Goal: Task Accomplishment & Management: Manage account settings

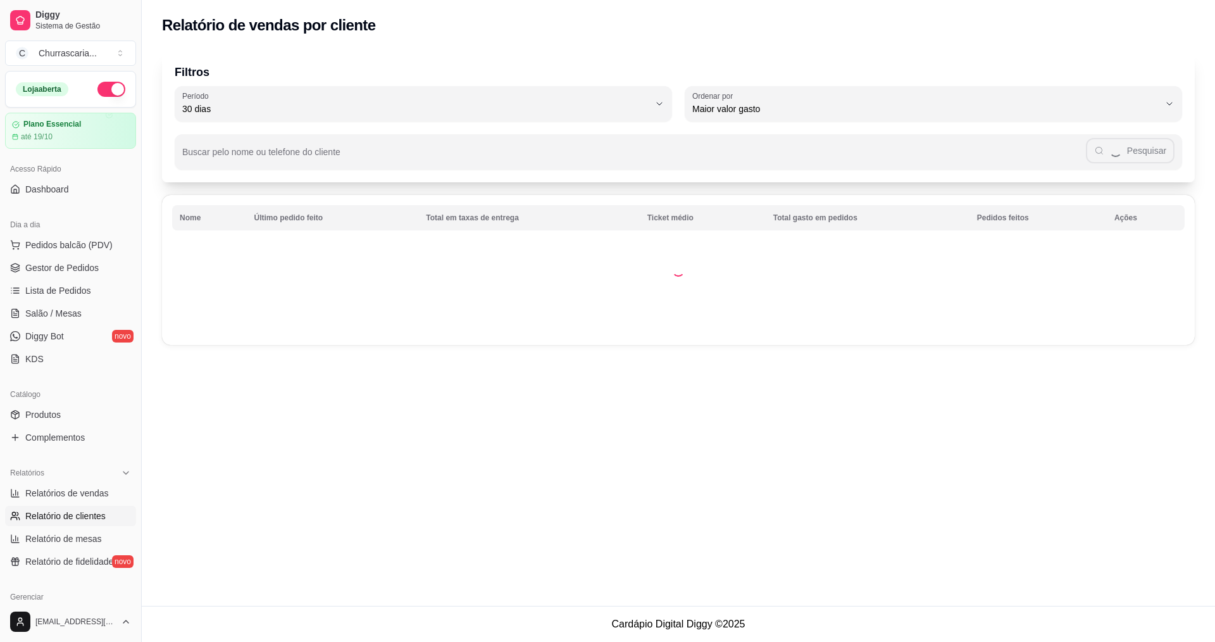
select select "30"
select select "HIGHEST_TOTAL_SPENT_WITH_ORDERS"
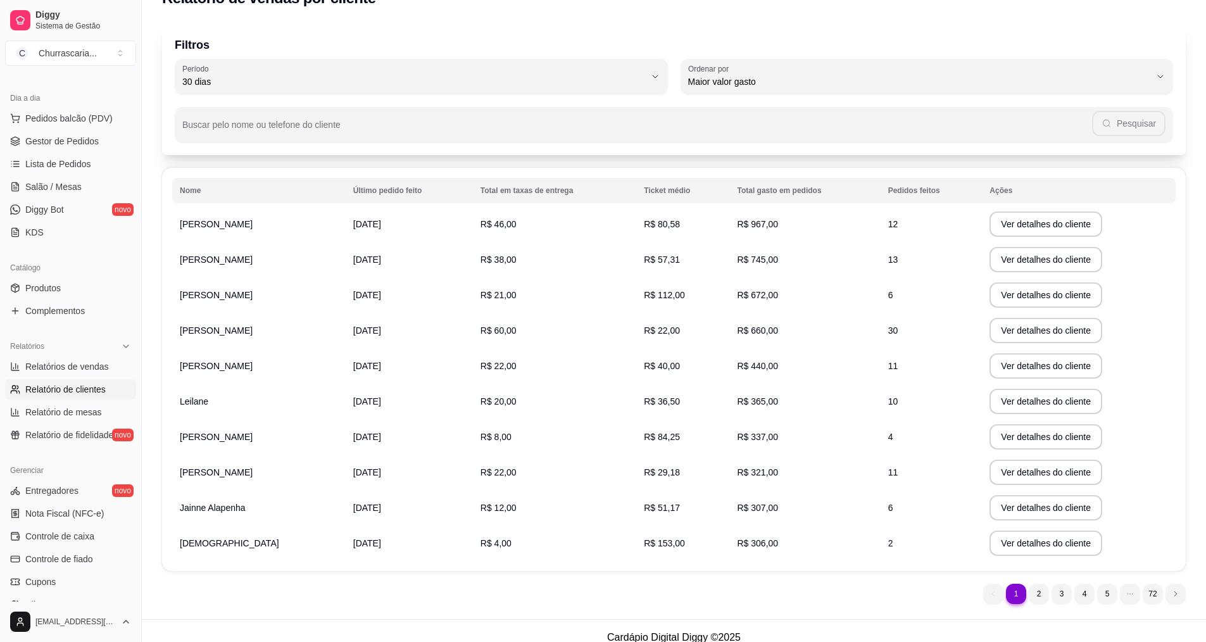
scroll to position [41, 0]
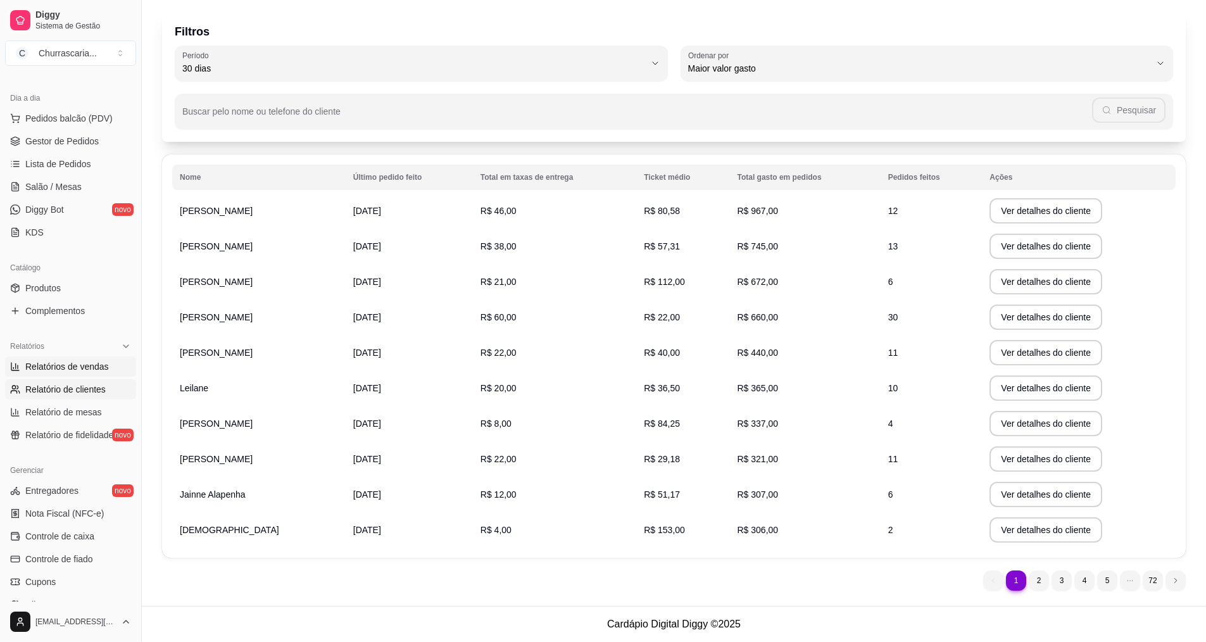
click at [91, 368] on span "Relatórios de vendas" at bounding box center [67, 366] width 84 height 13
select select "ALL"
select select "0"
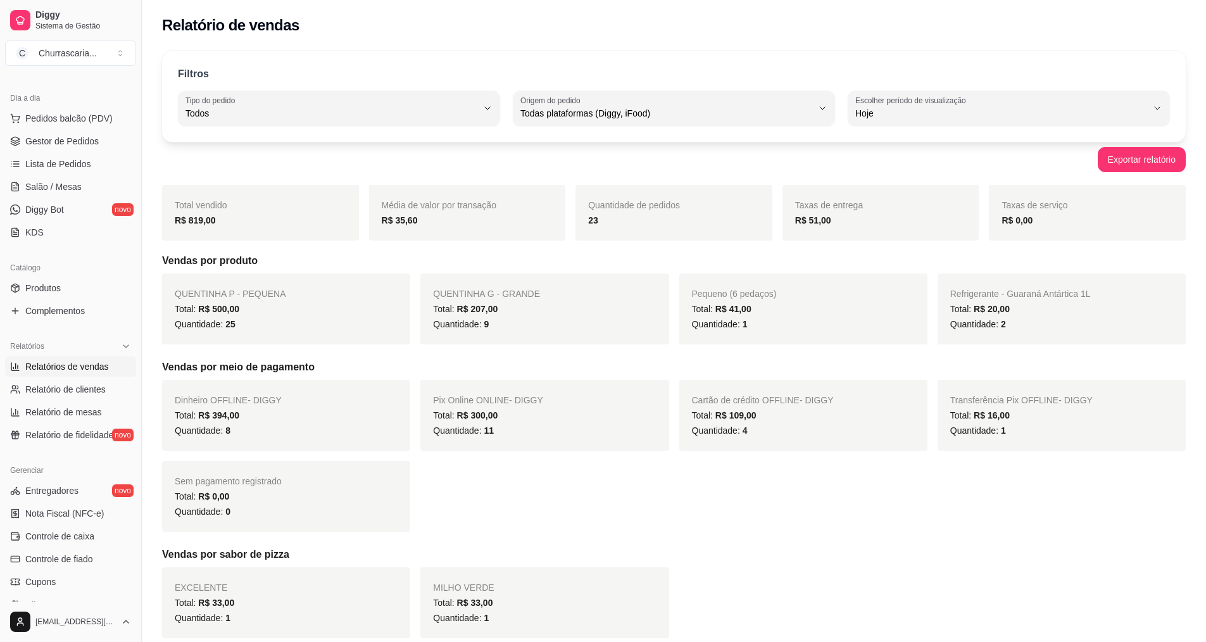
click at [320, 308] on div "Total: R$ 500,00" at bounding box center [286, 308] width 223 height 15
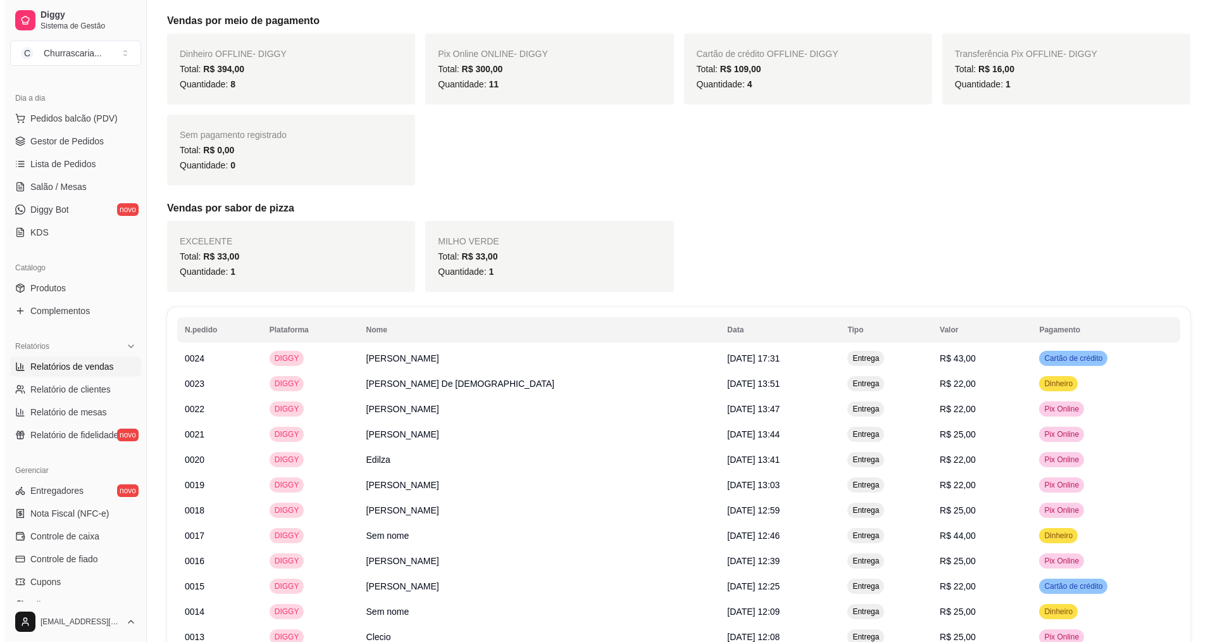
scroll to position [506, 0]
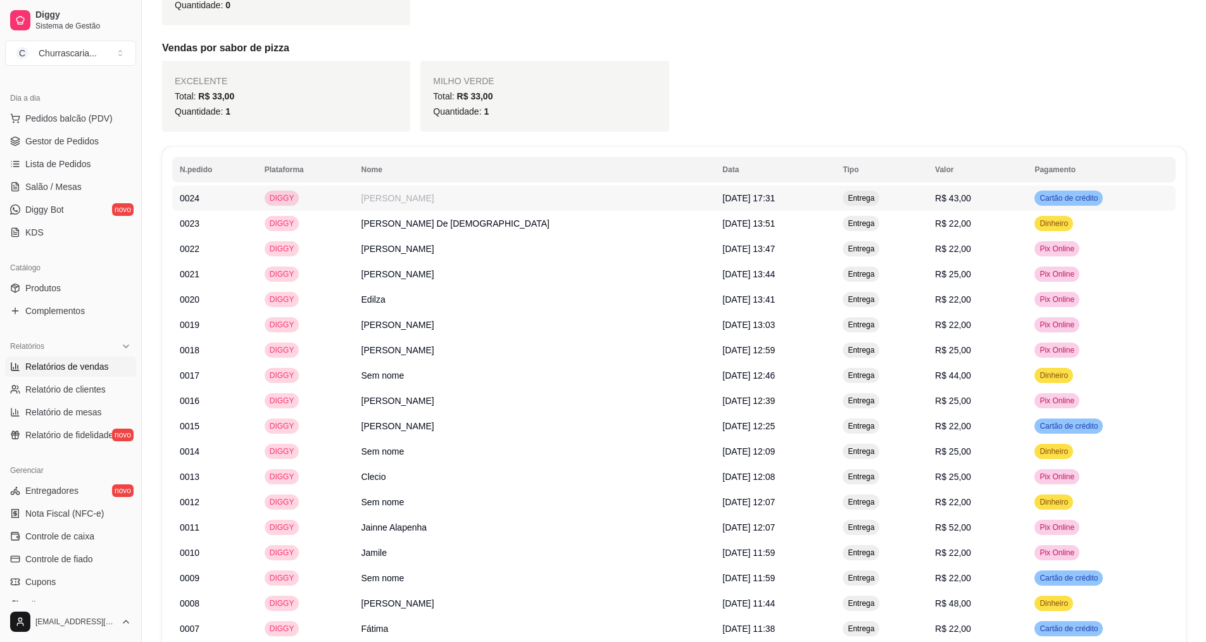
click at [722, 198] on span "[DATE] 17:31" at bounding box center [748, 198] width 53 height 10
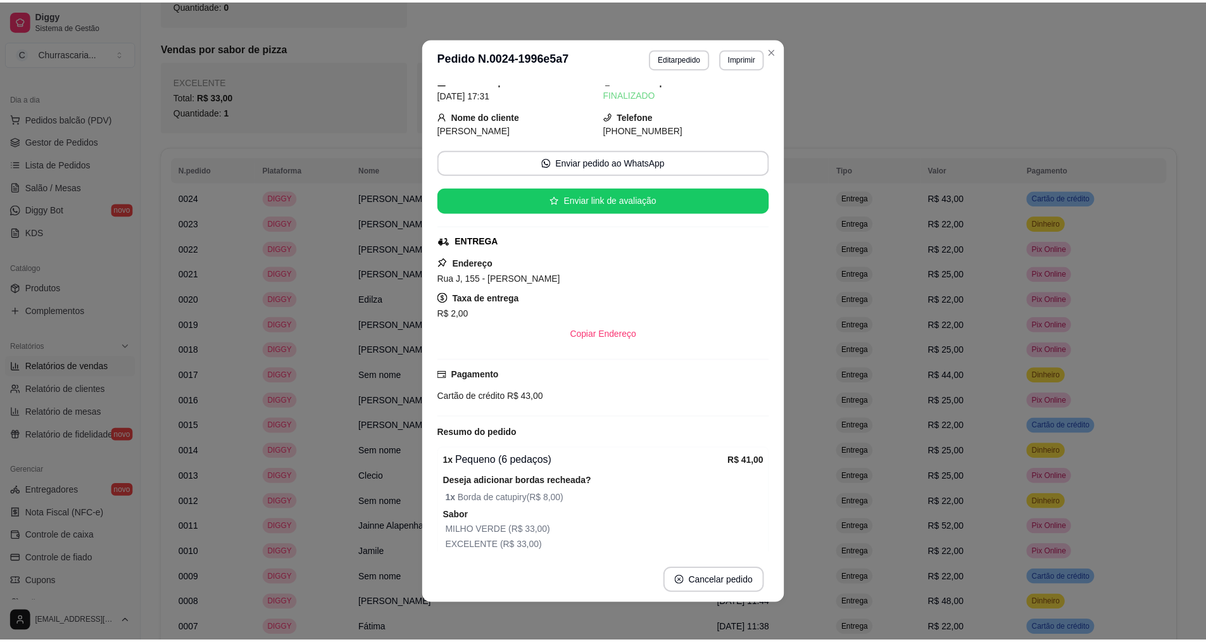
scroll to position [0, 0]
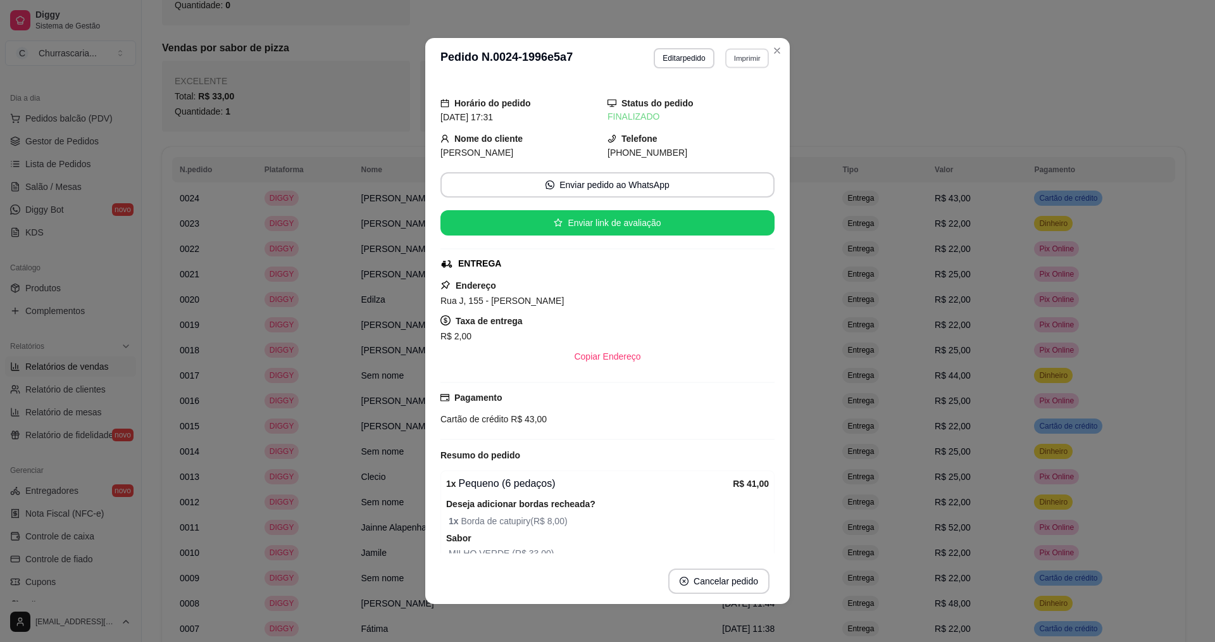
click at [752, 60] on button "Imprimir" at bounding box center [747, 58] width 44 height 20
click at [729, 104] on button "IMPRESSORA OI VIDA COMP" at bounding box center [704, 102] width 119 height 20
click at [751, 55] on button "Imprimir" at bounding box center [747, 58] width 44 height 20
click at [721, 124] on button "IMPRESSORA notebook" at bounding box center [704, 128] width 119 height 20
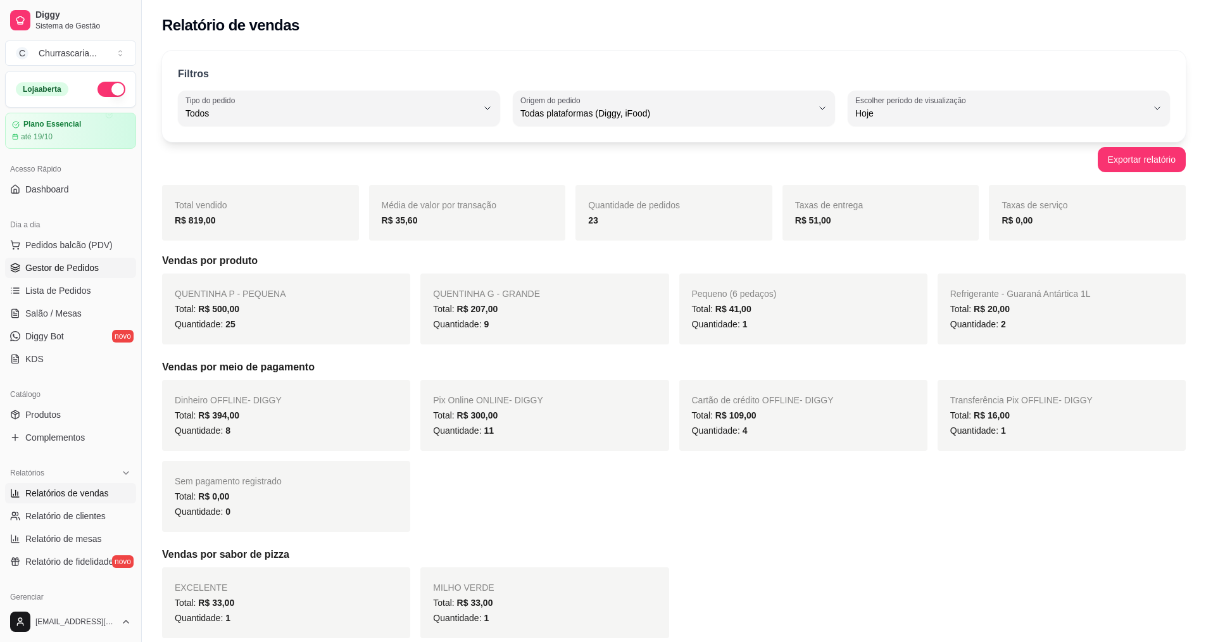
click at [99, 268] on link "Gestor de Pedidos" at bounding box center [70, 268] width 131 height 20
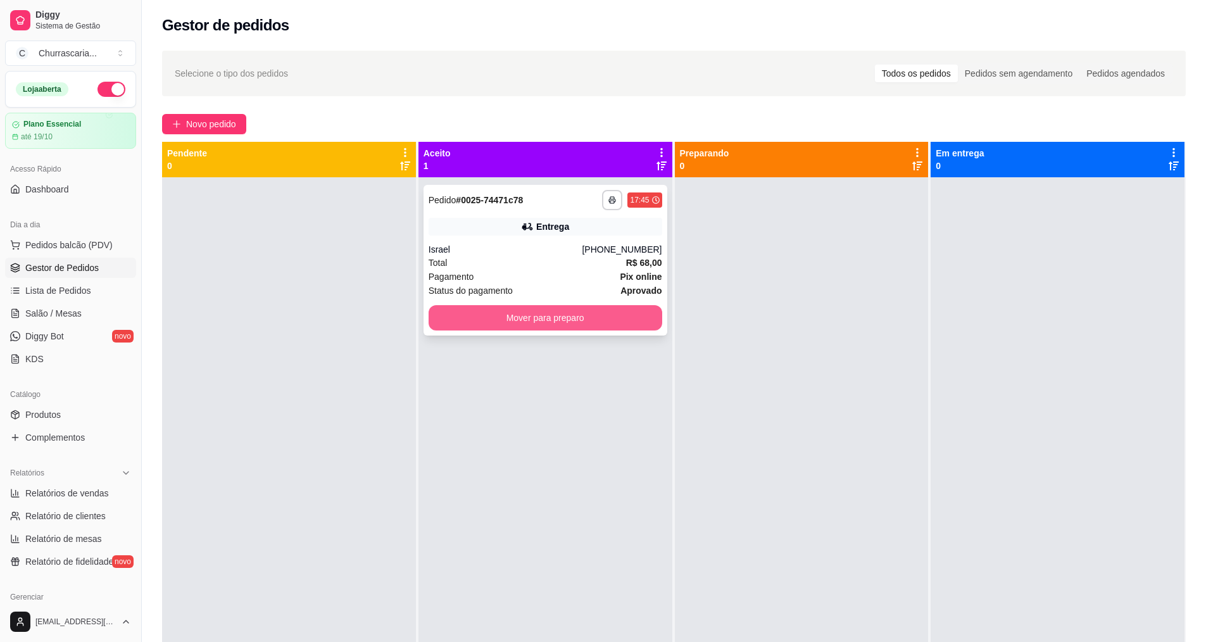
click at [586, 317] on button "Mover para preparo" at bounding box center [546, 317] width 234 height 25
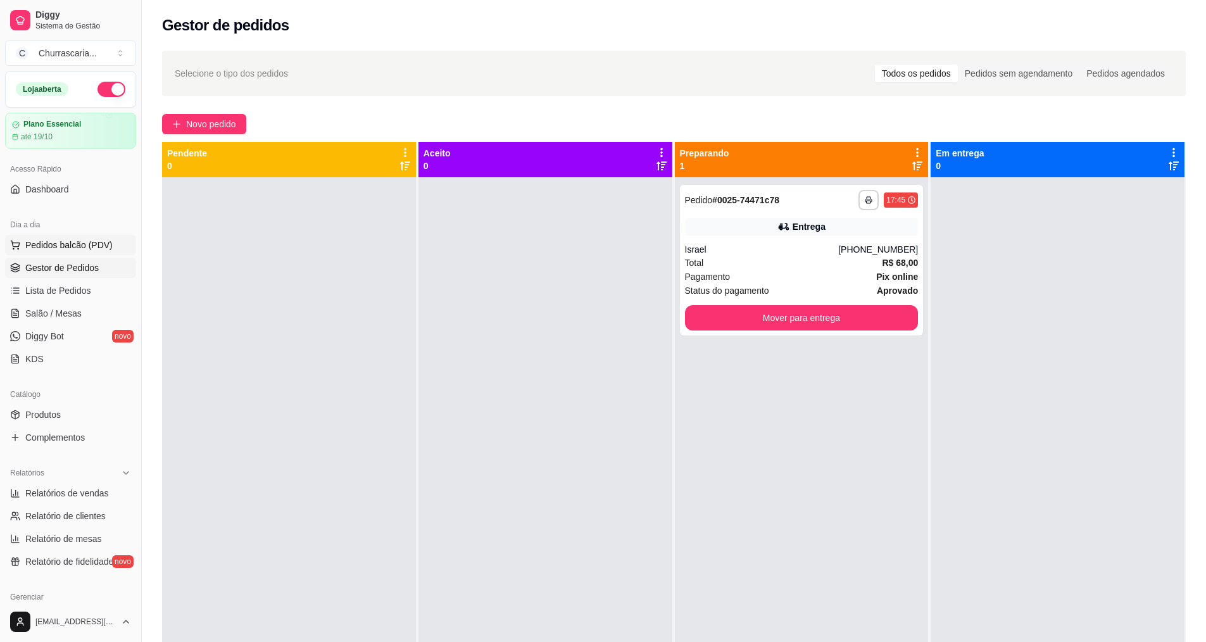
click at [77, 248] on span "Pedidos balcão (PDV)" at bounding box center [68, 245] width 87 height 13
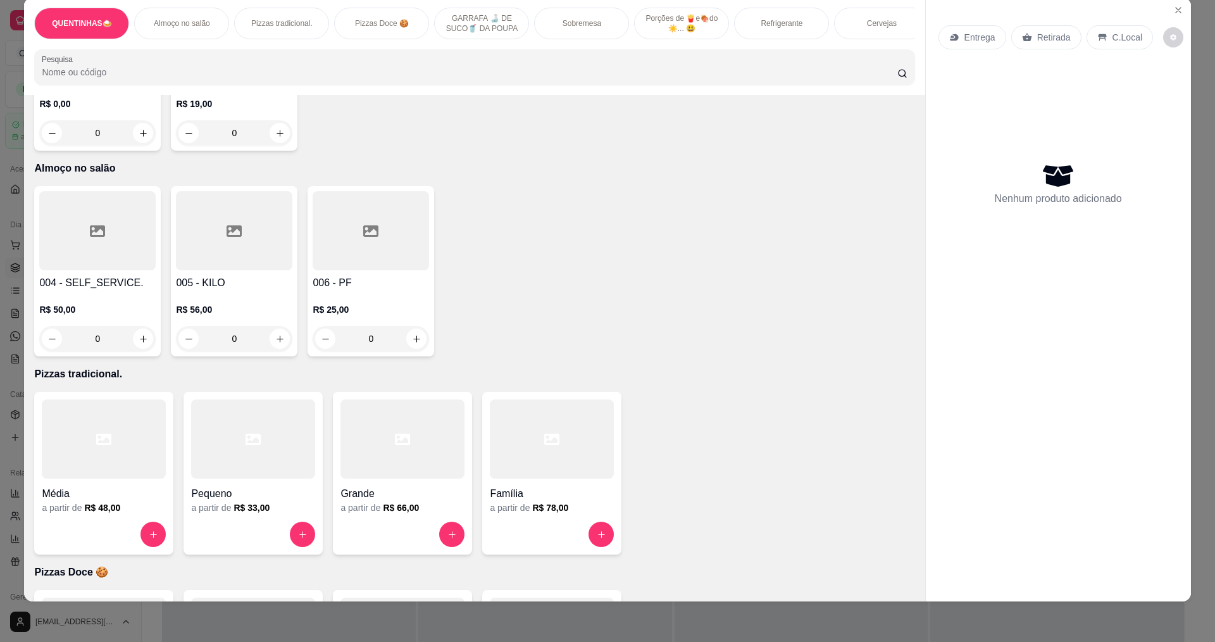
scroll to position [253, 0]
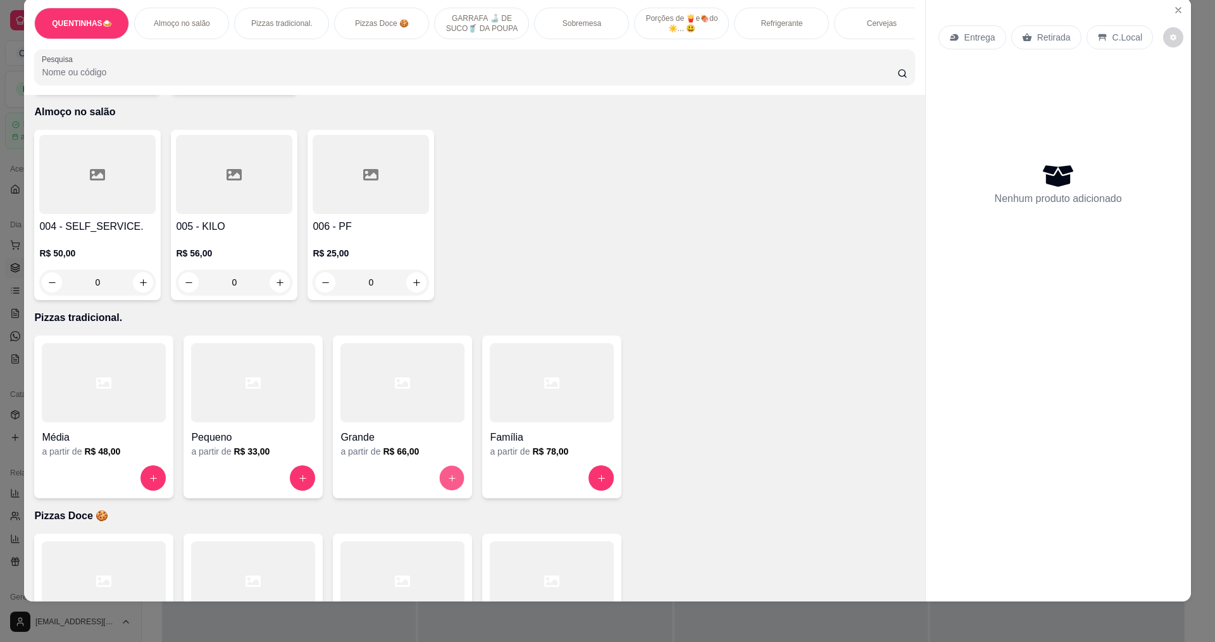
click at [443, 482] on button "increase-product-quantity" at bounding box center [452, 478] width 25 height 25
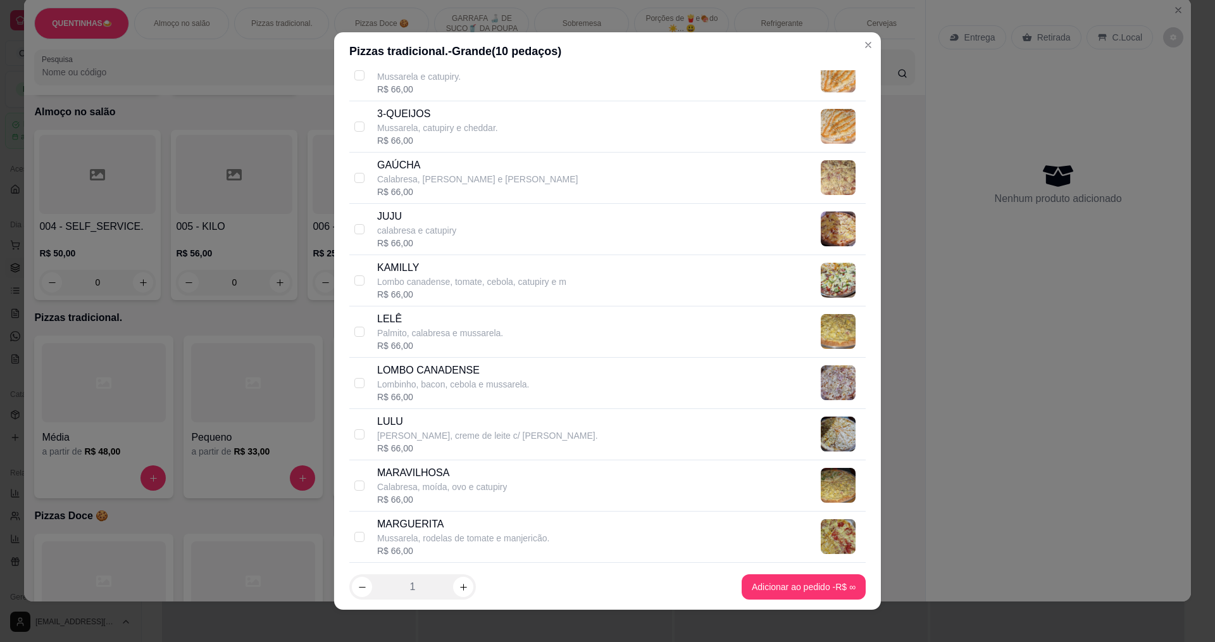
scroll to position [886, 0]
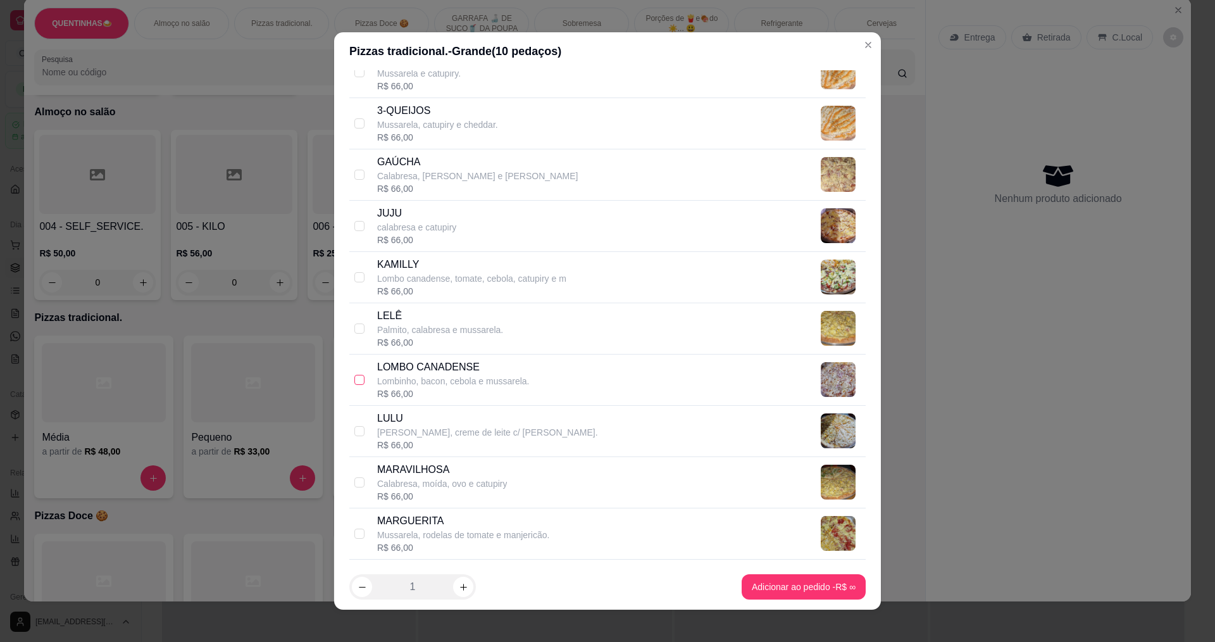
click at [355, 378] on input "checkbox" at bounding box center [360, 380] width 10 height 10
checkbox input "true"
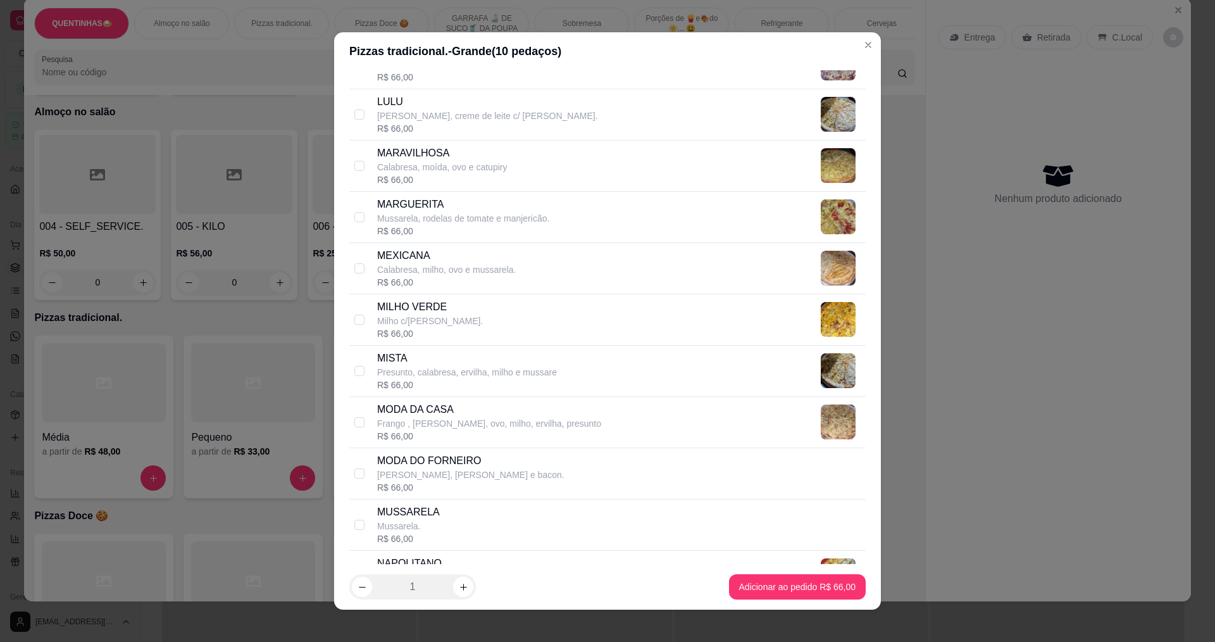
scroll to position [1266, 0]
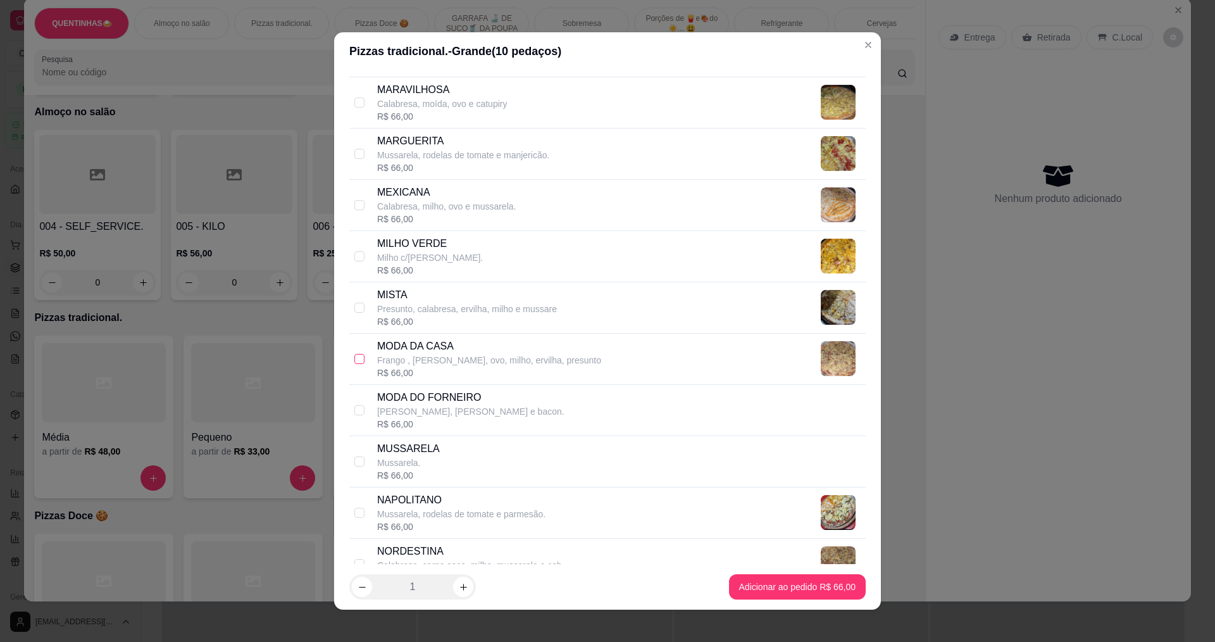
click at [355, 360] on input "checkbox" at bounding box center [360, 359] width 10 height 10
checkbox input "true"
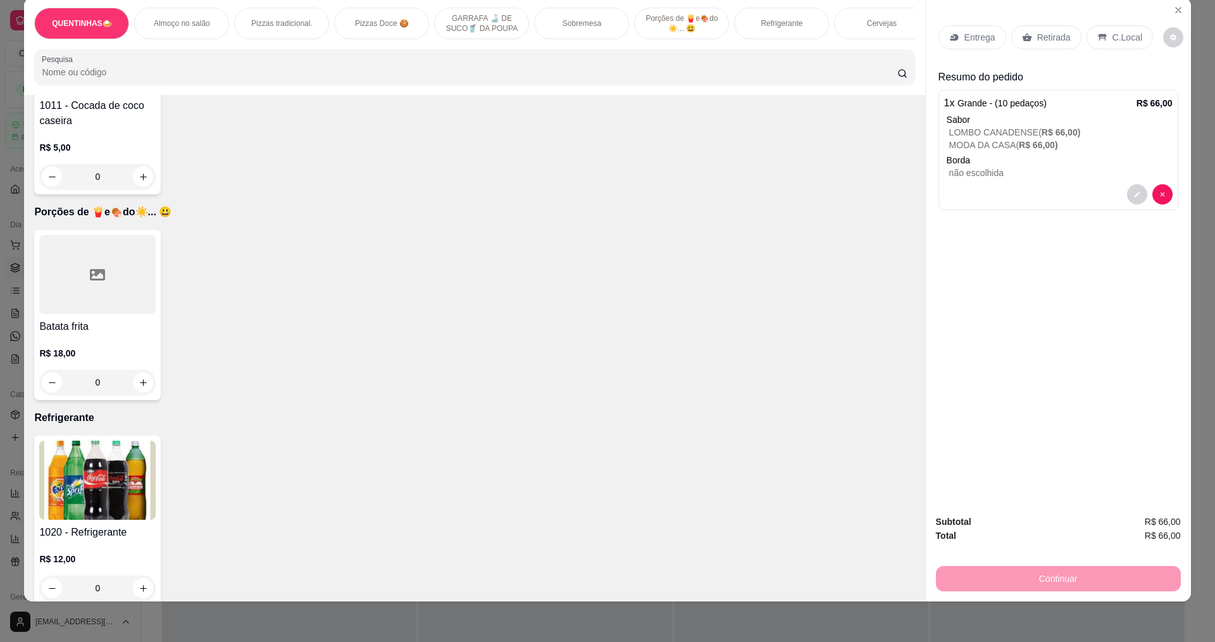
scroll to position [1203, 0]
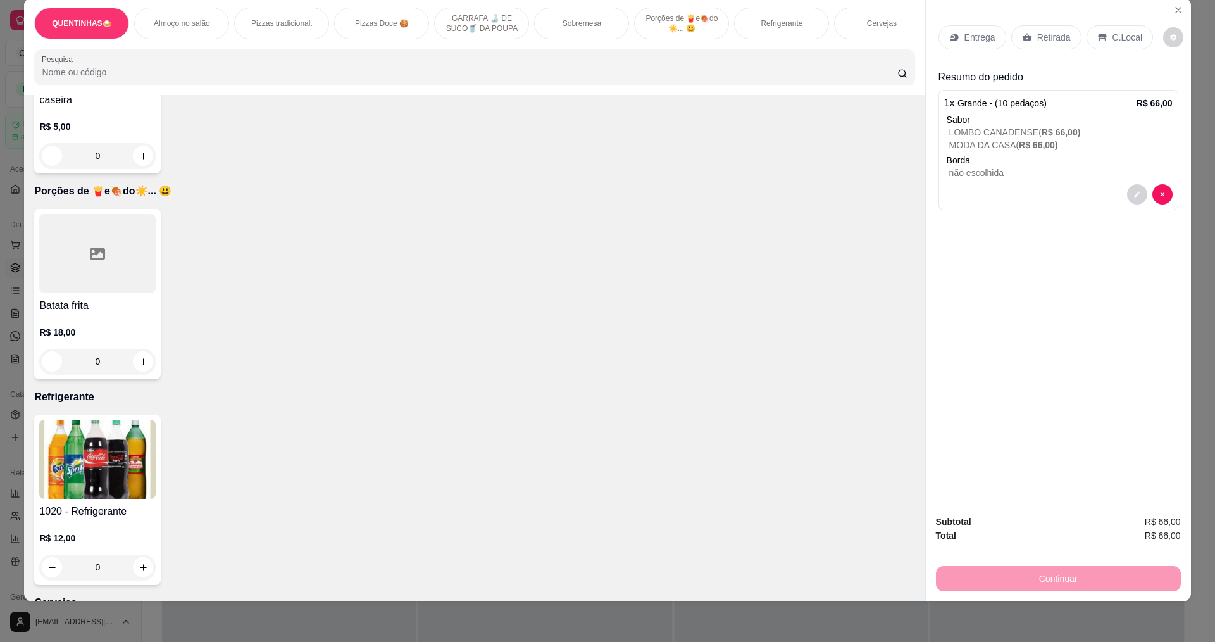
click at [125, 496] on img at bounding box center [97, 459] width 116 height 79
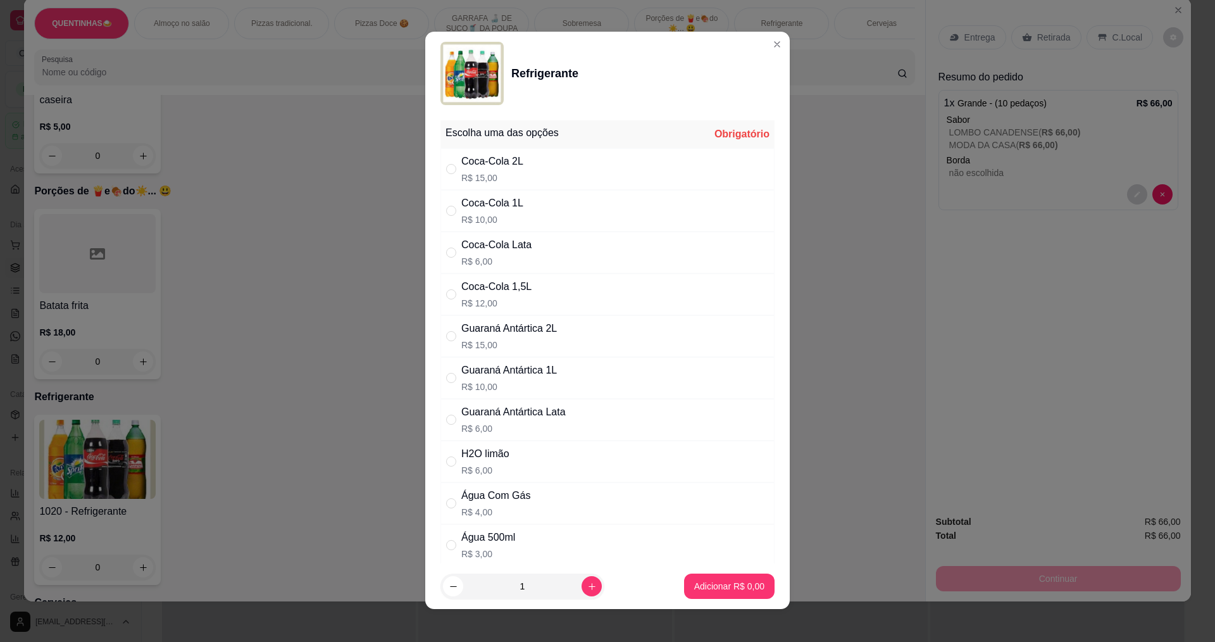
scroll to position [0, 0]
click at [446, 252] on input "" at bounding box center [451, 253] width 10 height 10
radio input "true"
click at [446, 213] on input "" at bounding box center [451, 211] width 10 height 10
radio input "true"
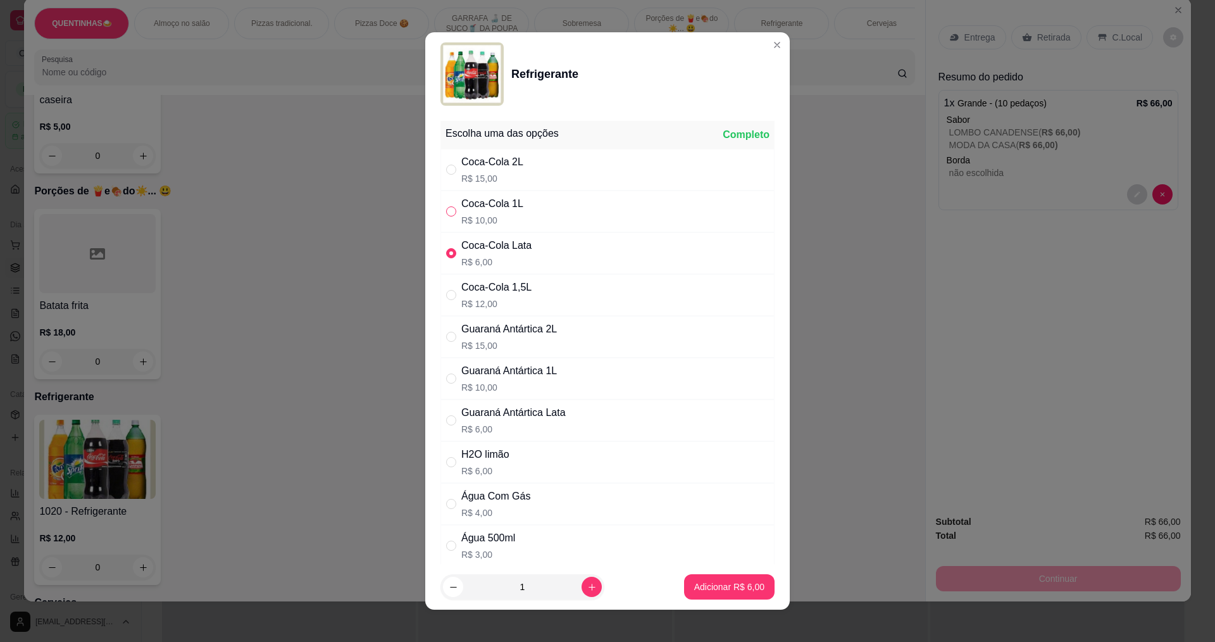
radio input "false"
click at [706, 586] on p "Adicionar R$ 10,00" at bounding box center [726, 587] width 75 height 13
type input "1"
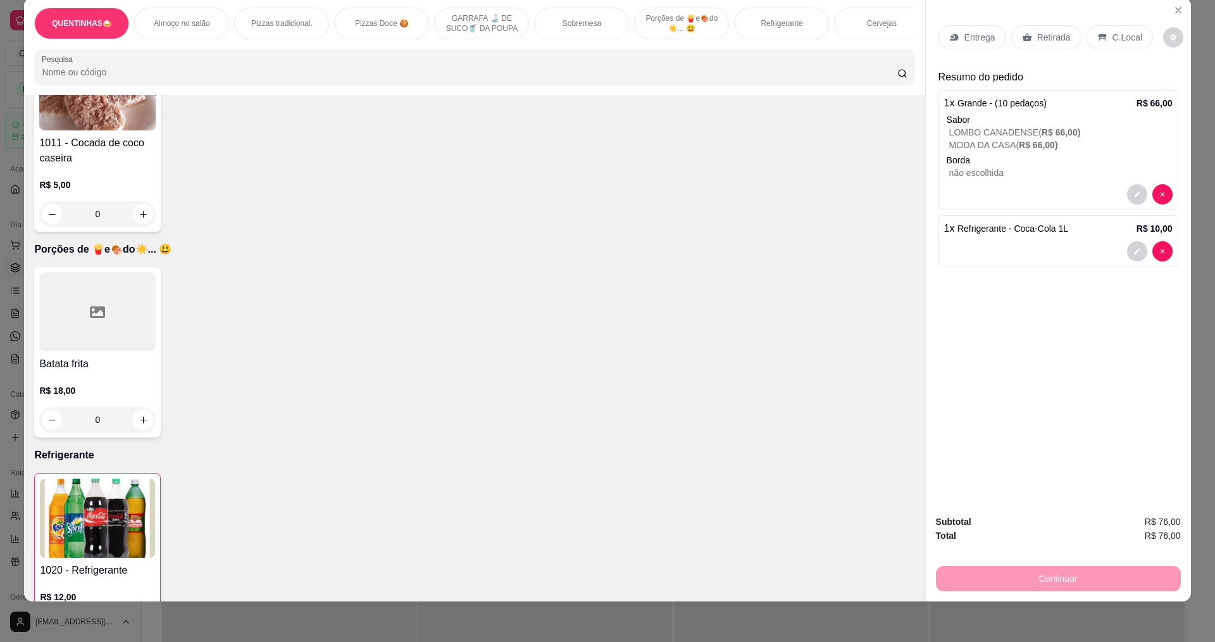
scroll to position [1139, 0]
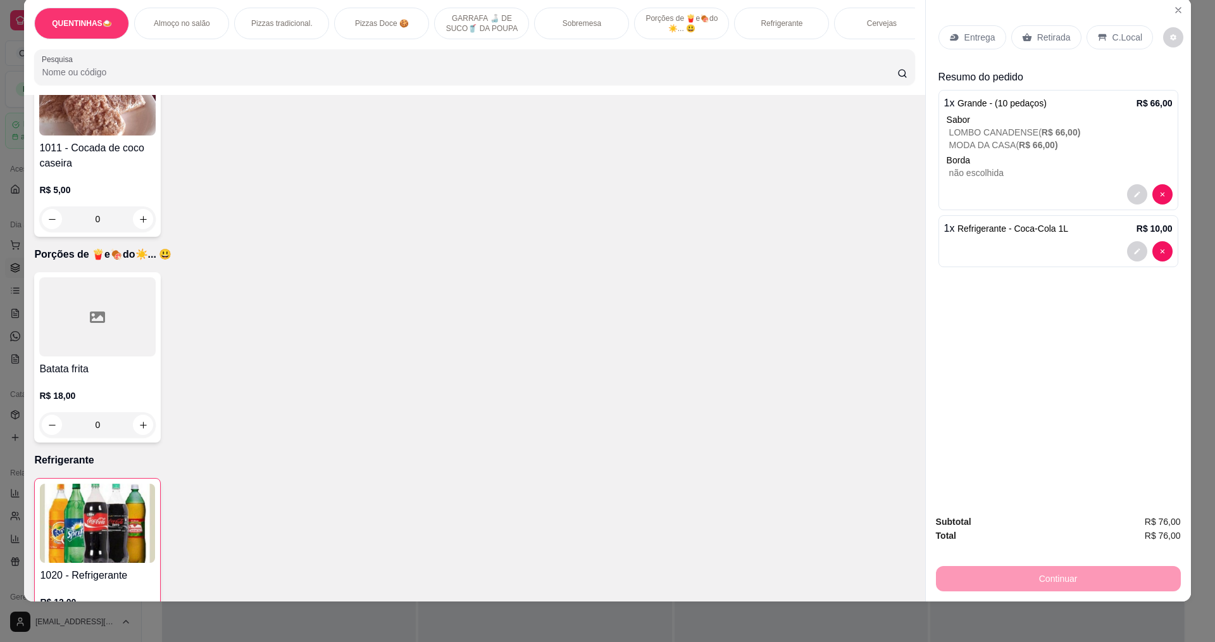
click at [1050, 39] on p "Retirada" at bounding box center [1055, 37] width 34 height 13
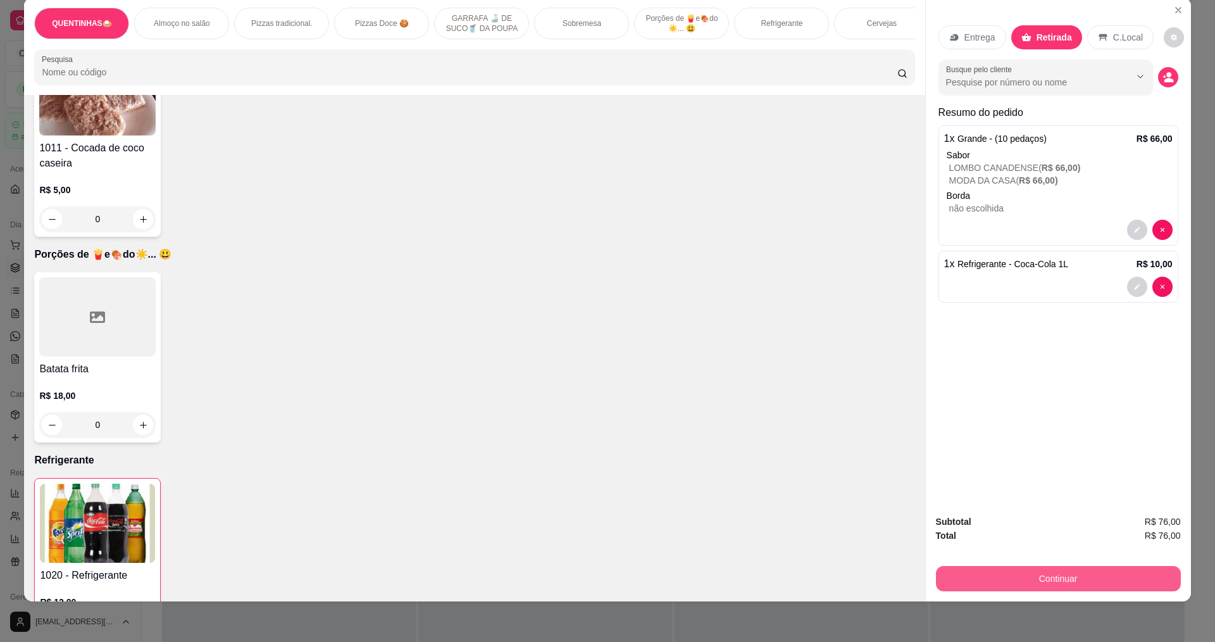
click at [1088, 585] on button "Continuar" at bounding box center [1058, 578] width 245 height 25
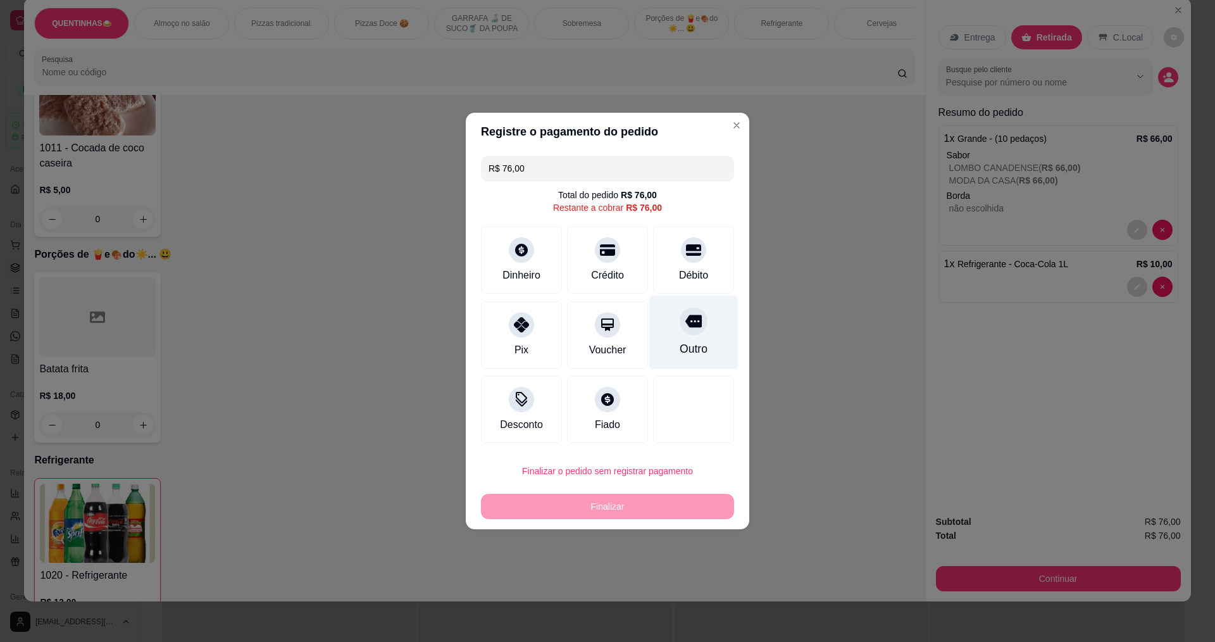
click at [700, 329] on div "Outro" at bounding box center [694, 333] width 89 height 74
type input "R$ 0,00"
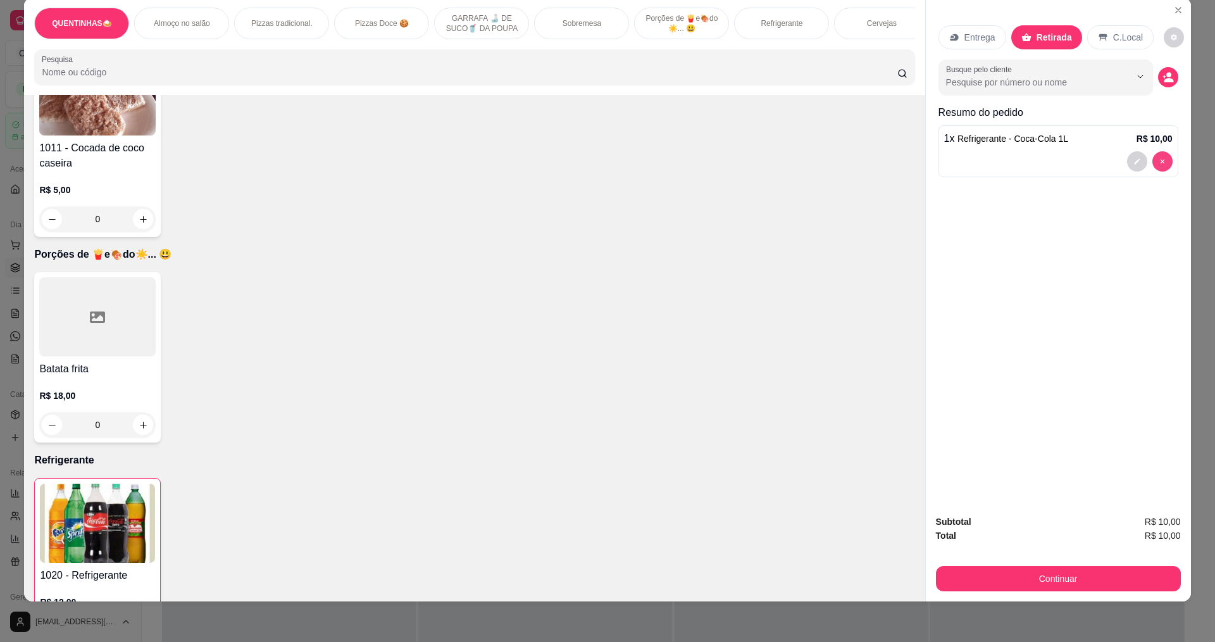
type input "0"
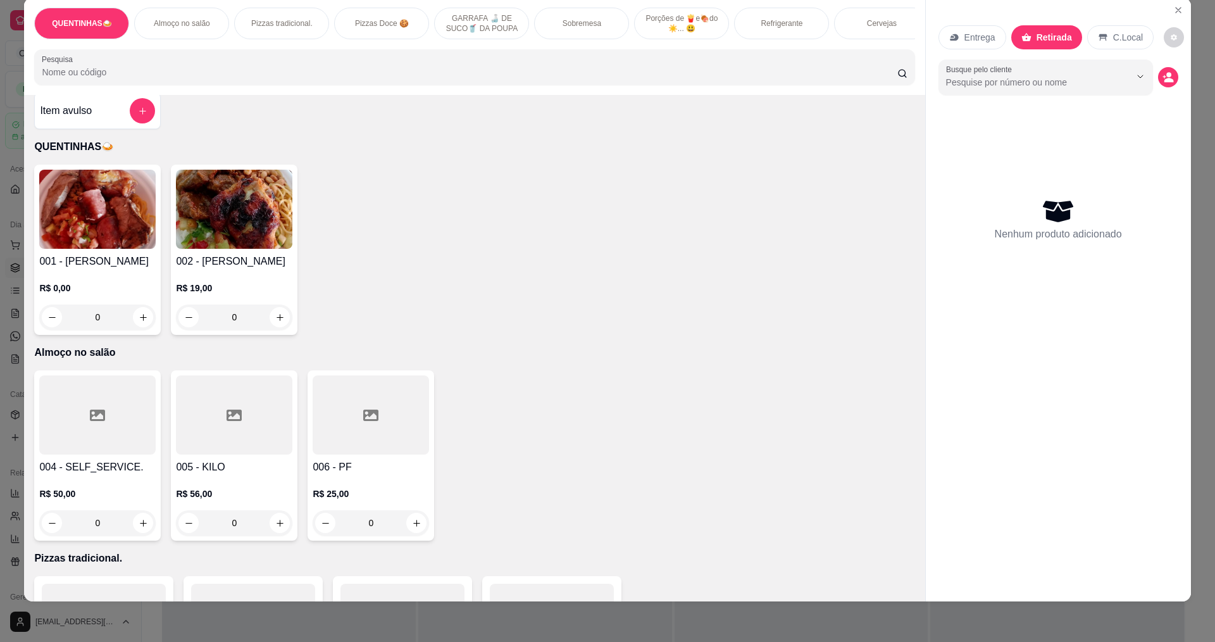
scroll to position [0, 0]
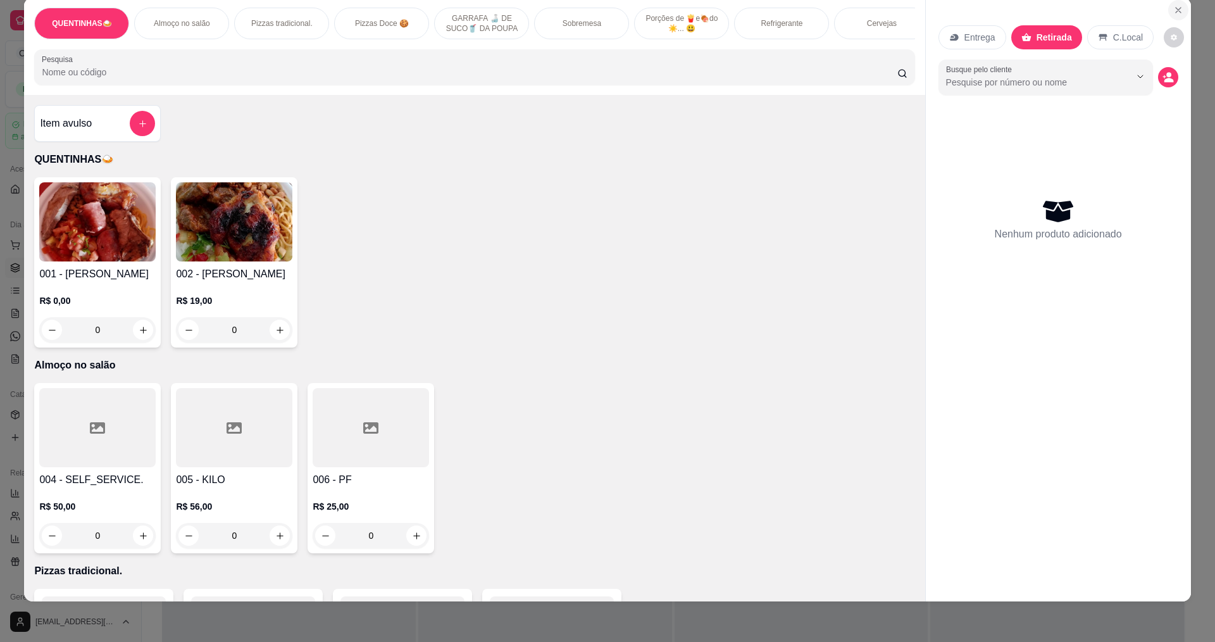
click at [1176, 9] on icon "Close" at bounding box center [1178, 10] width 5 height 5
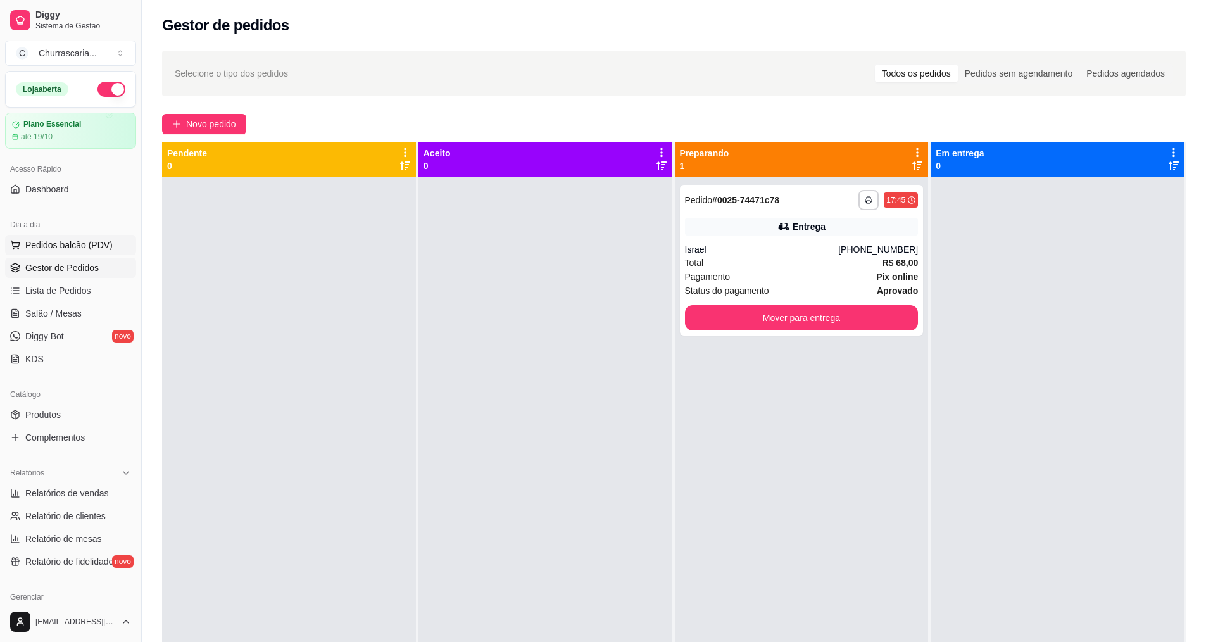
click at [104, 244] on span "Pedidos balcão (PDV)" at bounding box center [68, 245] width 87 height 13
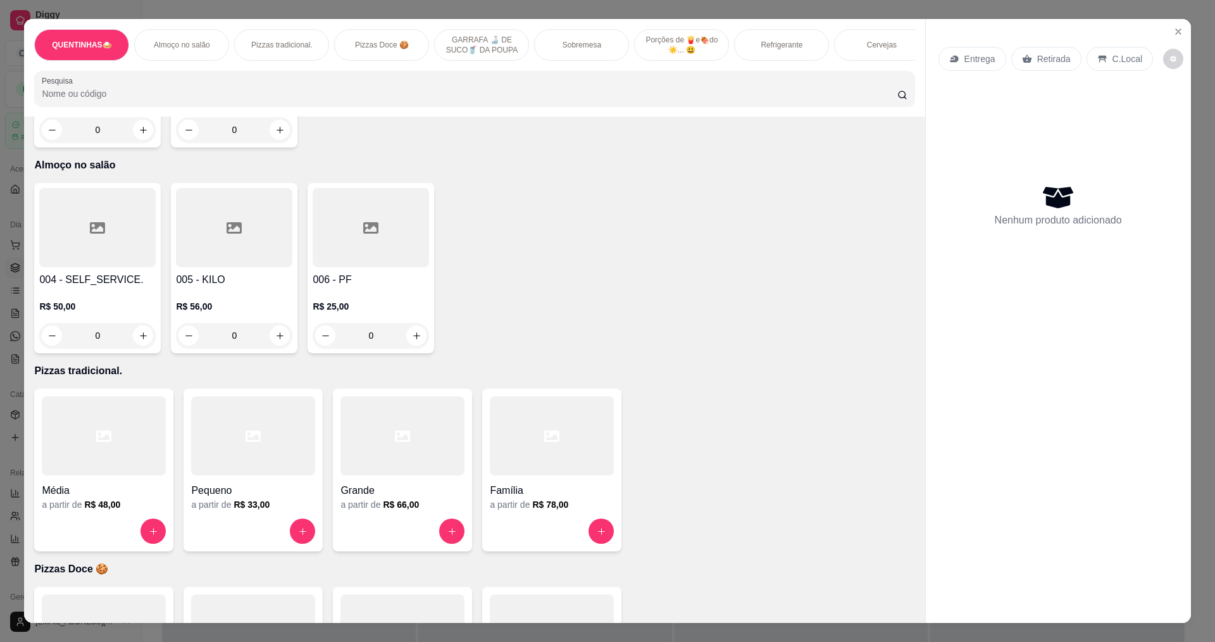
scroll to position [253, 0]
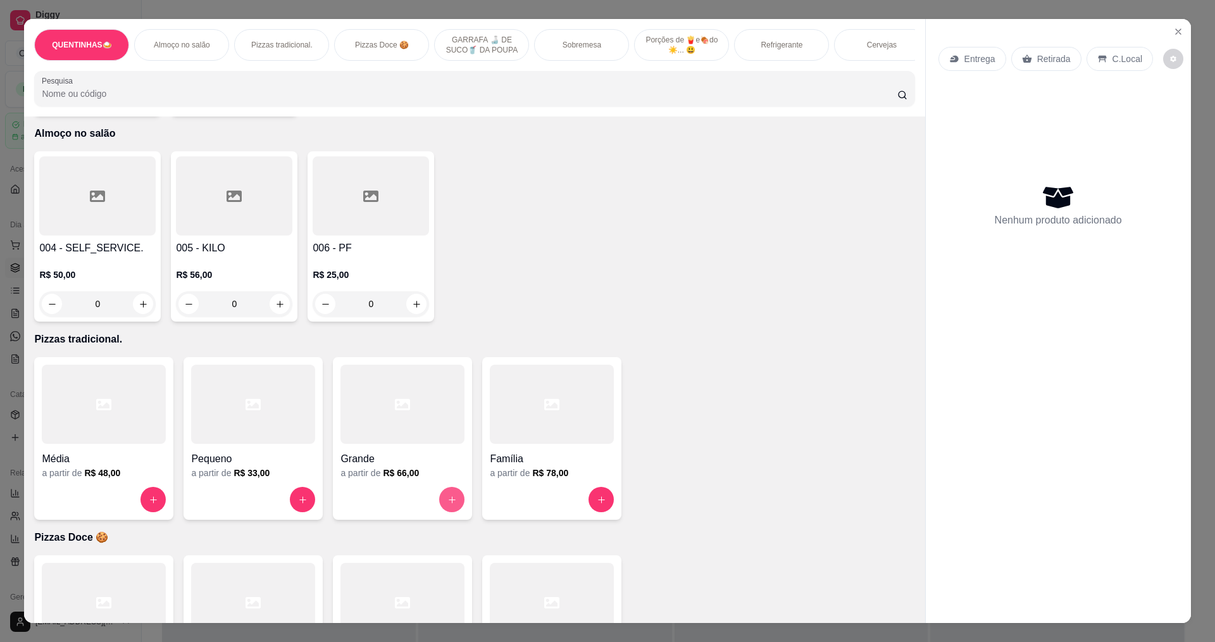
click at [448, 505] on icon "increase-product-quantity" at bounding box center [452, 499] width 9 height 9
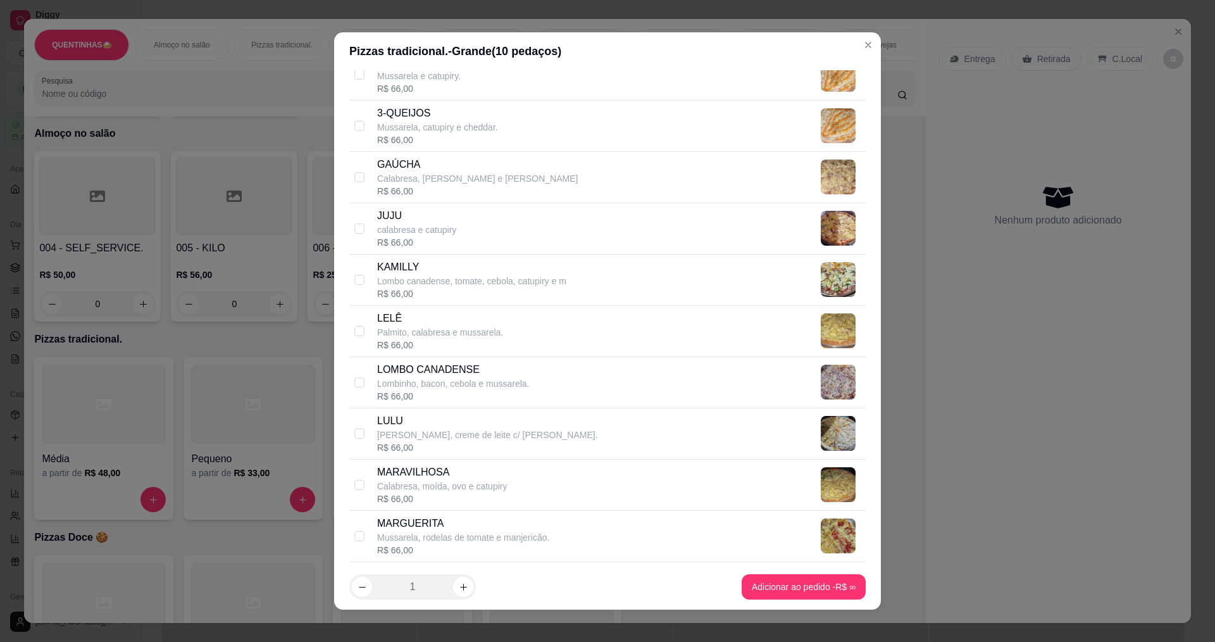
scroll to position [886, 0]
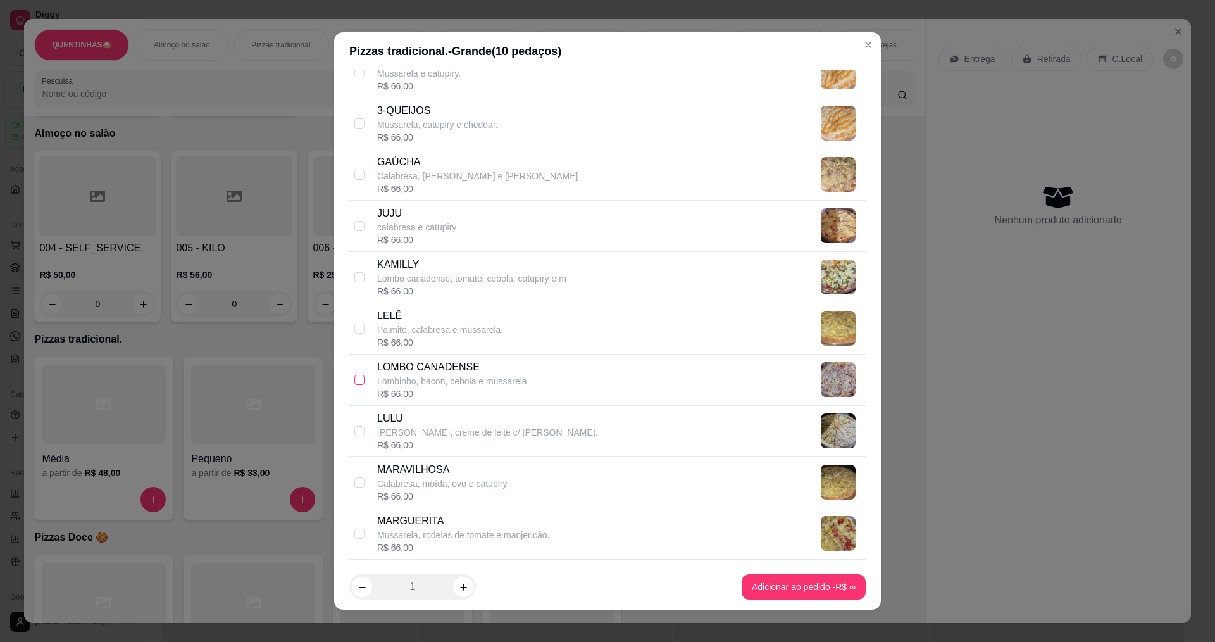
click at [355, 381] on input "checkbox" at bounding box center [360, 380] width 10 height 10
checkbox input "true"
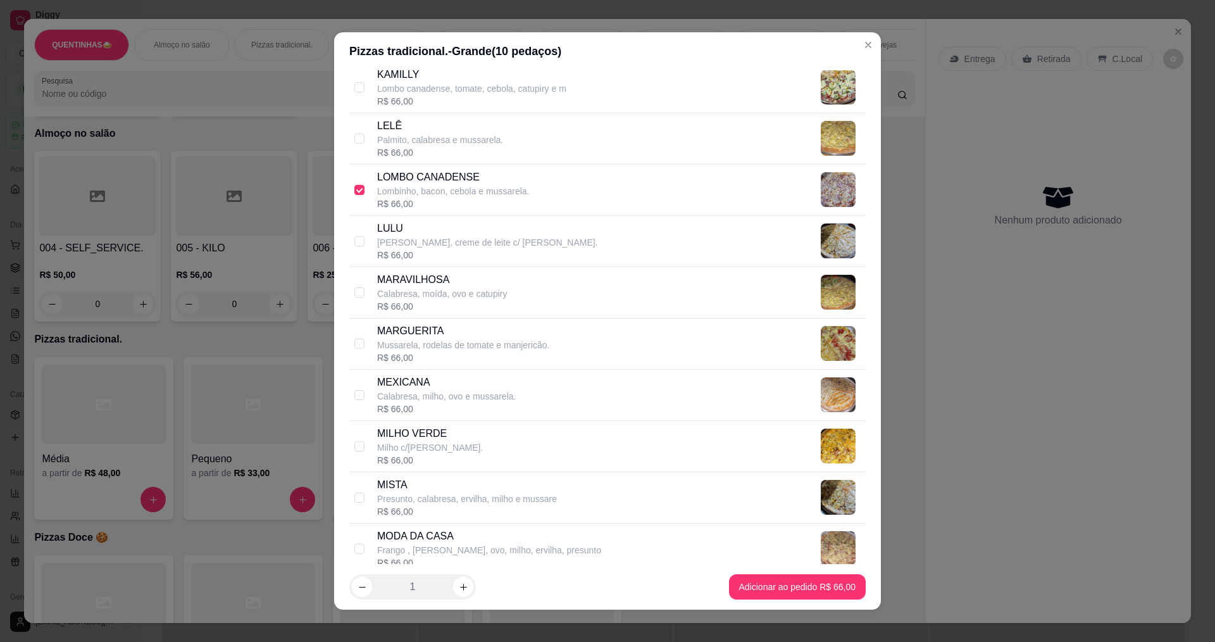
scroll to position [1139, 0]
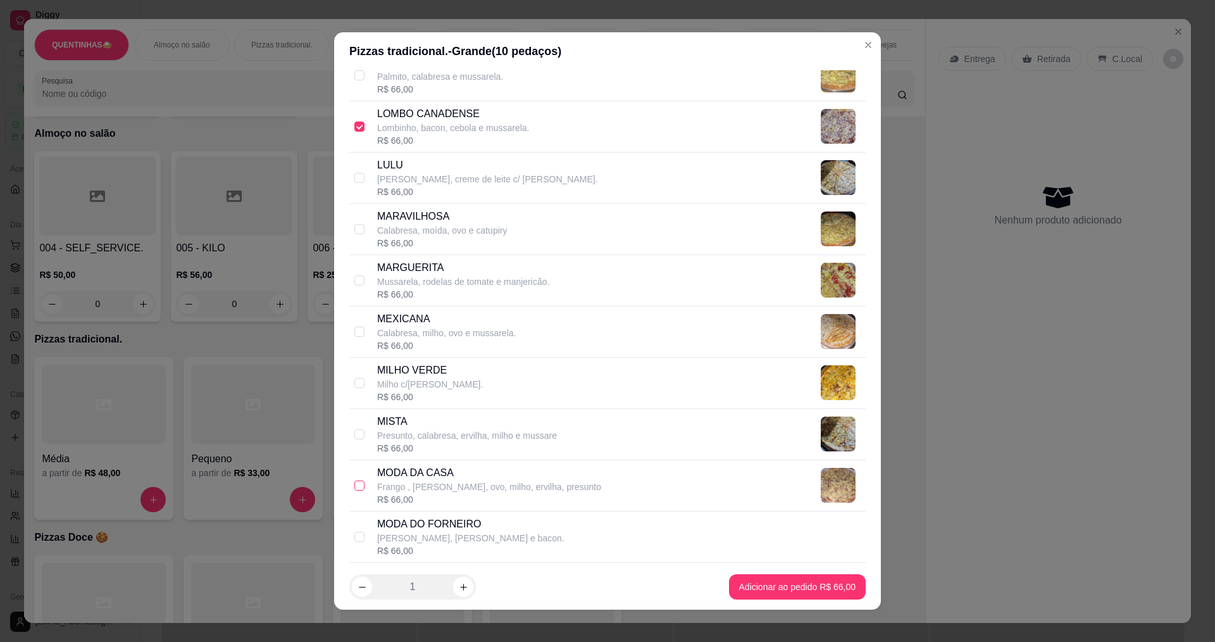
click at [355, 487] on input "checkbox" at bounding box center [360, 485] width 10 height 10
checkbox input "true"
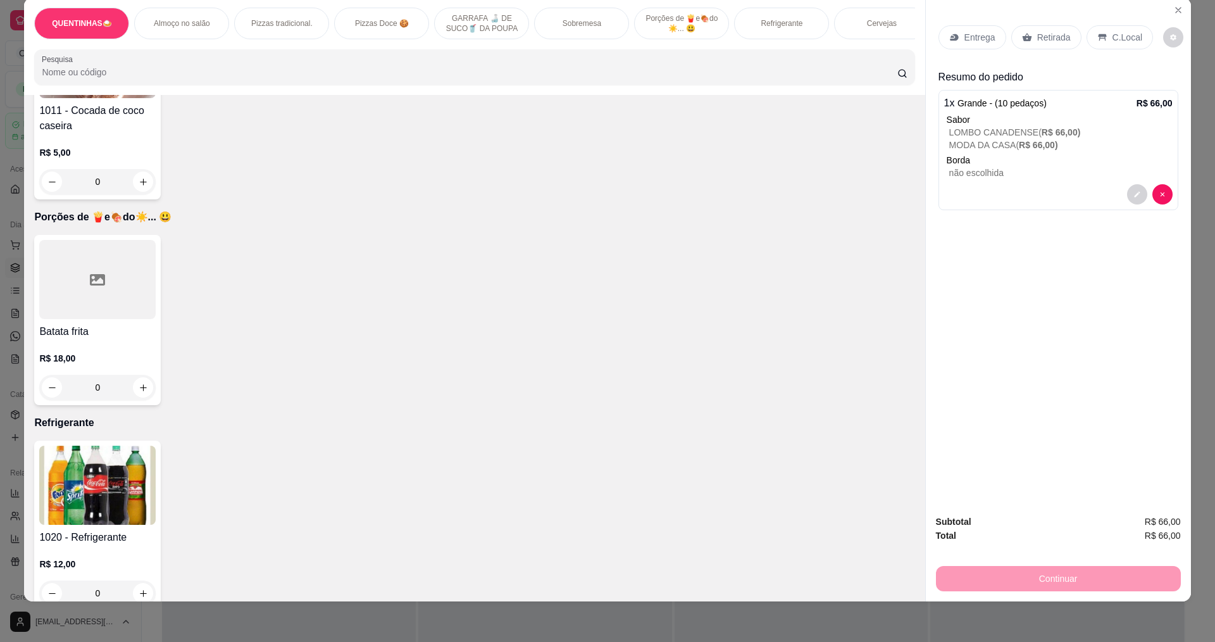
scroll to position [1203, 0]
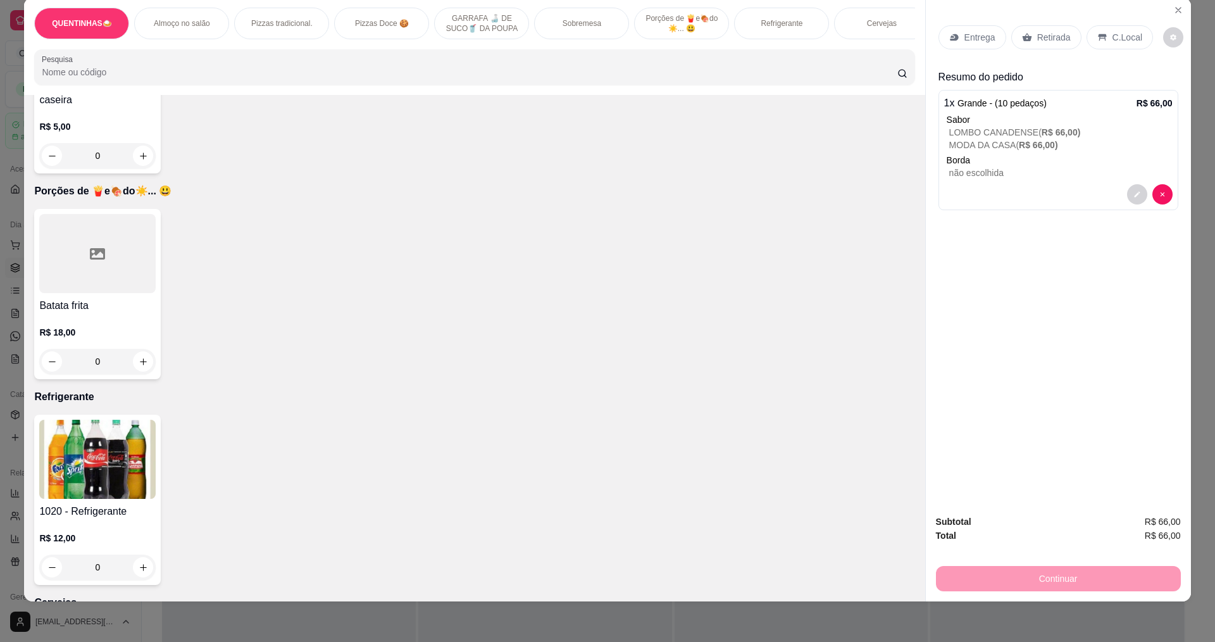
click at [117, 460] on img at bounding box center [97, 459] width 116 height 79
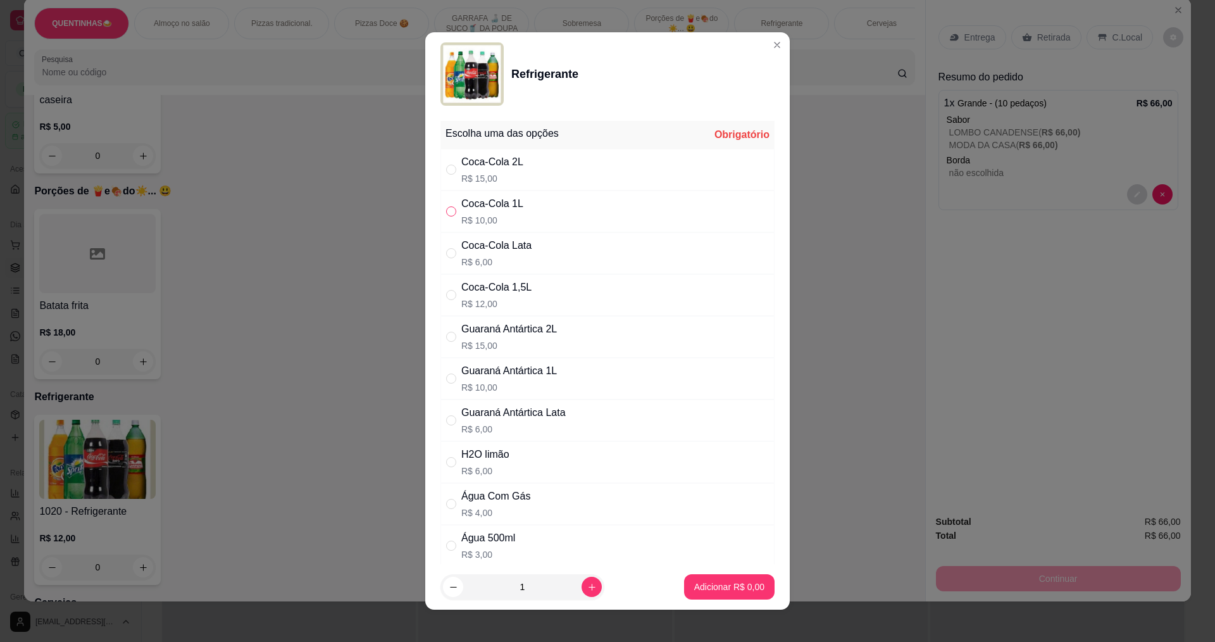
click at [447, 213] on input "" at bounding box center [451, 211] width 10 height 10
radio input "true"
click at [717, 586] on p "Adicionar R$ 10,00" at bounding box center [726, 587] width 75 height 13
type input "1"
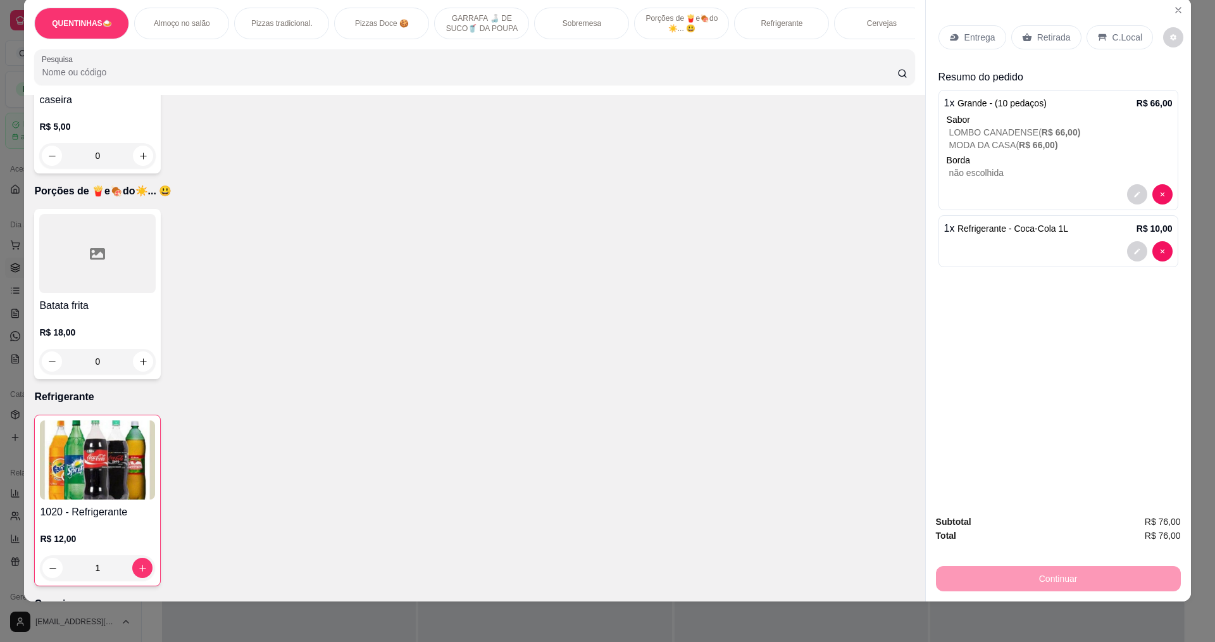
click at [1051, 37] on p "Retirada" at bounding box center [1055, 37] width 34 height 13
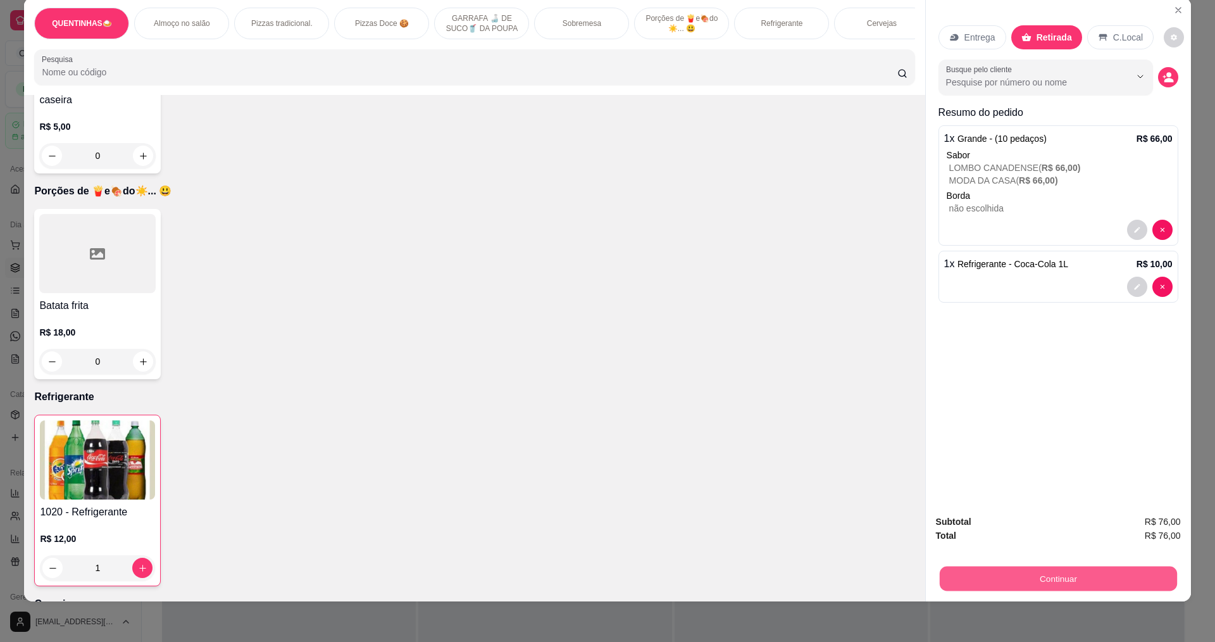
click at [1050, 579] on button "Continuar" at bounding box center [1057, 578] width 237 height 25
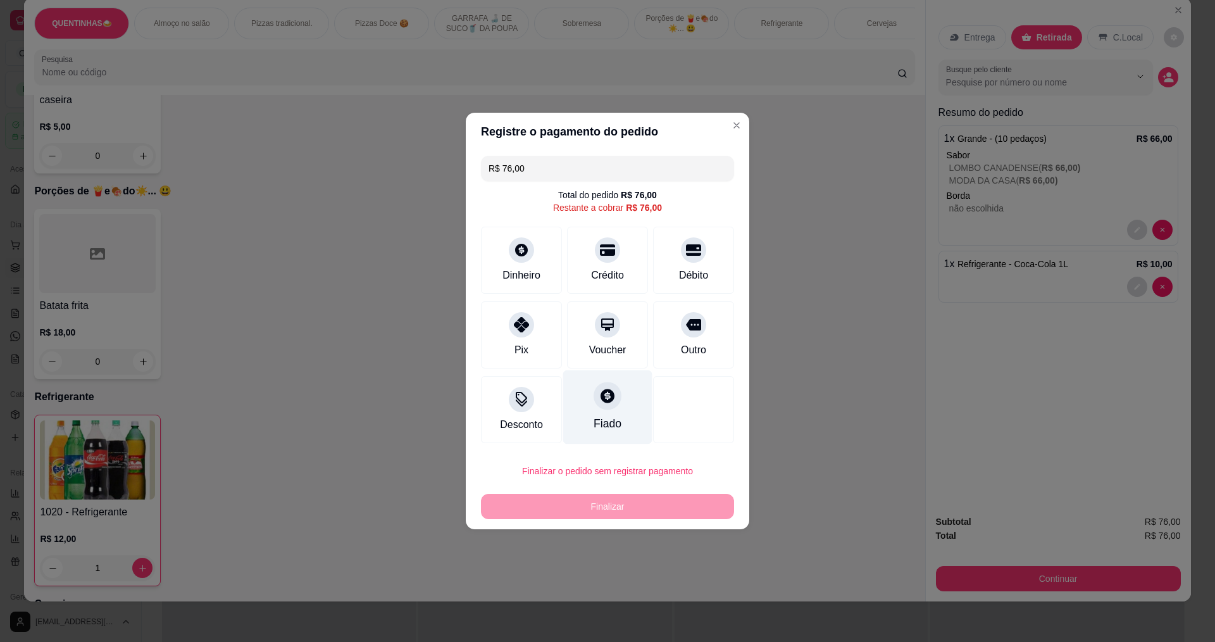
click at [600, 416] on div "Fiado" at bounding box center [608, 423] width 28 height 16
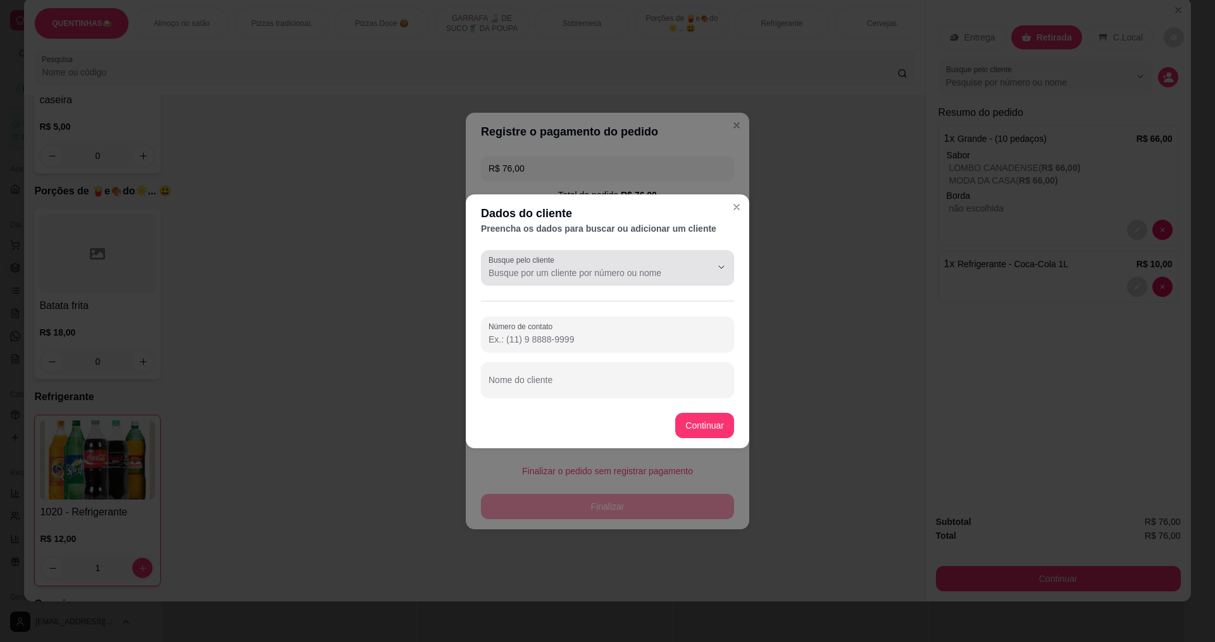
click at [669, 267] on input "Busque pelo cliente" at bounding box center [590, 273] width 203 height 13
type input "N"
type input "vini"
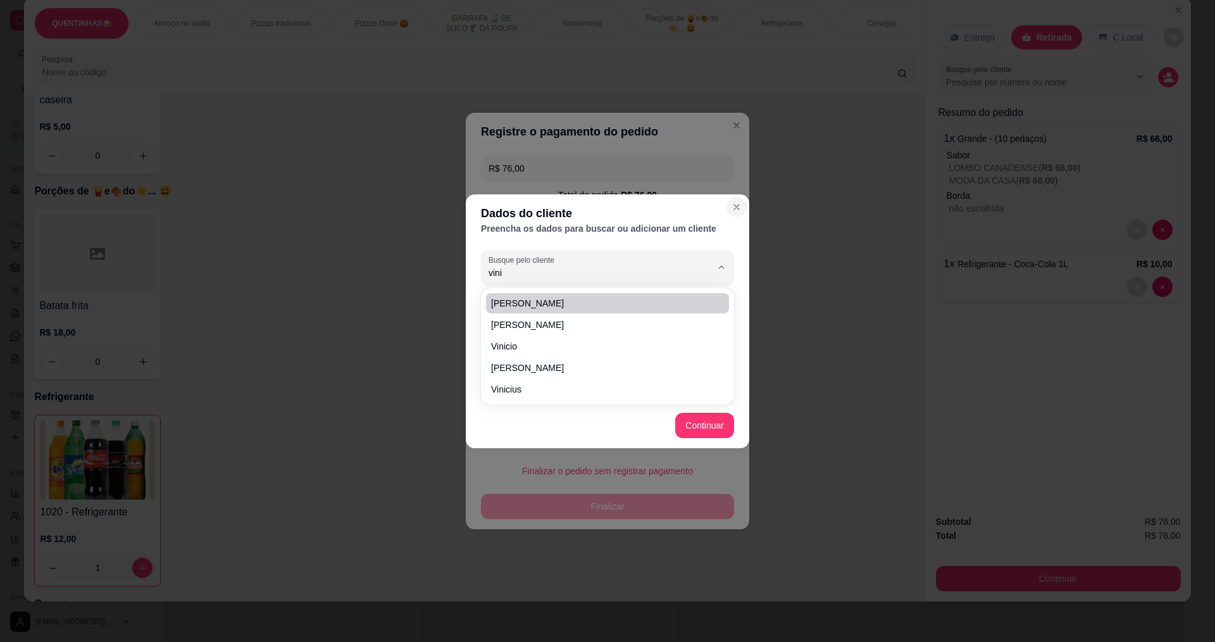
click at [741, 205] on icon "Close" at bounding box center [737, 207] width 10 height 10
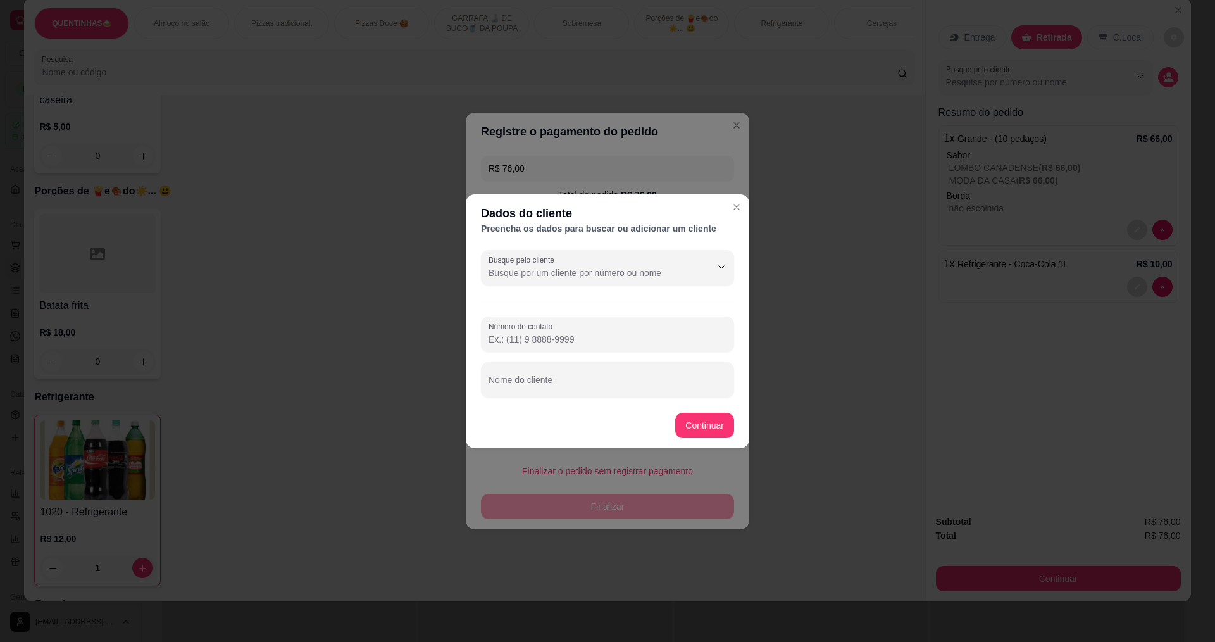
click at [587, 272] on input "Busque pelo cliente" at bounding box center [590, 273] width 203 height 13
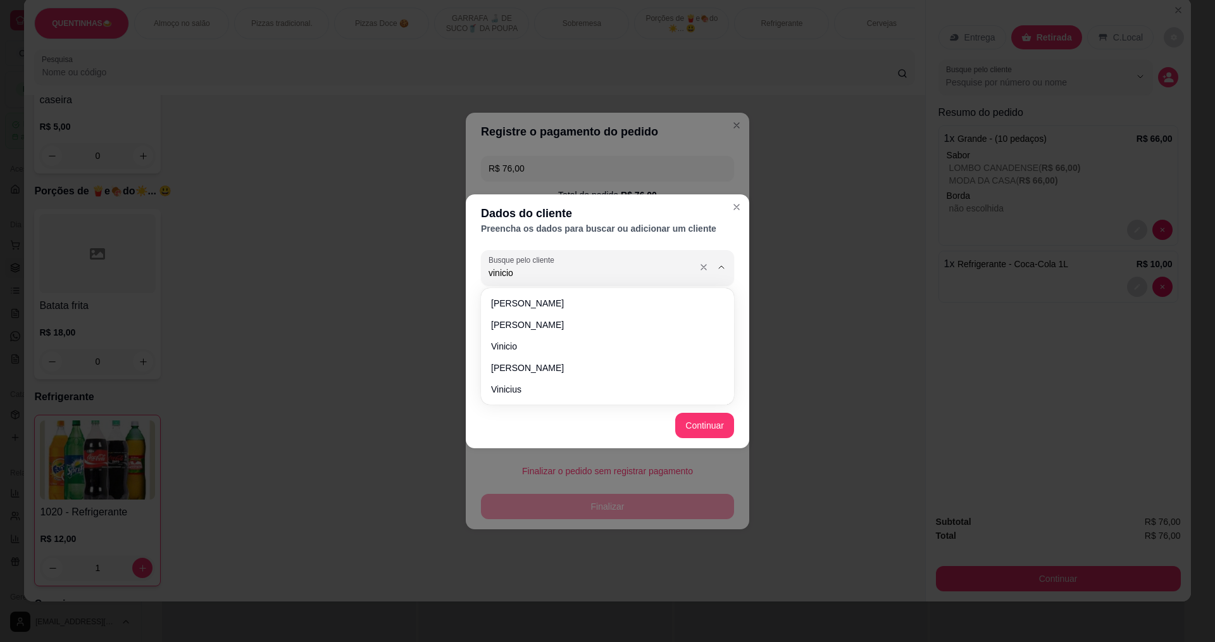
type input "vinicios"
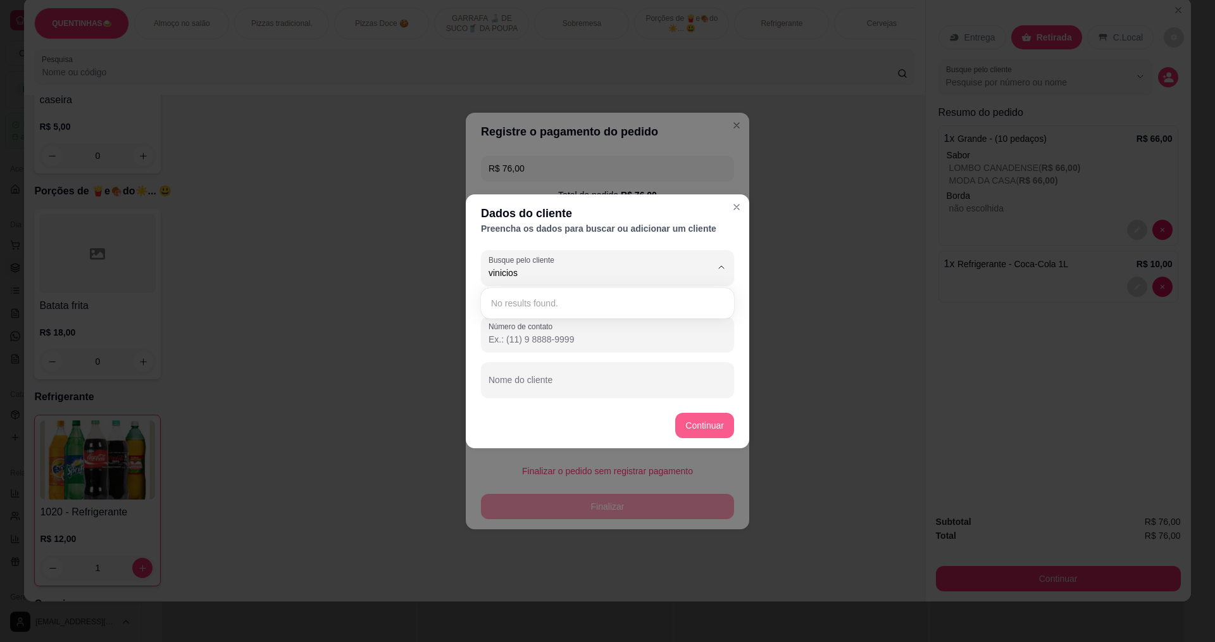
click at [701, 428] on button "Continuar" at bounding box center [704, 425] width 59 height 25
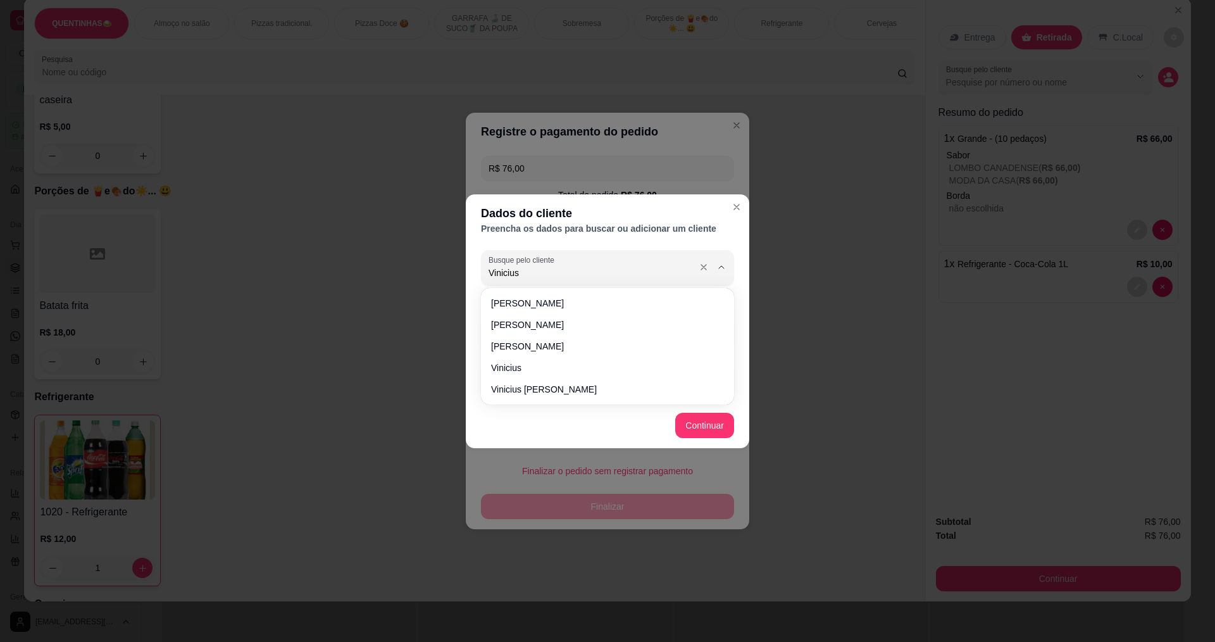
click at [533, 274] on input "Vinicius" at bounding box center [590, 273] width 203 height 13
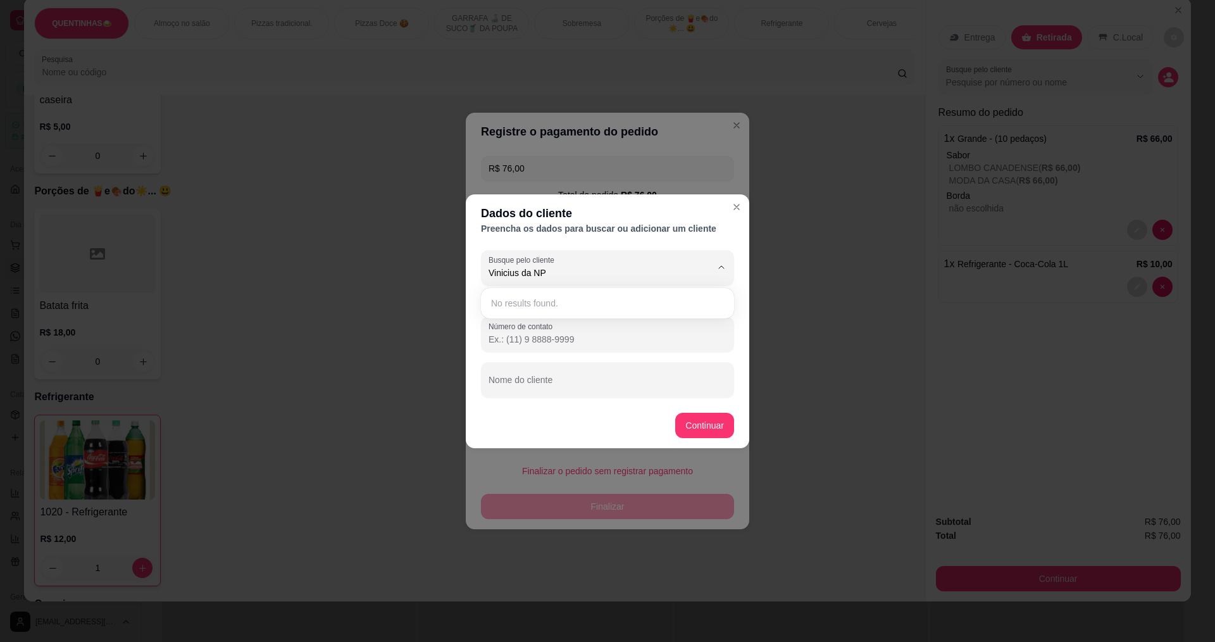
type input "Vinicius da NPE"
click at [704, 427] on button "Continuar" at bounding box center [704, 425] width 59 height 25
click at [708, 420] on button "Continuar" at bounding box center [704, 425] width 59 height 25
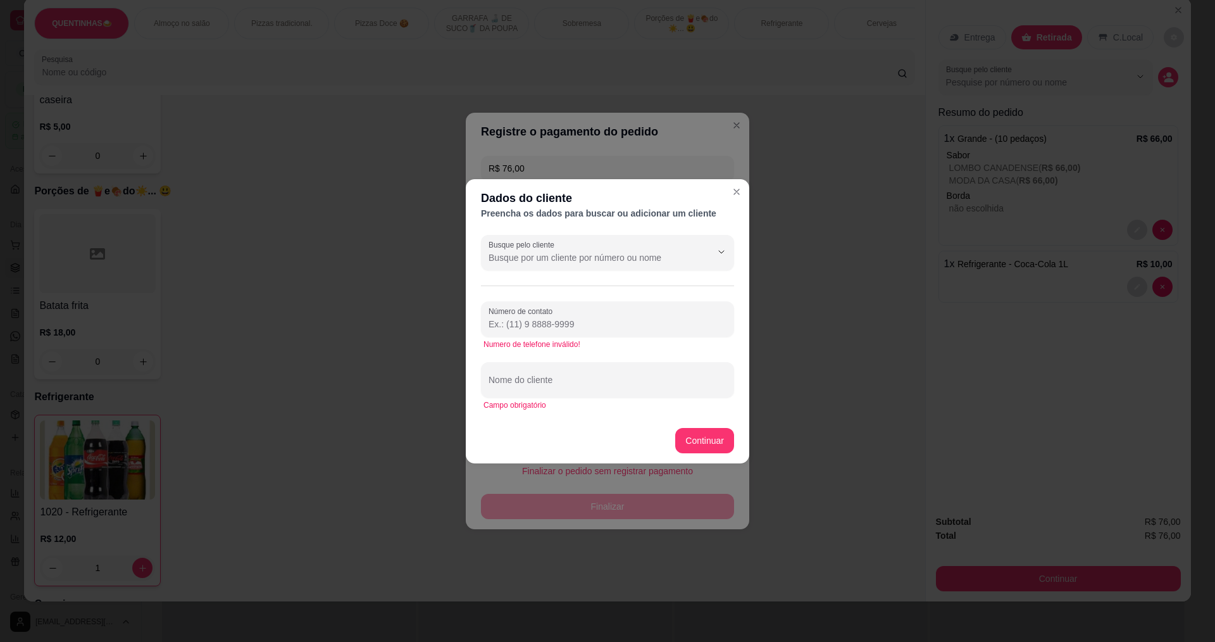
click at [708, 420] on footer "Continuar" at bounding box center [608, 441] width 284 height 46
click at [710, 439] on button "Continuar" at bounding box center [704, 440] width 59 height 25
click at [710, 439] on button "Continuar" at bounding box center [705, 440] width 57 height 25
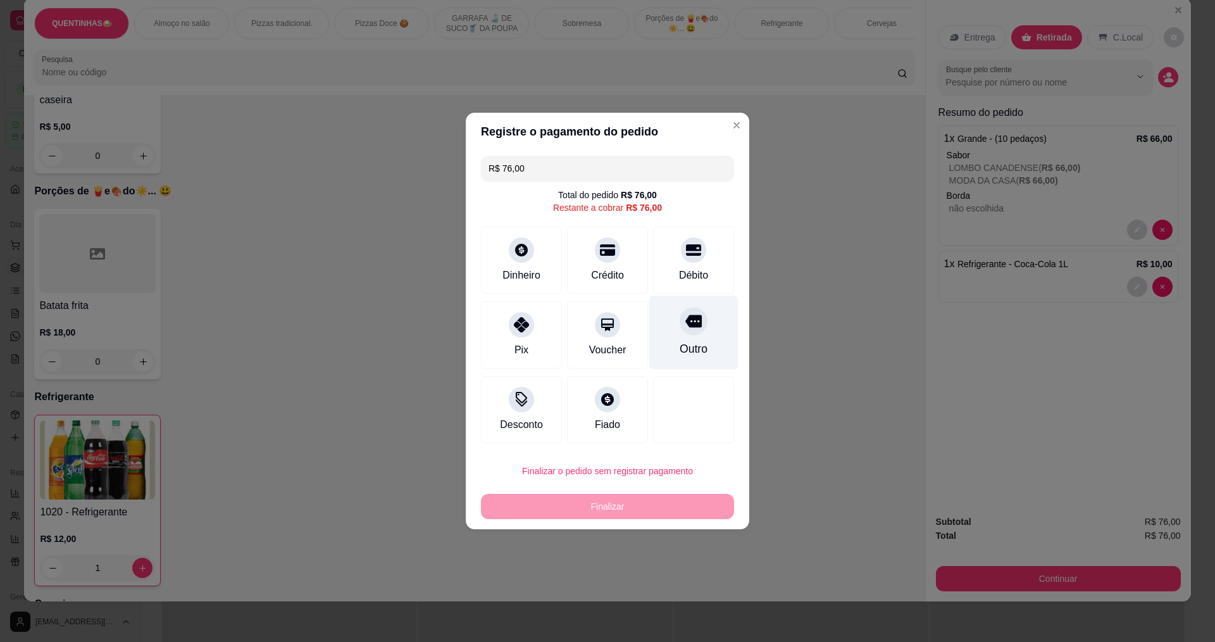
click at [696, 336] on div "Outro" at bounding box center [694, 333] width 89 height 74
type input "R$ 0,00"
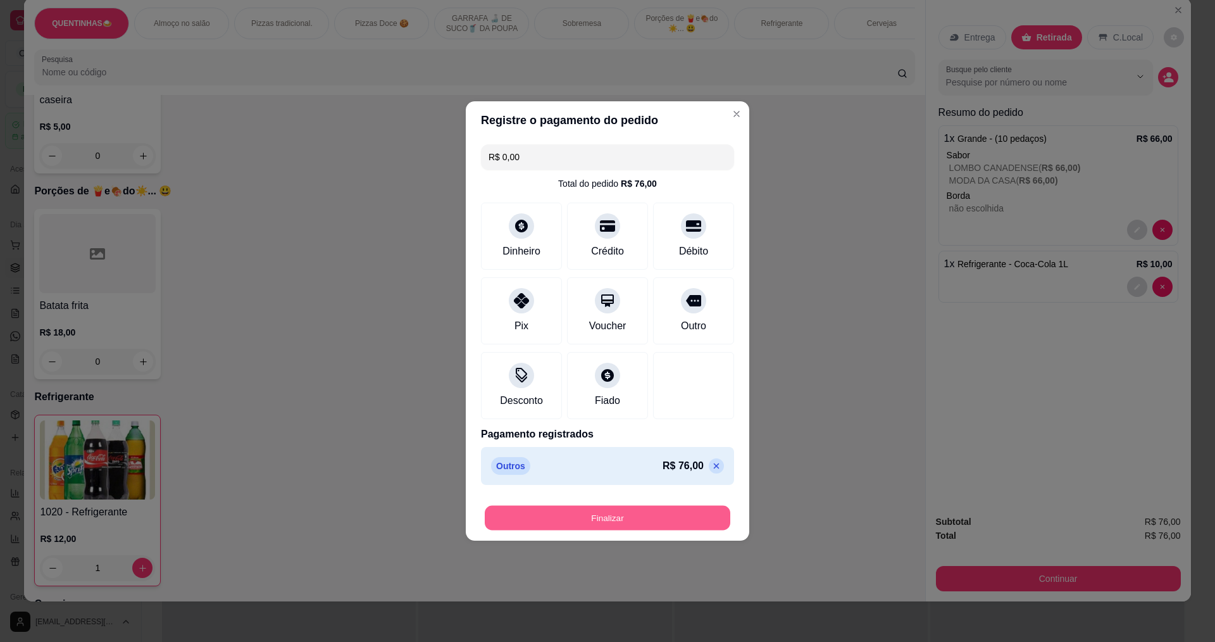
click at [612, 519] on button "Finalizar" at bounding box center [608, 518] width 246 height 25
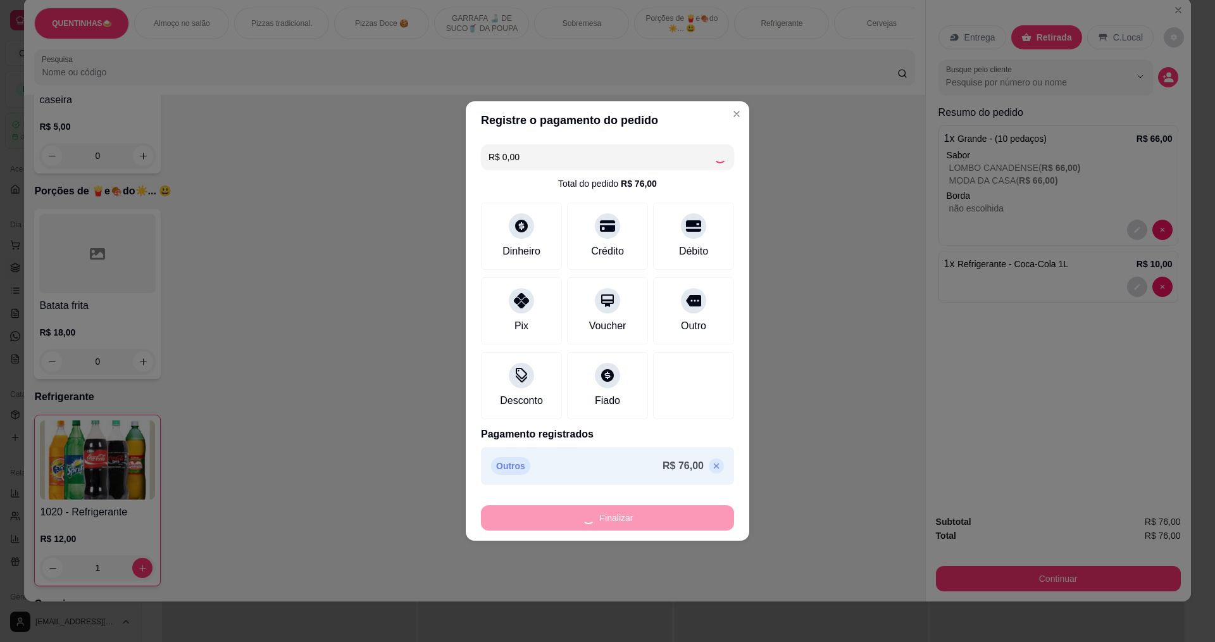
type input "0"
type input "-R$ 76,00"
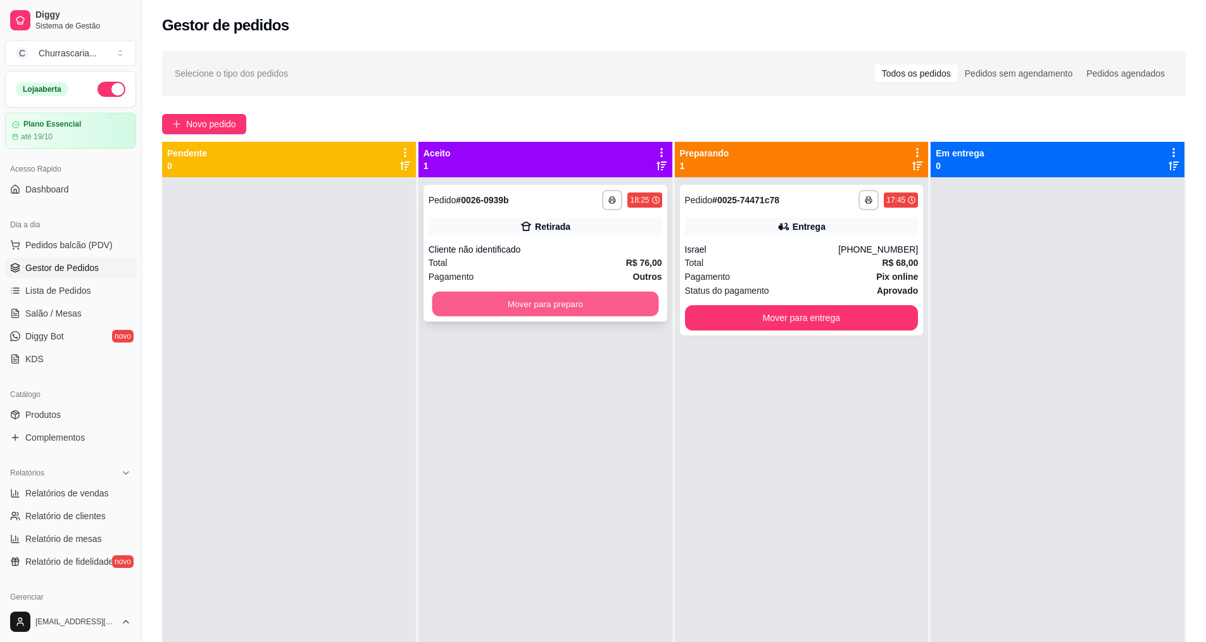
click at [544, 307] on button "Mover para preparo" at bounding box center [545, 304] width 227 height 25
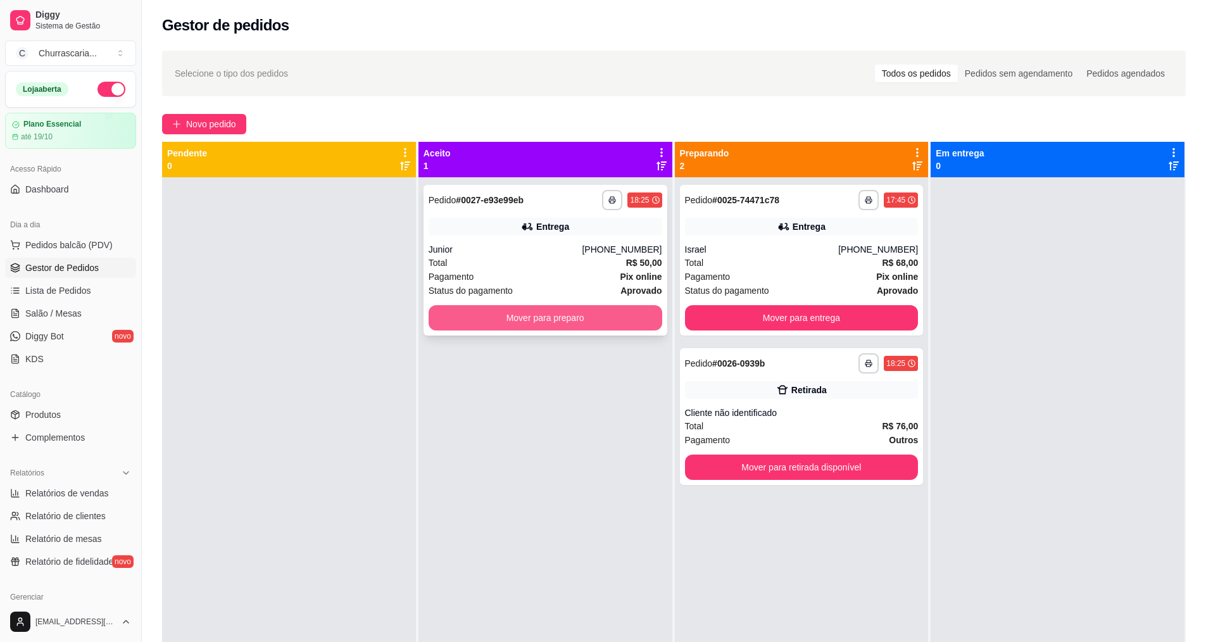
click at [596, 319] on button "Mover para preparo" at bounding box center [546, 317] width 234 height 25
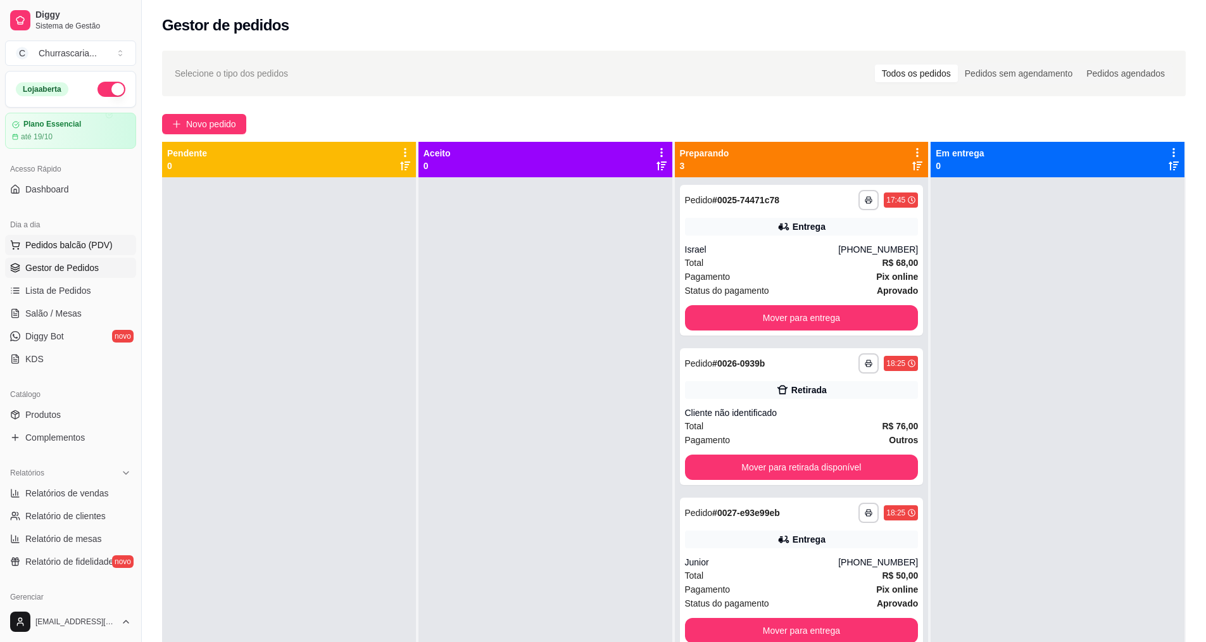
click at [97, 247] on span "Pedidos balcão (PDV)" at bounding box center [68, 245] width 87 height 13
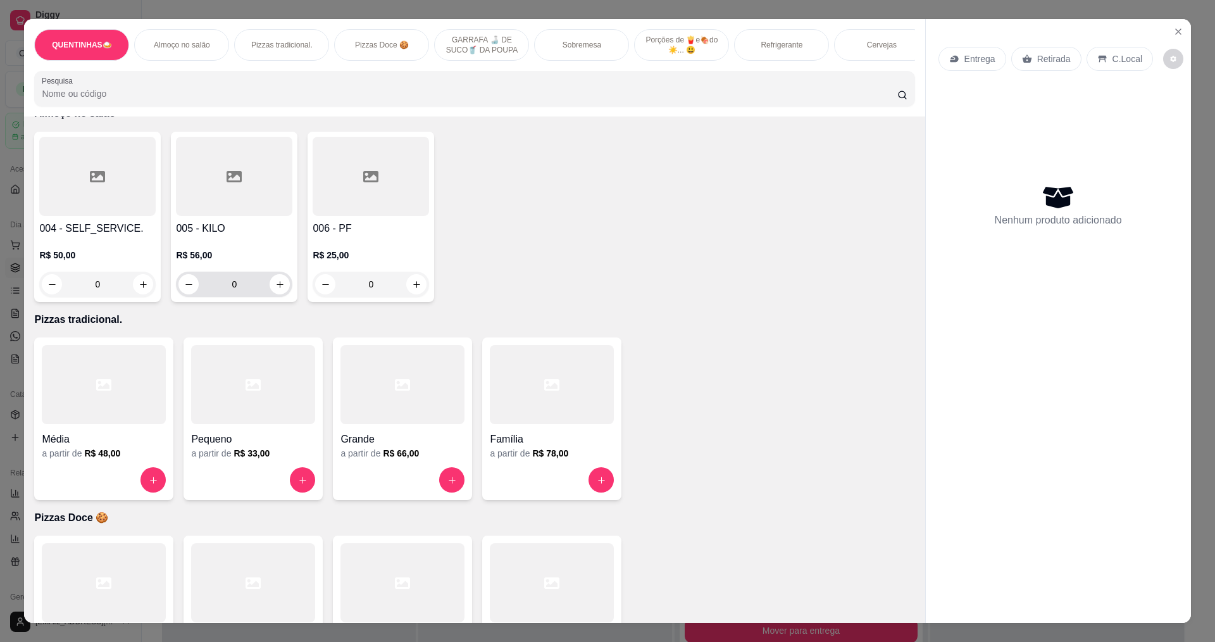
scroll to position [317, 0]
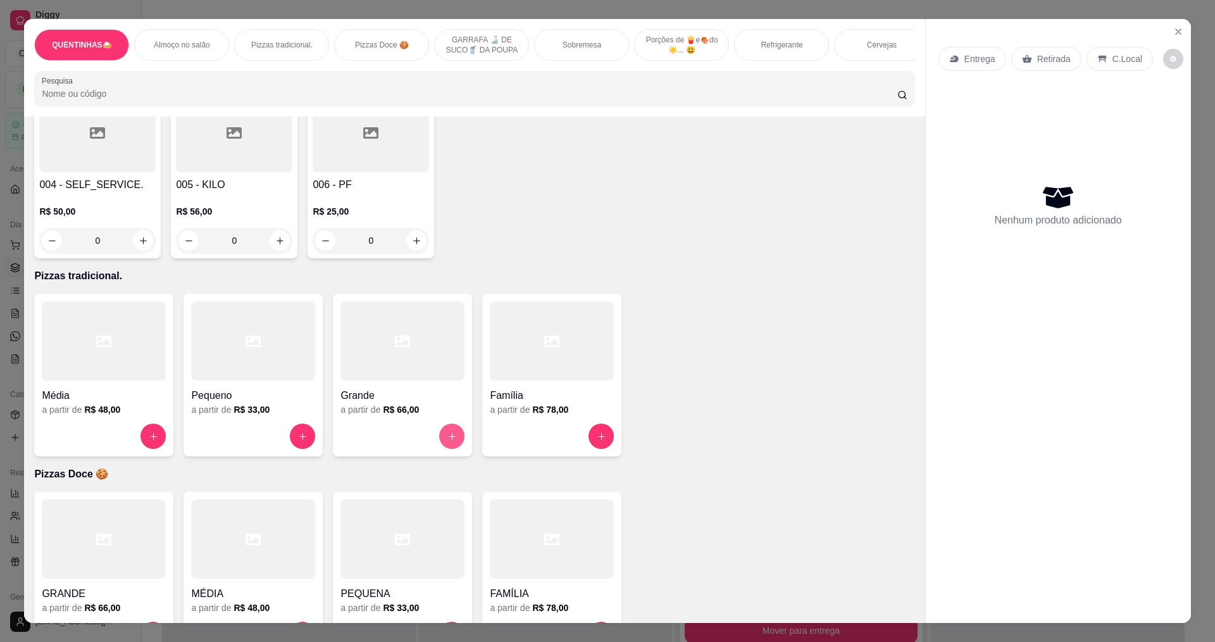
click at [451, 441] on icon "increase-product-quantity" at bounding box center [452, 436] width 9 height 9
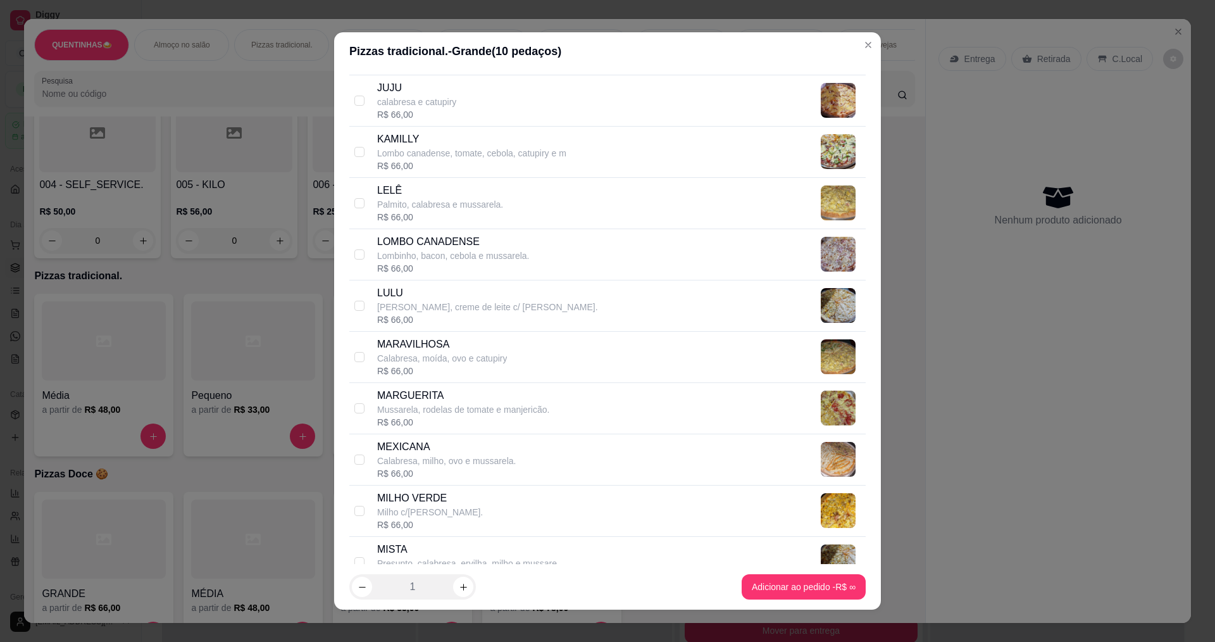
scroll to position [1013, 0]
click at [358, 358] on input "checkbox" at bounding box center [360, 356] width 10 height 10
checkbox input "true"
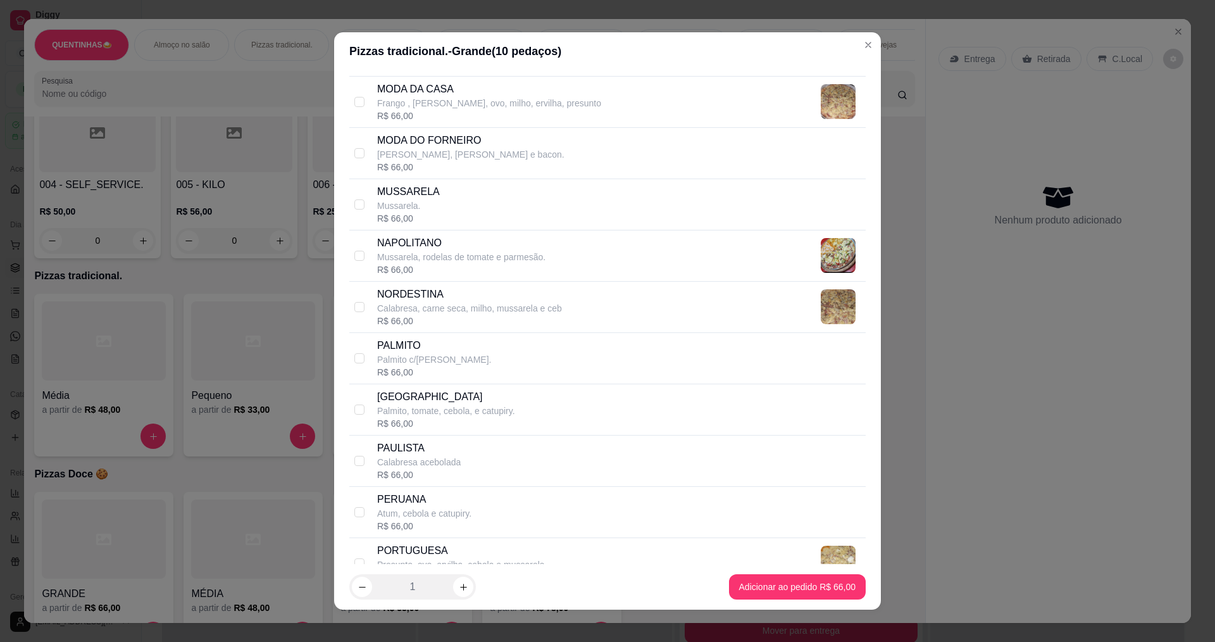
scroll to position [1583, 0]
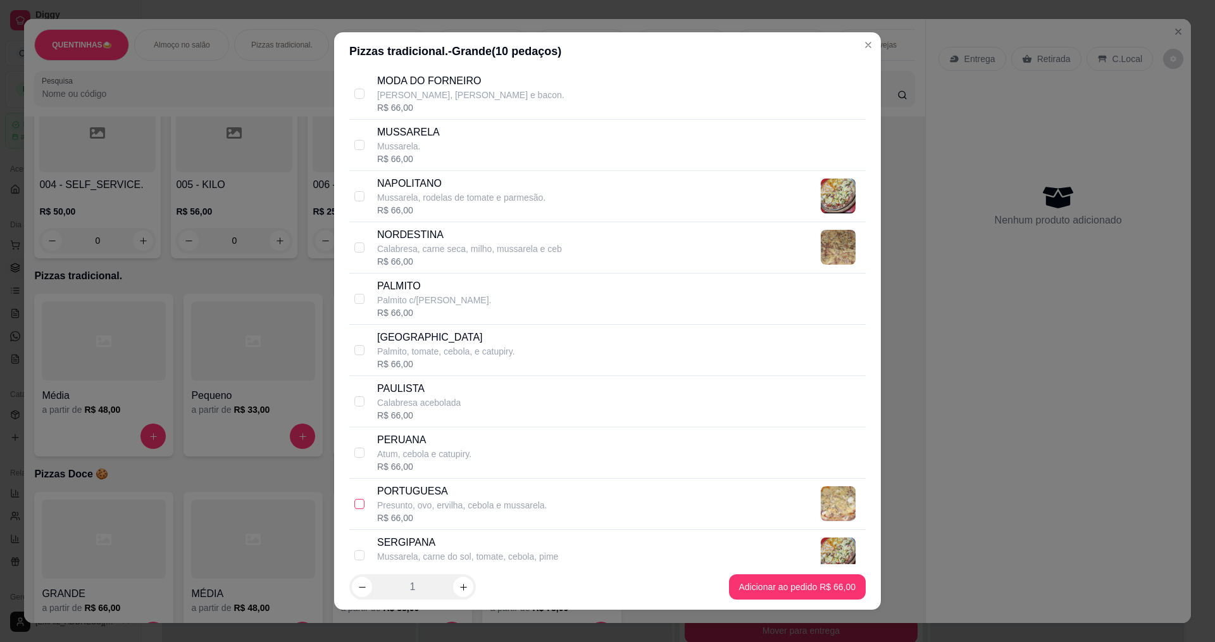
click at [355, 502] on input "checkbox" at bounding box center [360, 504] width 10 height 10
checkbox input "true"
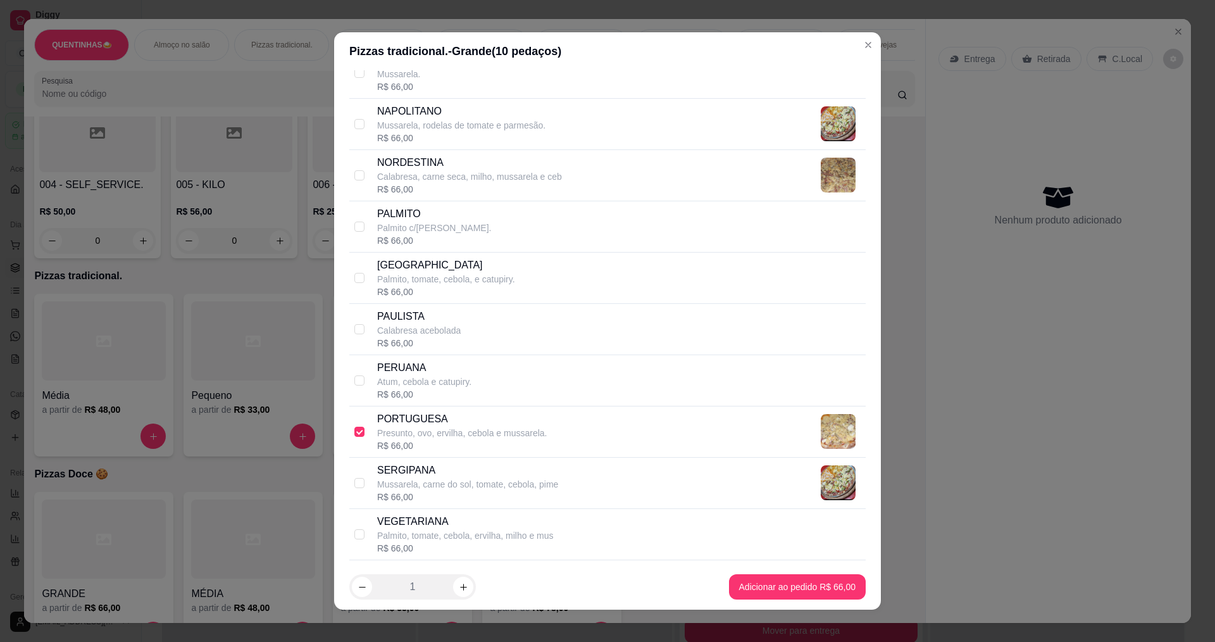
scroll to position [1709, 0]
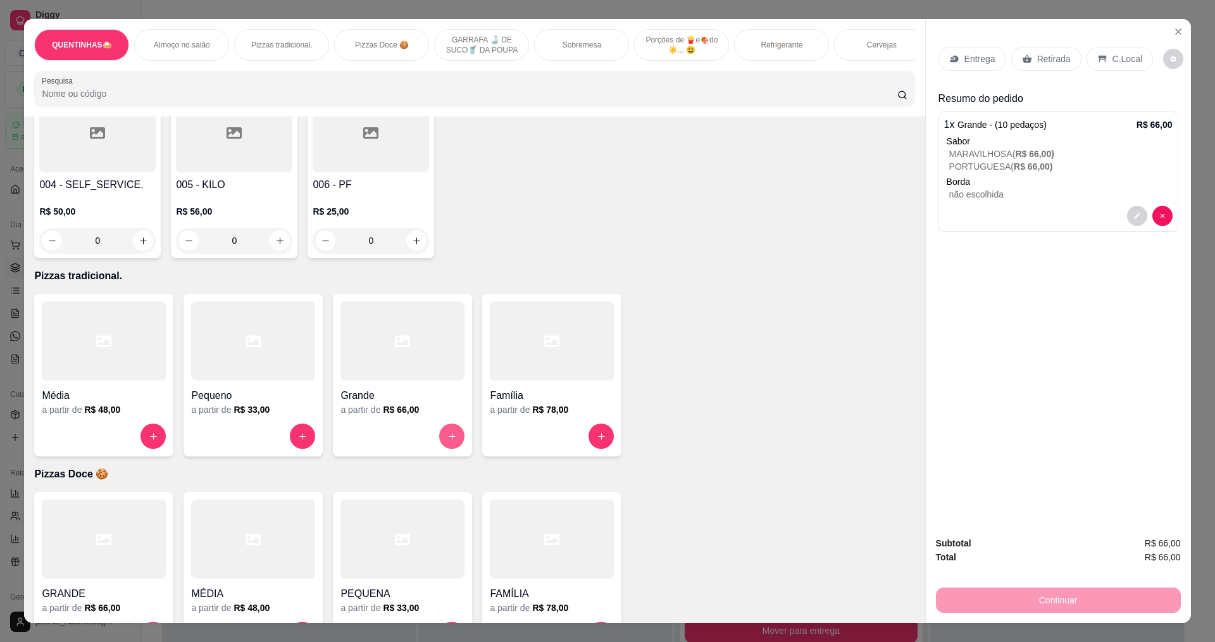
click at [448, 441] on icon "increase-product-quantity" at bounding box center [452, 436] width 9 height 9
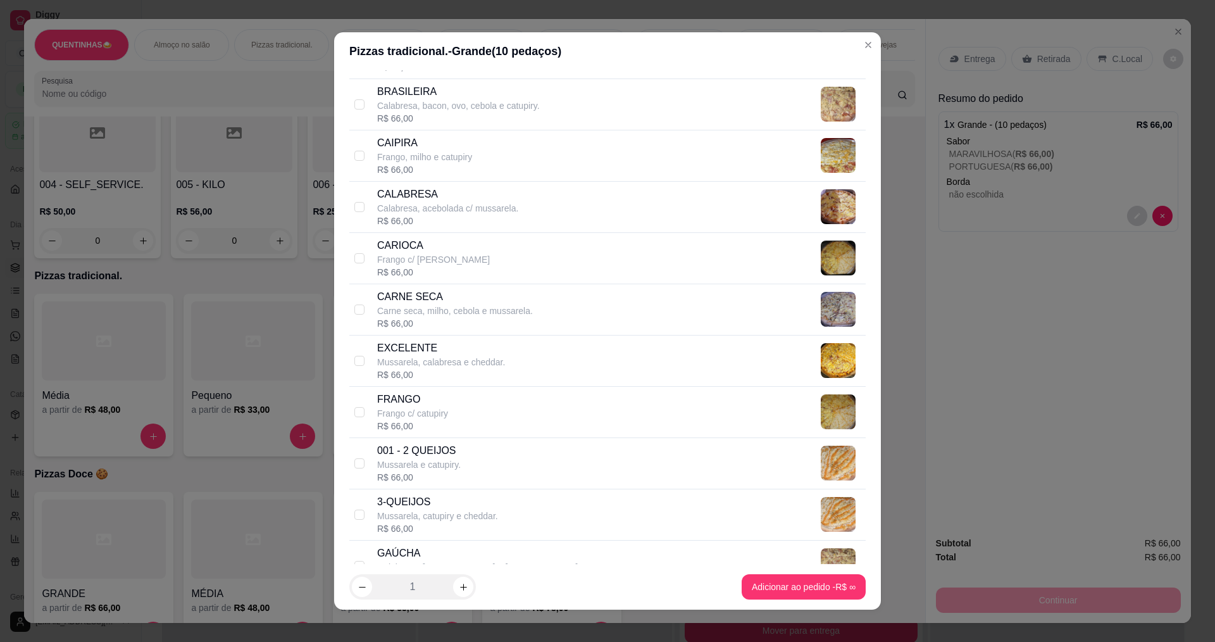
scroll to position [506, 0]
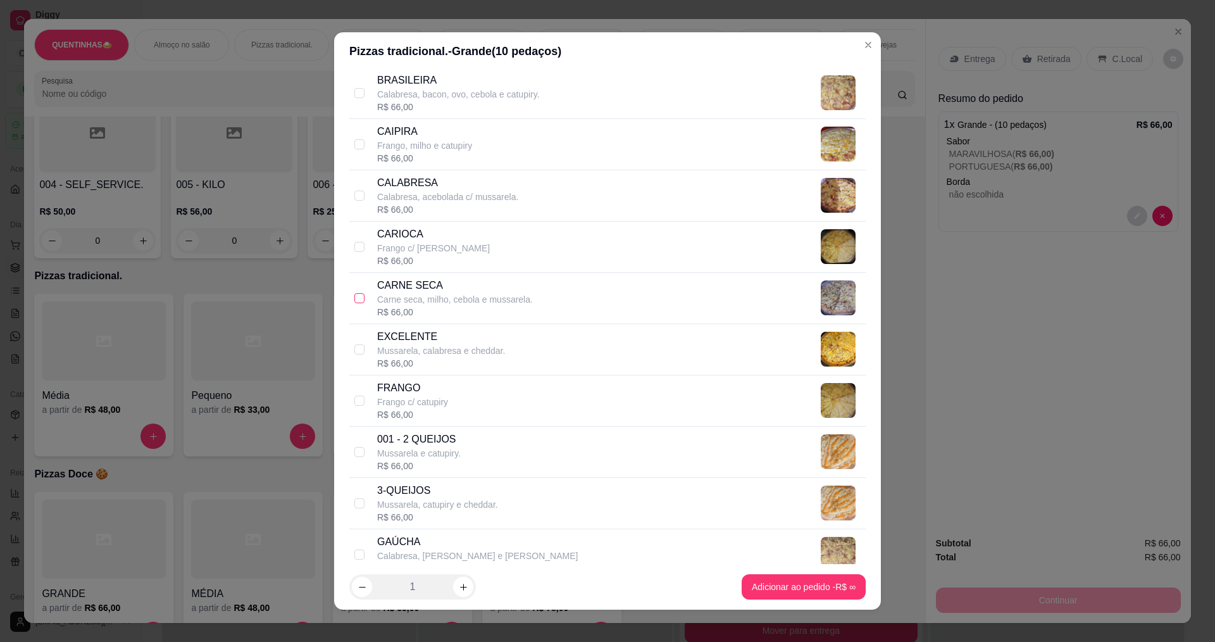
click at [356, 299] on input "checkbox" at bounding box center [360, 298] width 10 height 10
checkbox input "true"
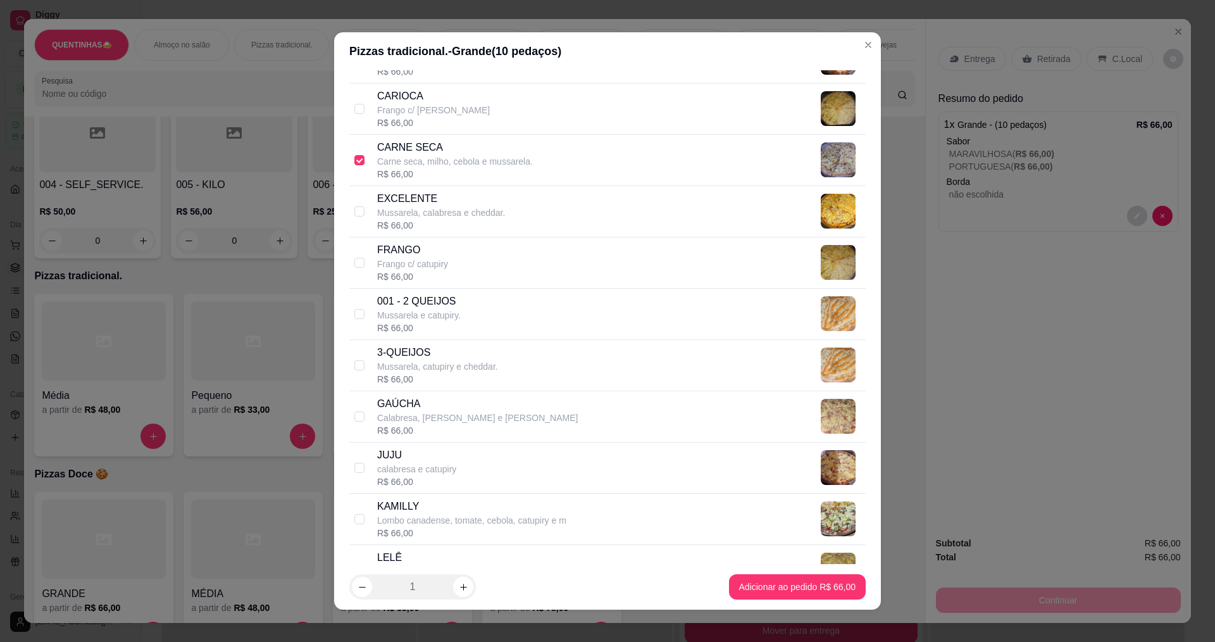
scroll to position [633, 0]
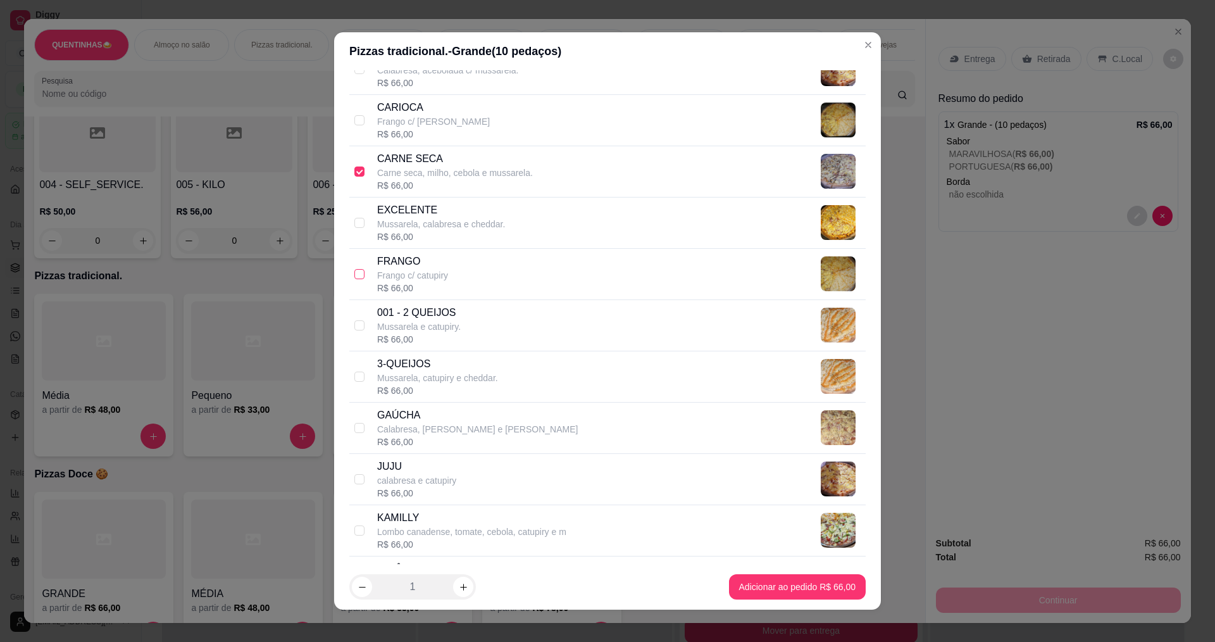
click at [355, 273] on input "checkbox" at bounding box center [360, 274] width 10 height 10
checkbox input "true"
click at [355, 377] on input "checkbox" at bounding box center [360, 377] width 10 height 10
checkbox input "true"
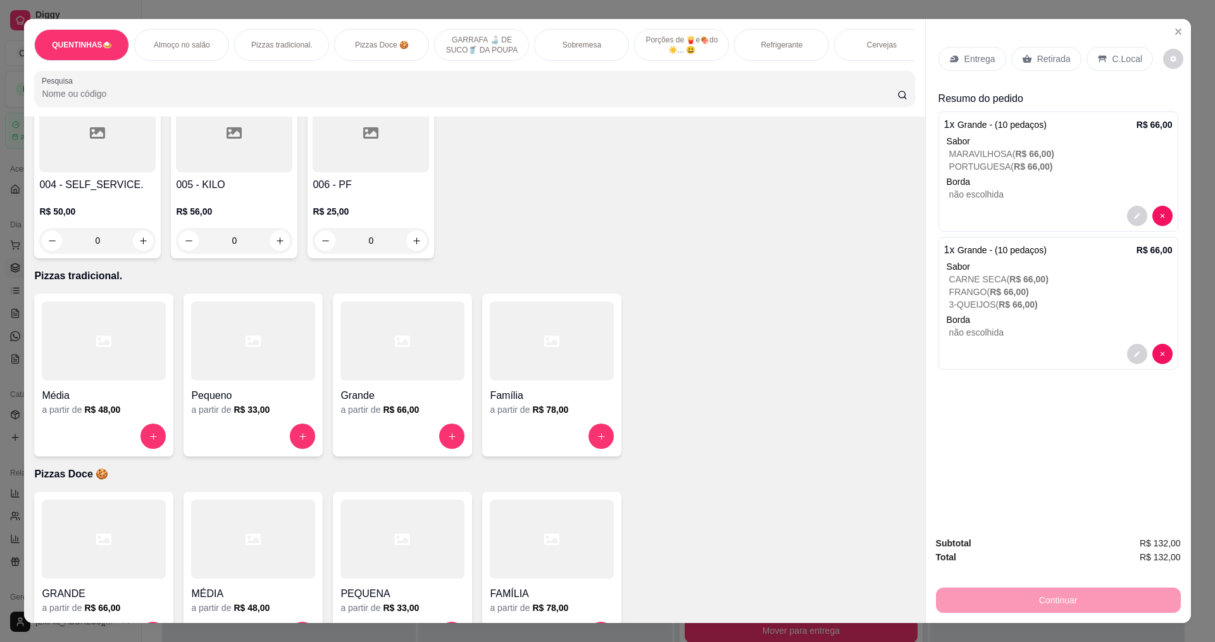
click at [975, 61] on p "Entrega" at bounding box center [980, 59] width 31 height 13
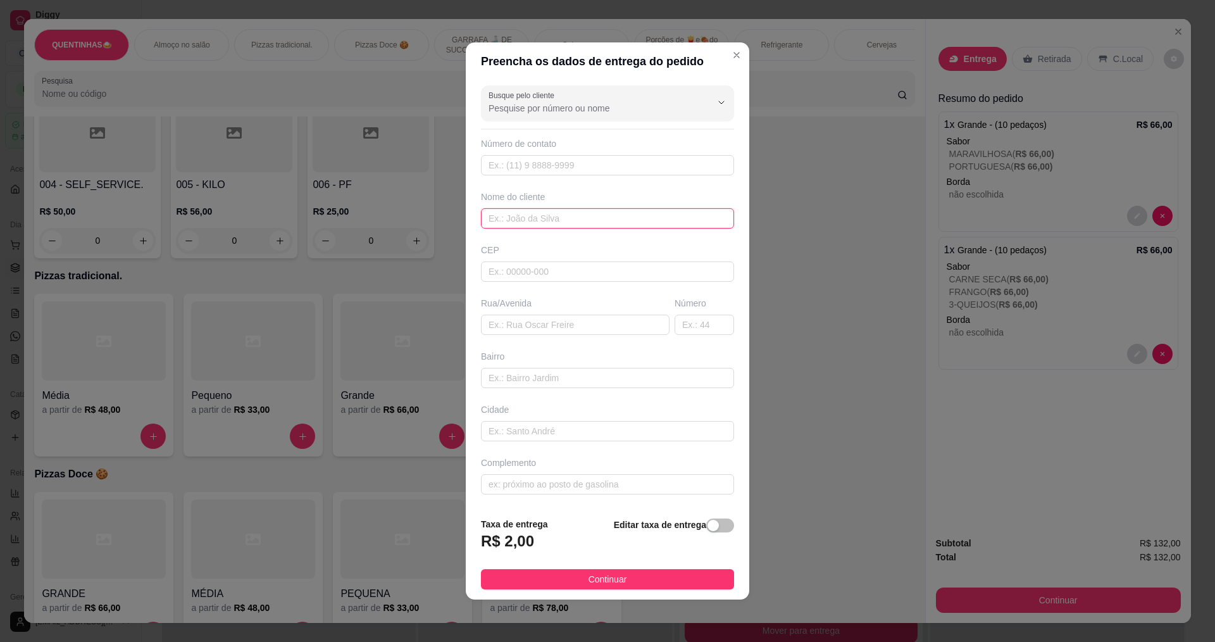
click at [530, 215] on input "text" at bounding box center [607, 218] width 253 height 20
type input "cleiton"
click at [510, 321] on input "text" at bounding box center [575, 325] width 189 height 20
type input "rua general [PERSON_NAME]"
click at [691, 325] on input "text" at bounding box center [705, 325] width 60 height 20
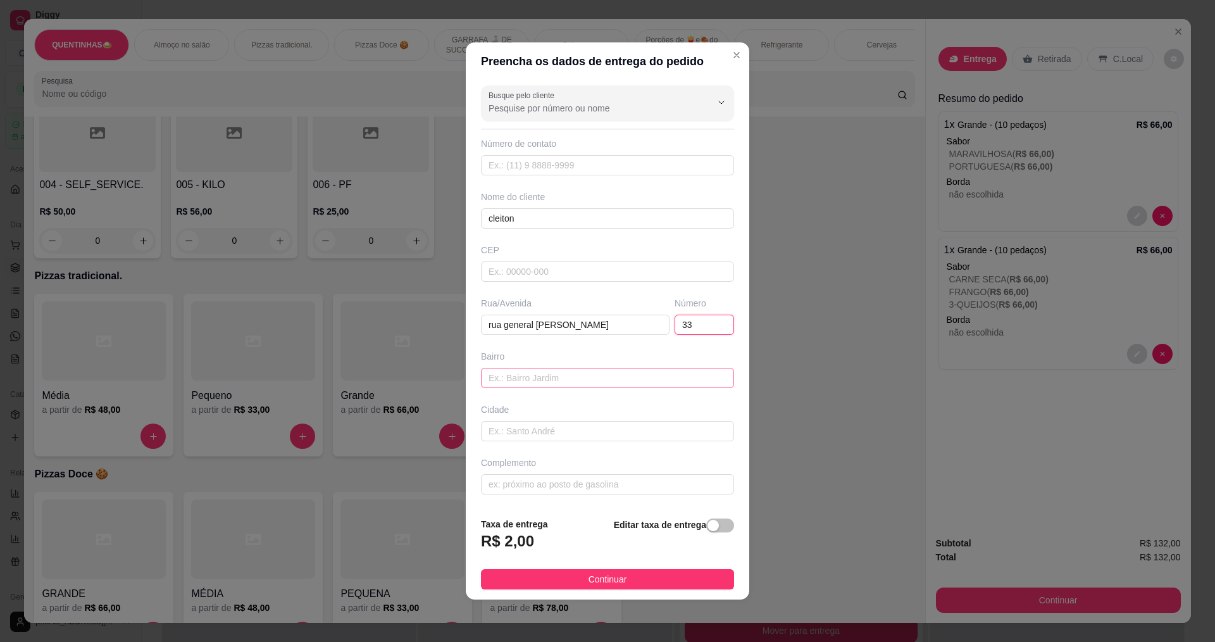
type input "33"
click at [517, 373] on input "text" at bounding box center [607, 378] width 253 height 20
type input "centro"
click at [513, 486] on input "text" at bounding box center [607, 484] width 253 height 20
click at [497, 484] on input "ru de pedra" at bounding box center [607, 484] width 253 height 20
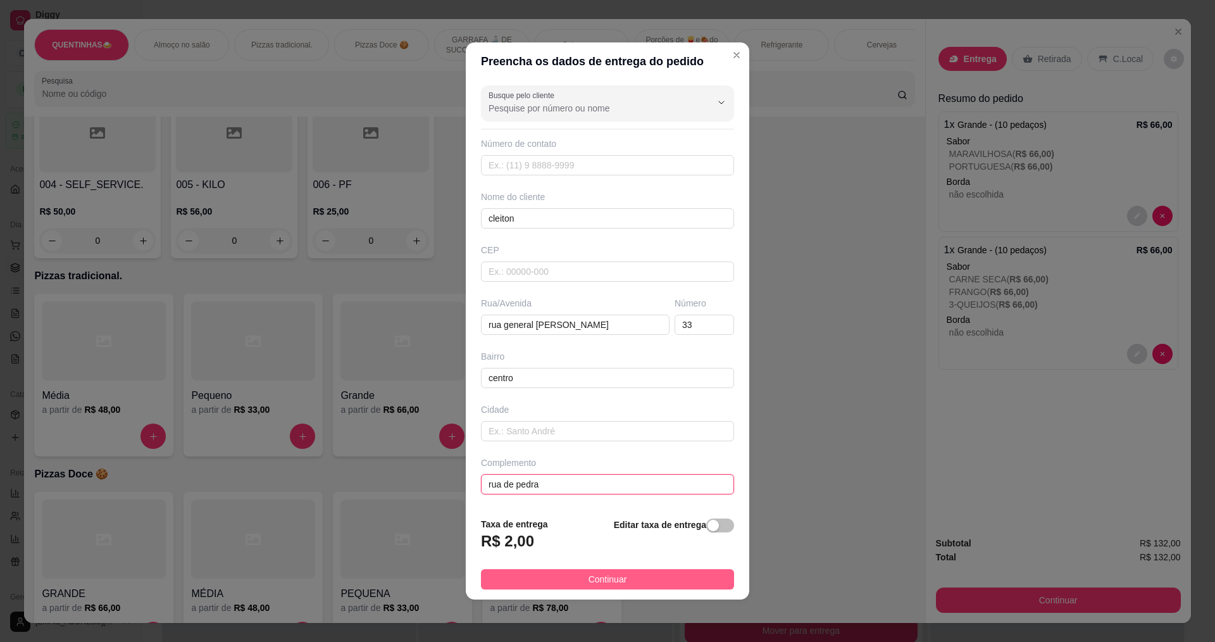
type input "rua de pedra"
click at [609, 581] on span "Continuar" at bounding box center [608, 579] width 39 height 14
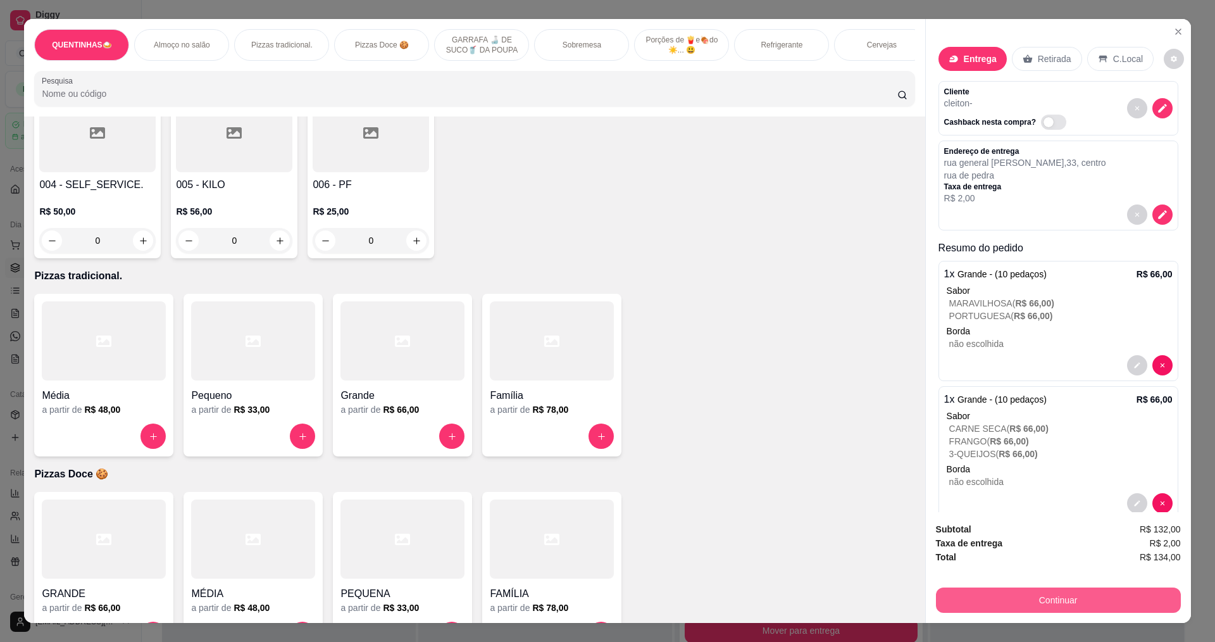
click at [1041, 603] on button "Continuar" at bounding box center [1058, 599] width 245 height 25
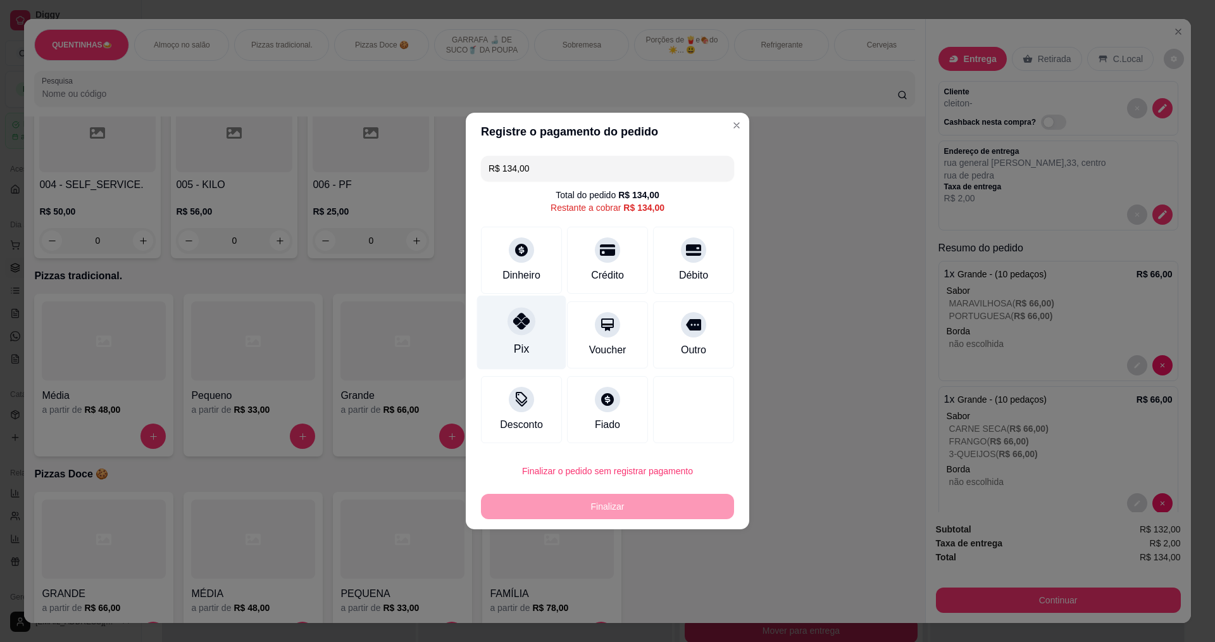
click at [515, 348] on div "Pix" at bounding box center [521, 349] width 15 height 16
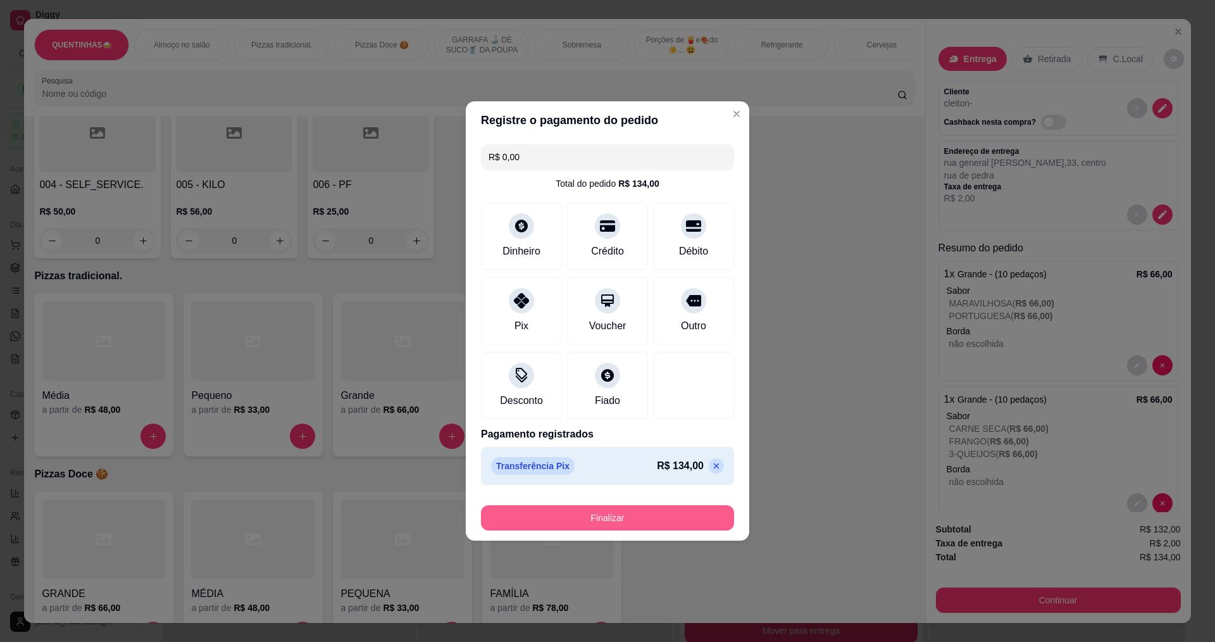
click at [636, 515] on button "Finalizar" at bounding box center [607, 517] width 253 height 25
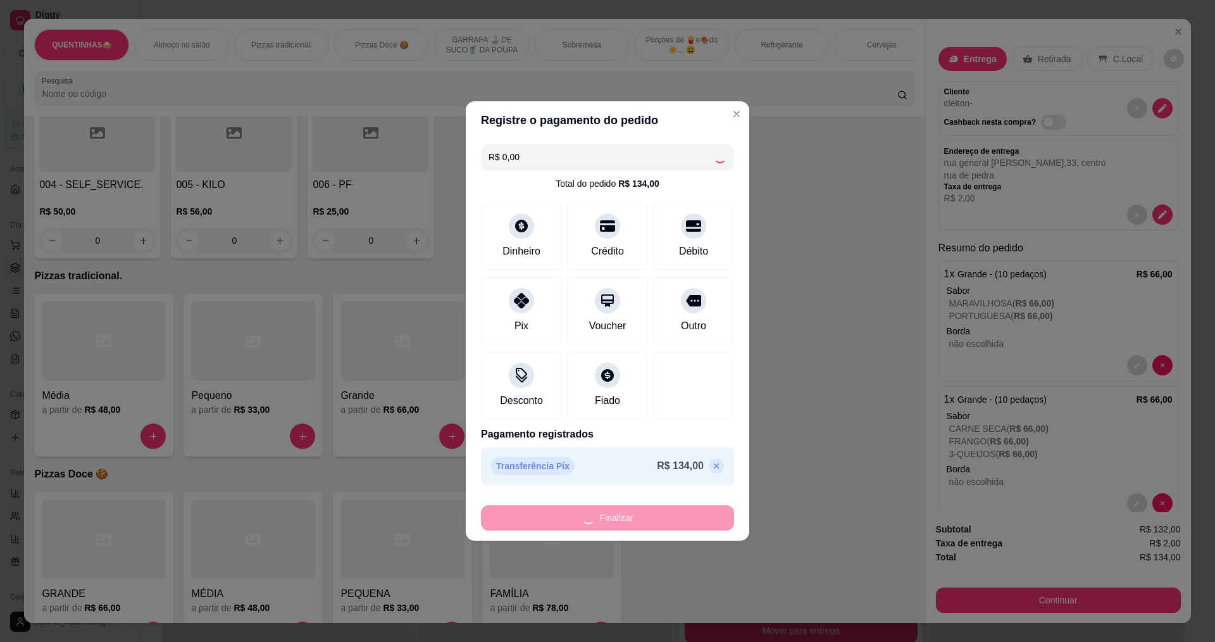
type input "-R$ 134,00"
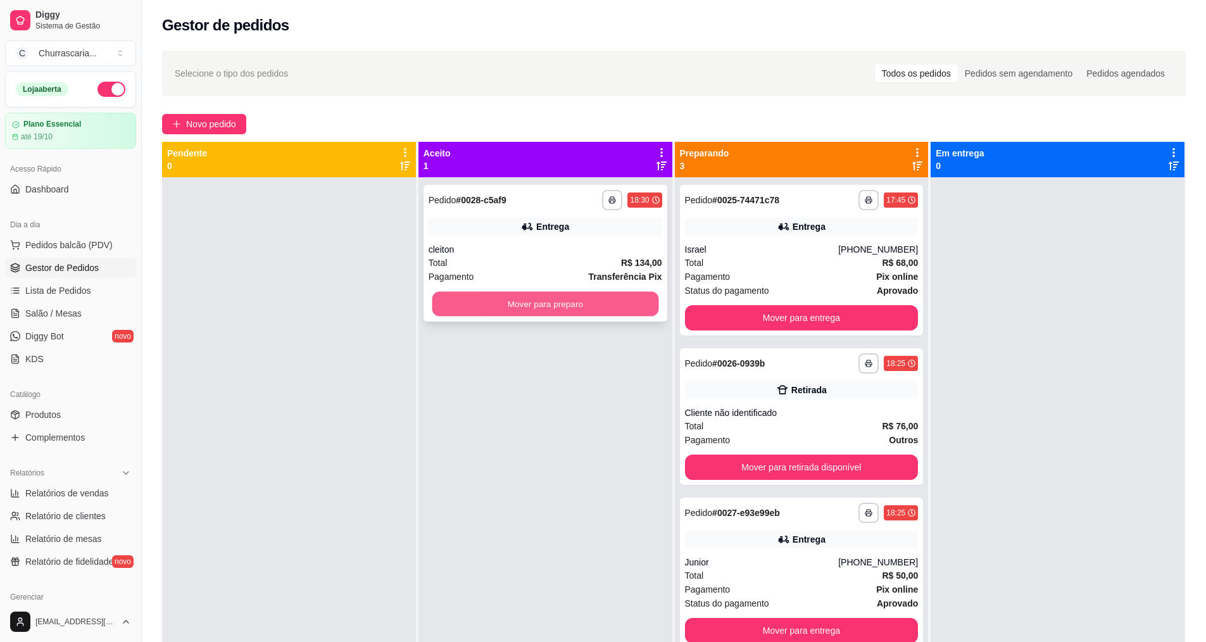
click at [613, 298] on button "Mover para preparo" at bounding box center [545, 304] width 227 height 25
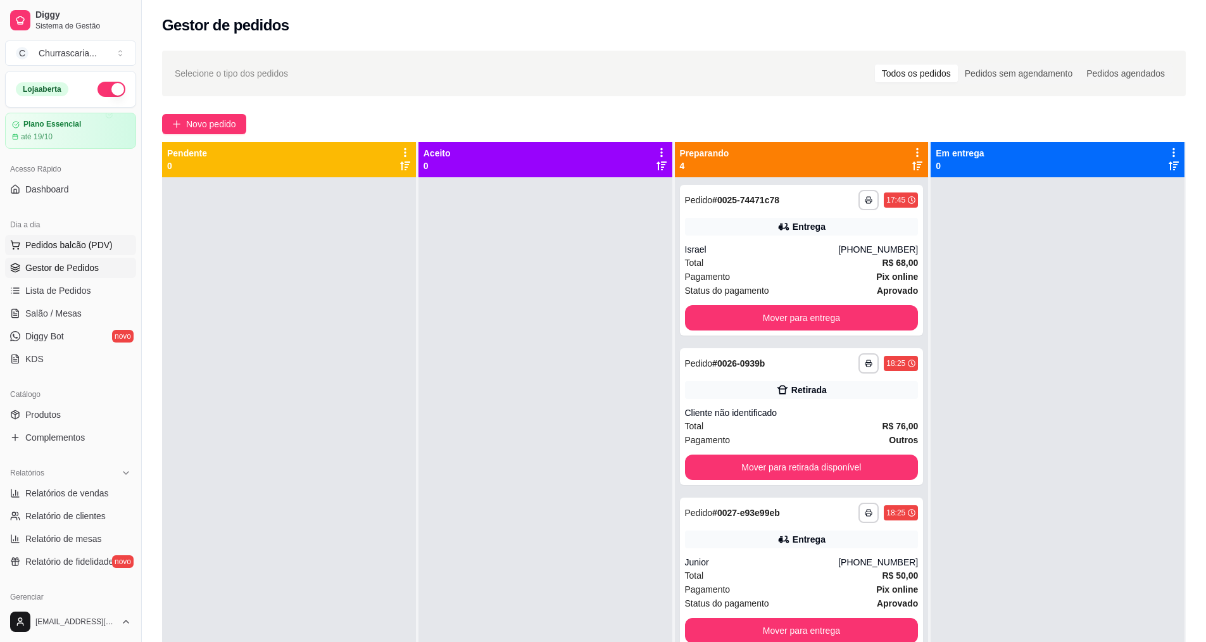
click at [79, 242] on span "Pedidos balcão (PDV)" at bounding box center [68, 245] width 87 height 13
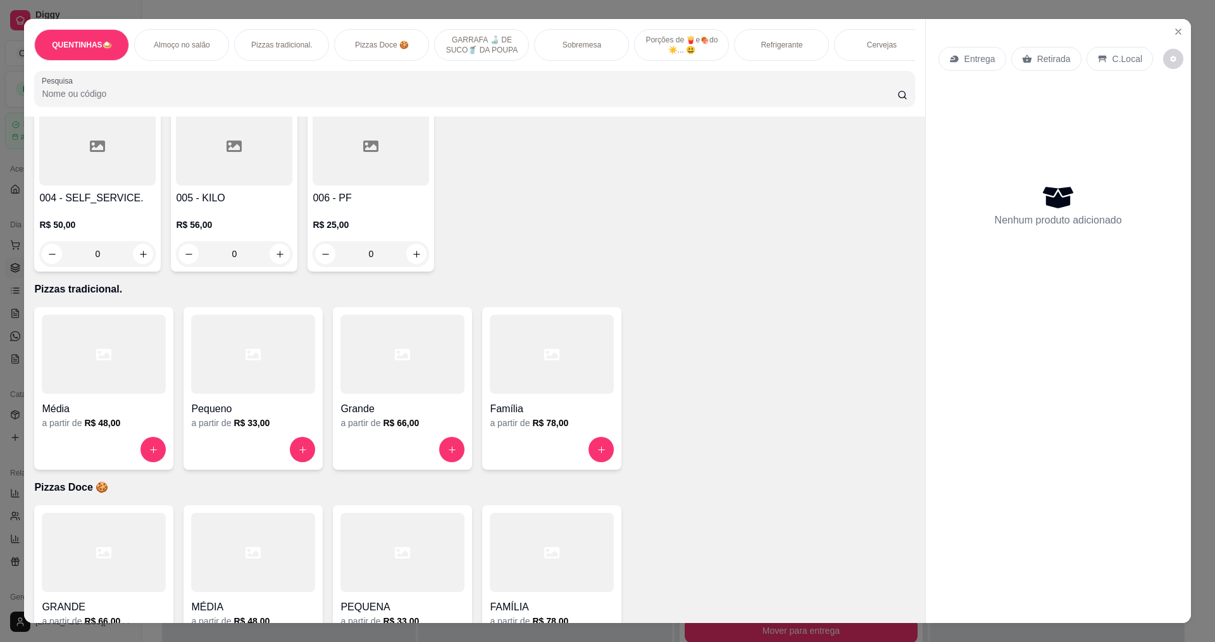
scroll to position [317, 0]
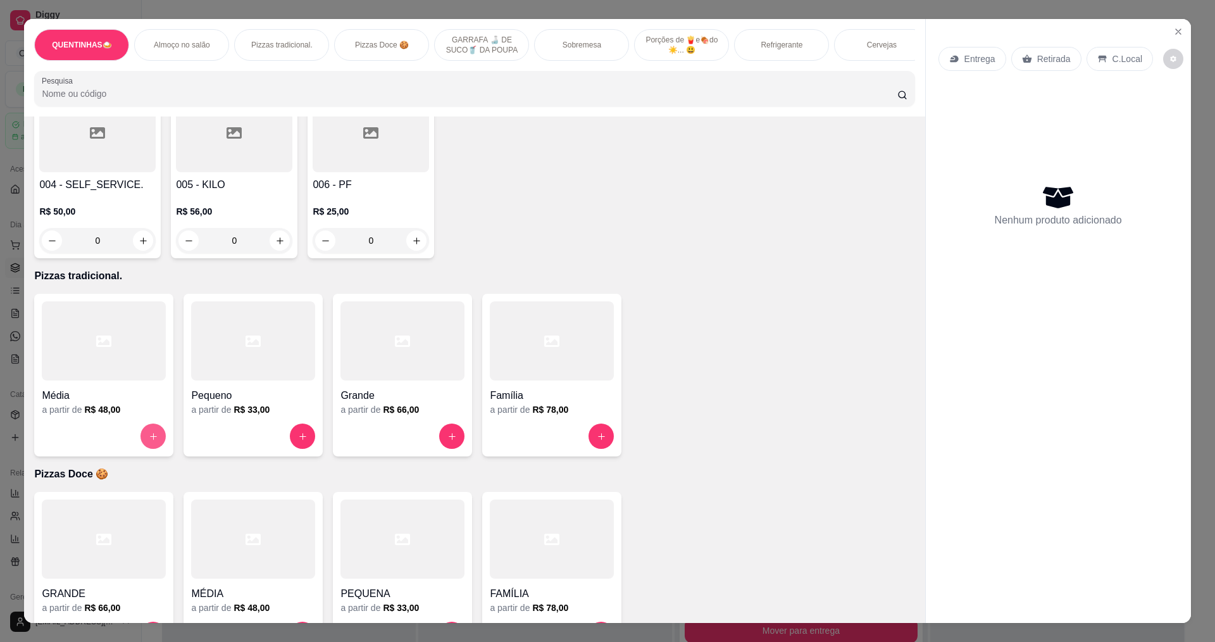
click at [142, 443] on button "increase-product-quantity" at bounding box center [153, 436] width 25 height 25
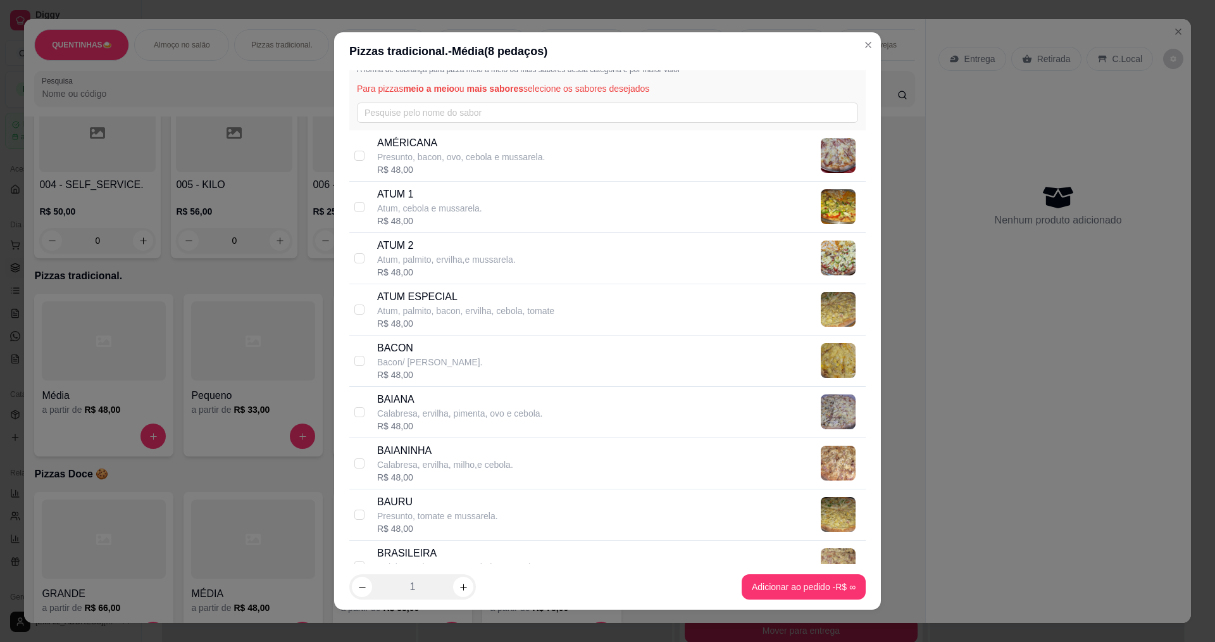
scroll to position [63, 0]
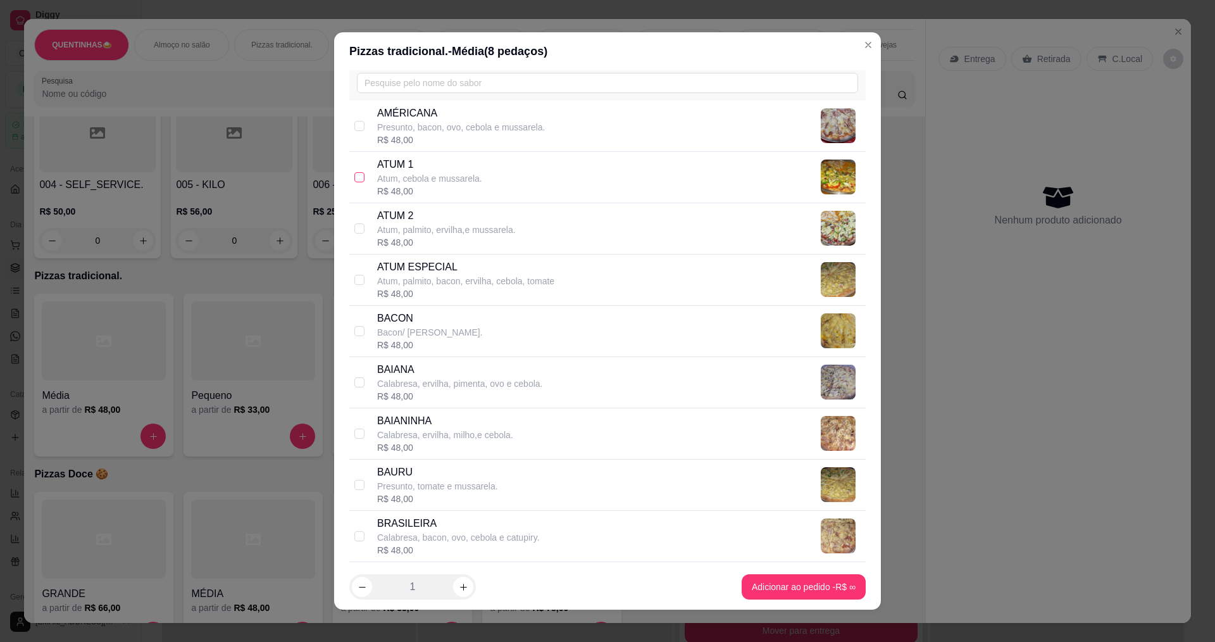
click at [359, 180] on input "checkbox" at bounding box center [360, 177] width 10 height 10
checkbox input "true"
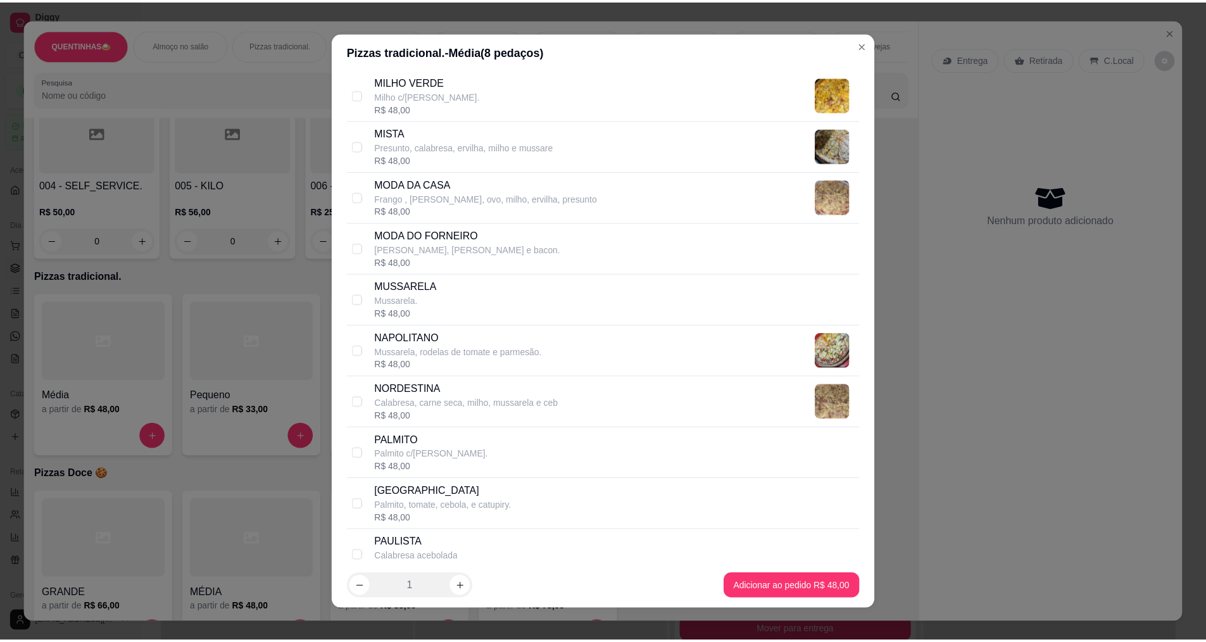
scroll to position [1456, 0]
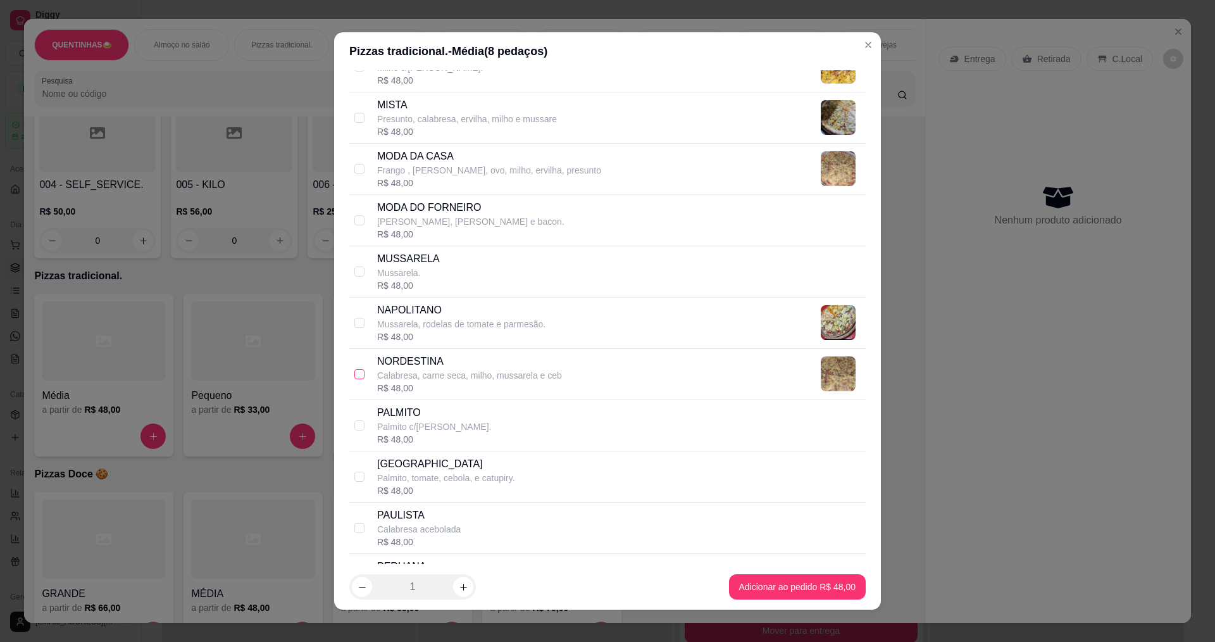
click at [355, 373] on input "checkbox" at bounding box center [360, 374] width 10 height 10
checkbox input "true"
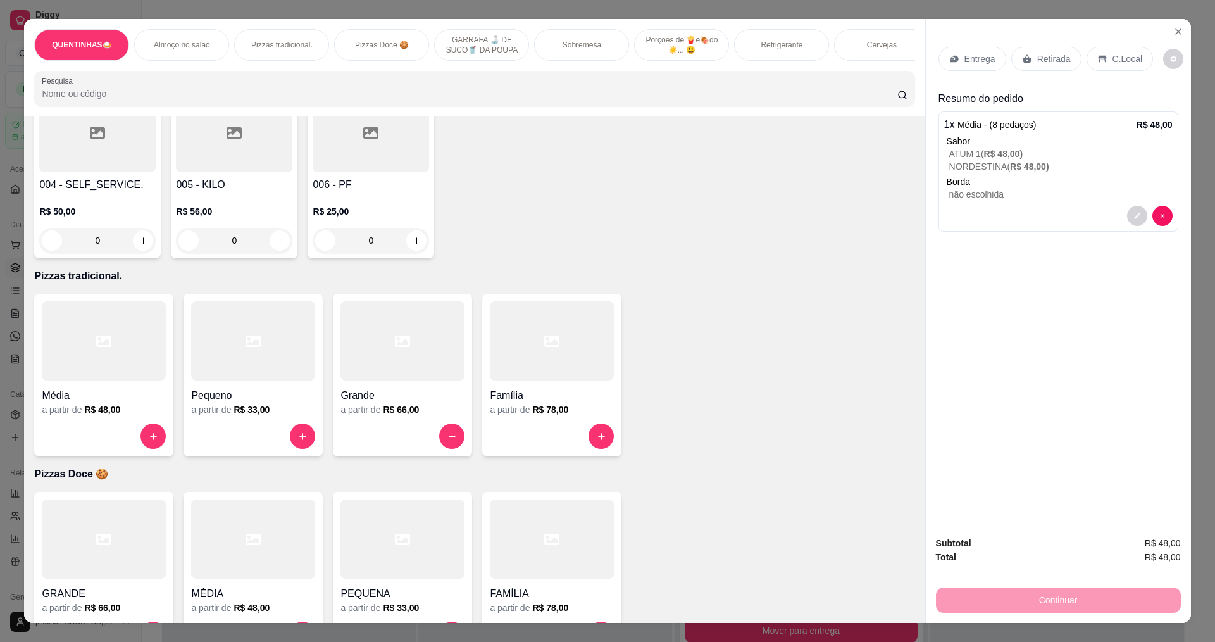
click at [965, 61] on p "Entrega" at bounding box center [980, 59] width 31 height 13
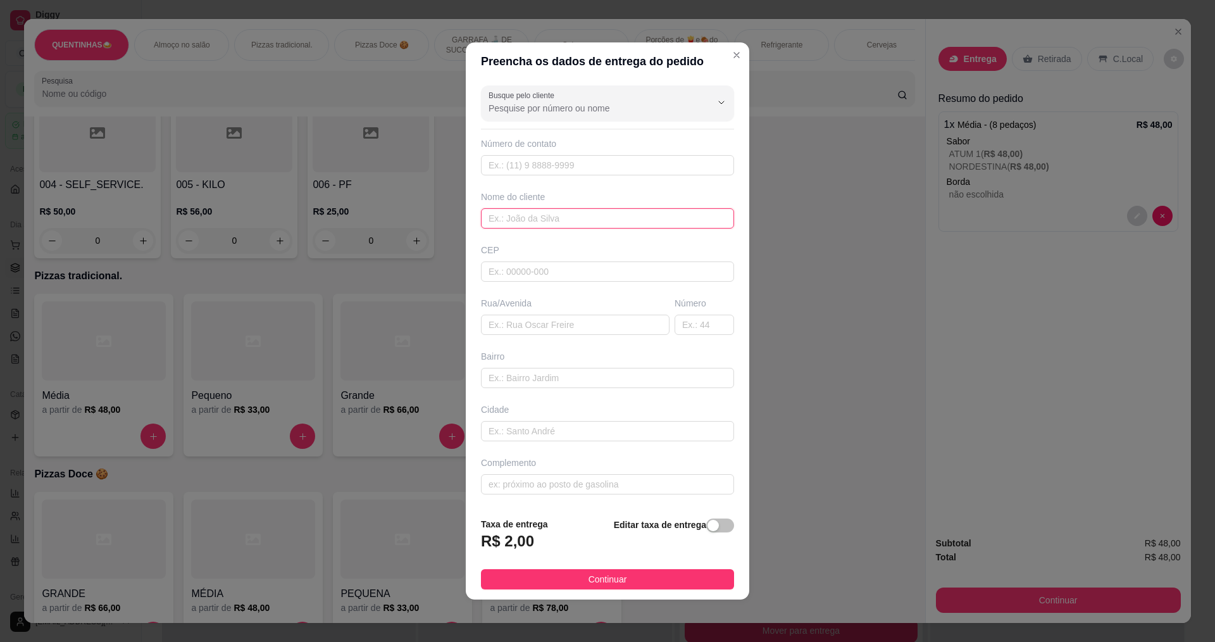
click at [524, 219] on input "text" at bounding box center [607, 218] width 253 height 20
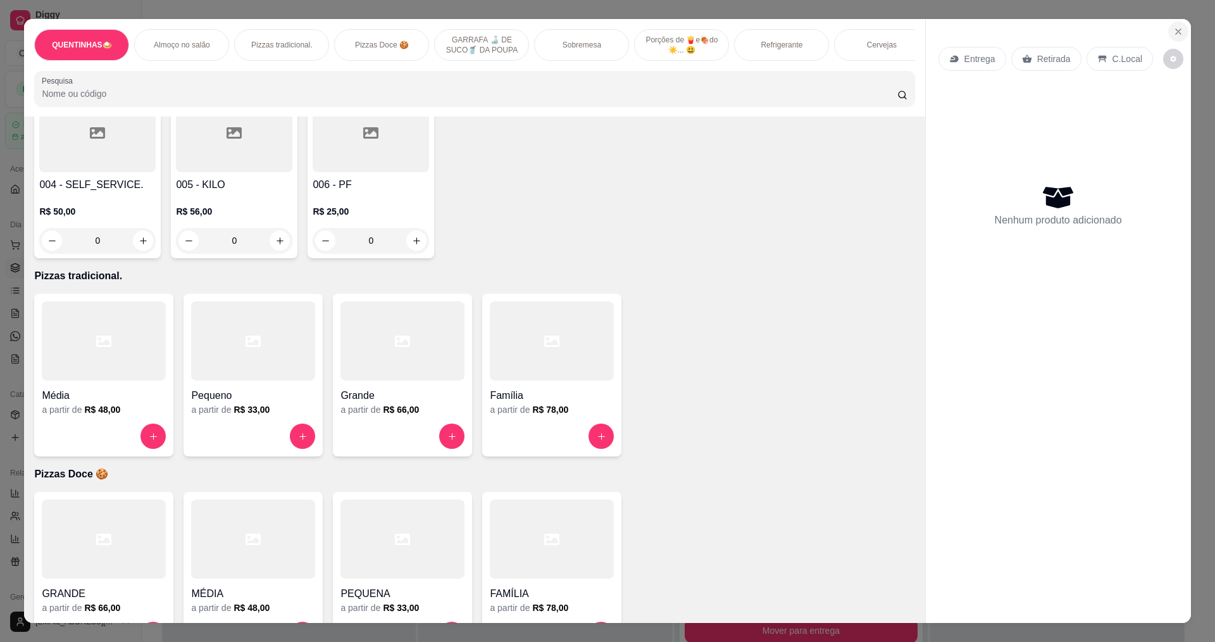
click at [1174, 30] on icon "Close" at bounding box center [1179, 32] width 10 height 10
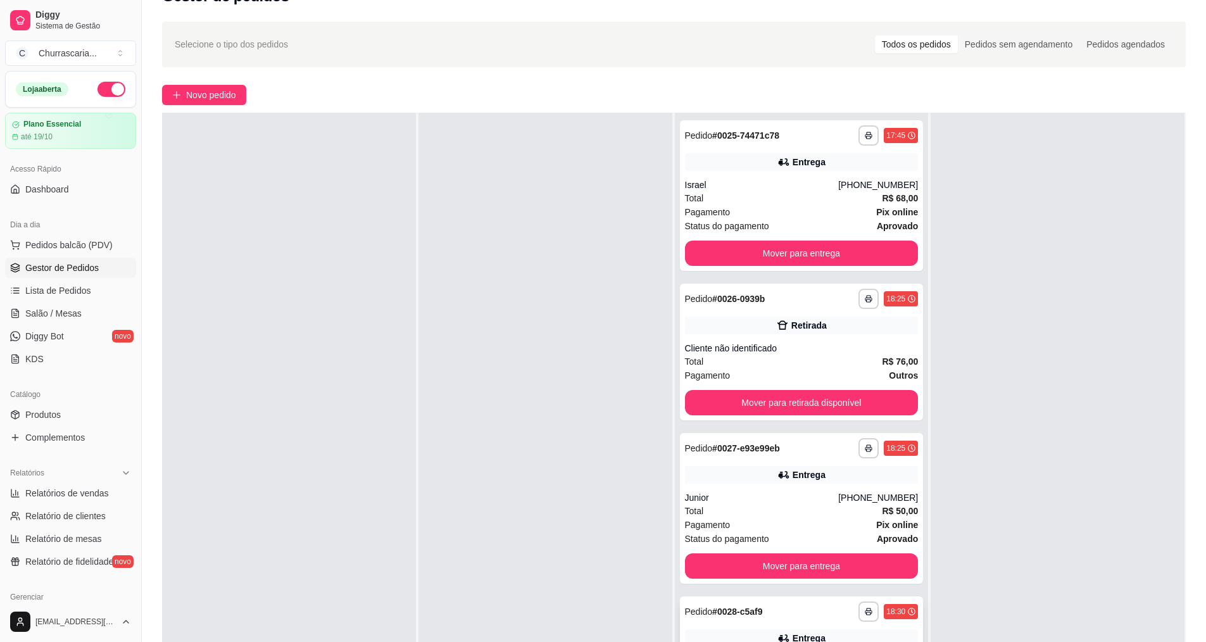
scroll to position [3, 0]
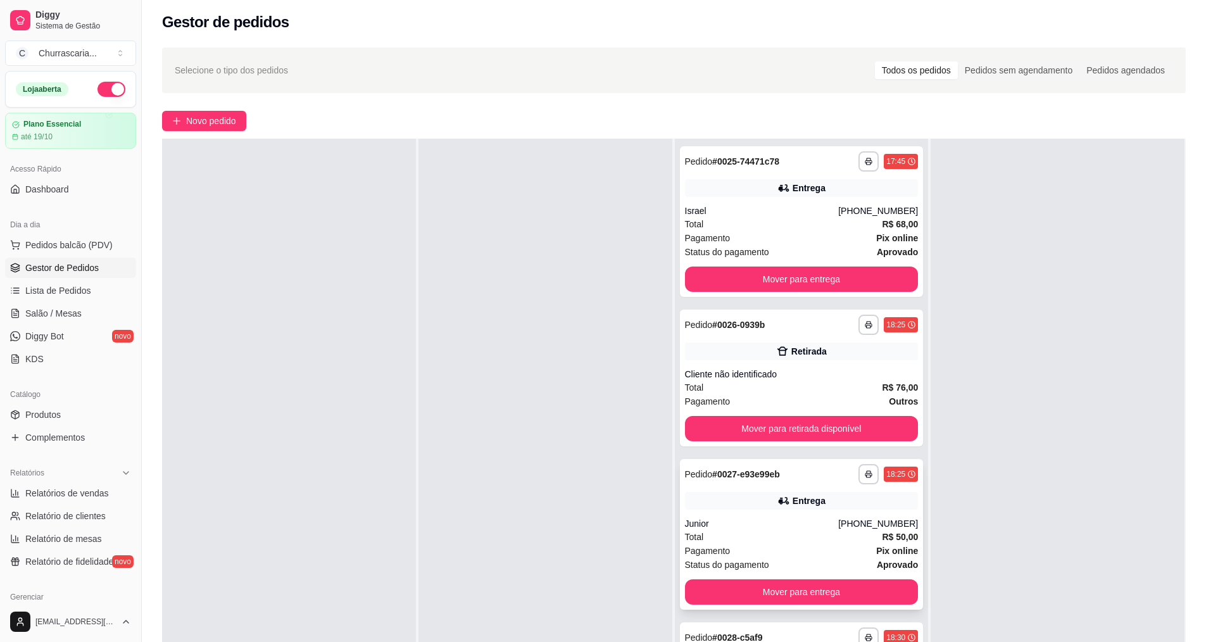
click at [727, 560] on span "Status do pagamento" at bounding box center [727, 565] width 84 height 14
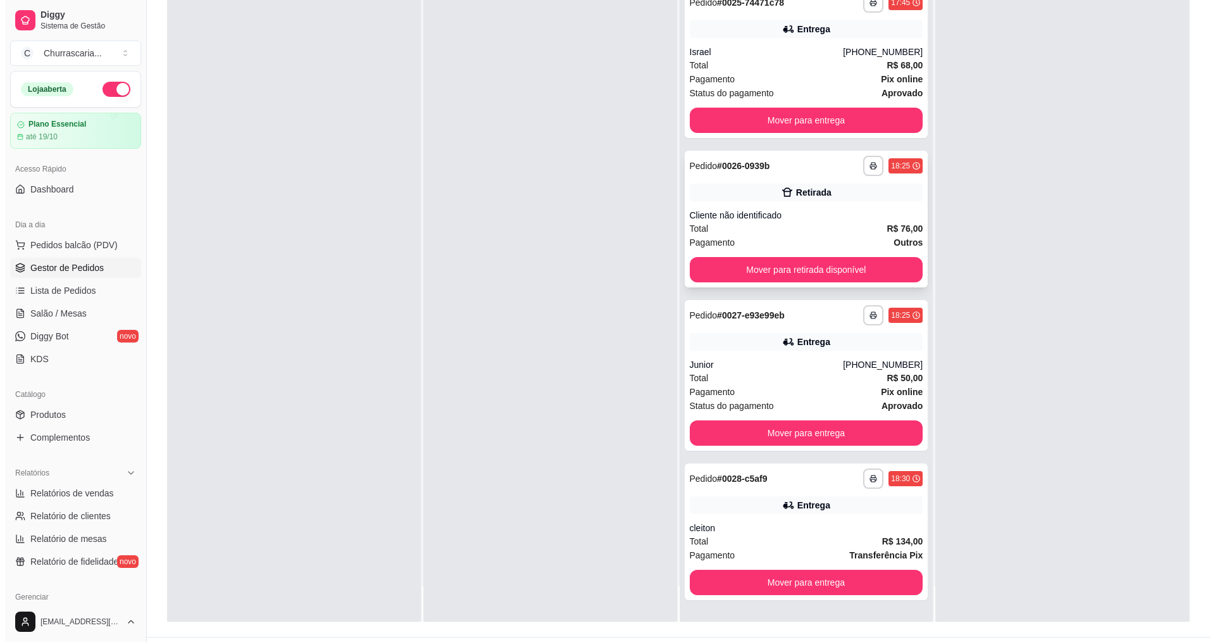
scroll to position [193, 0]
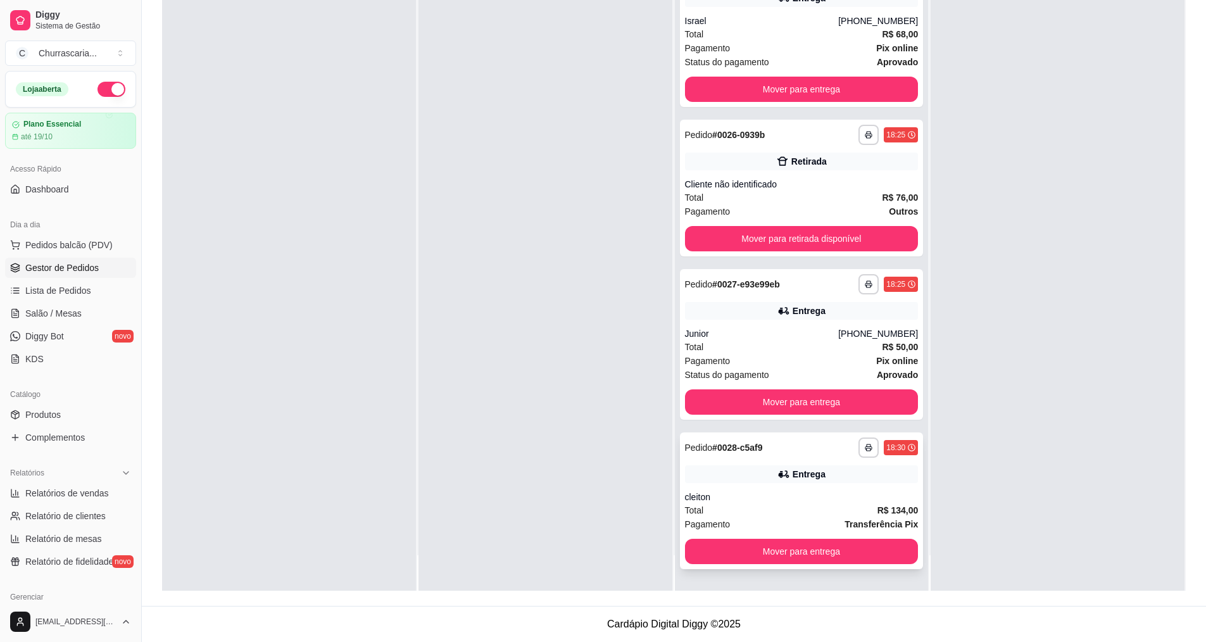
click at [713, 527] on span "Pagamento" at bounding box center [708, 524] width 46 height 14
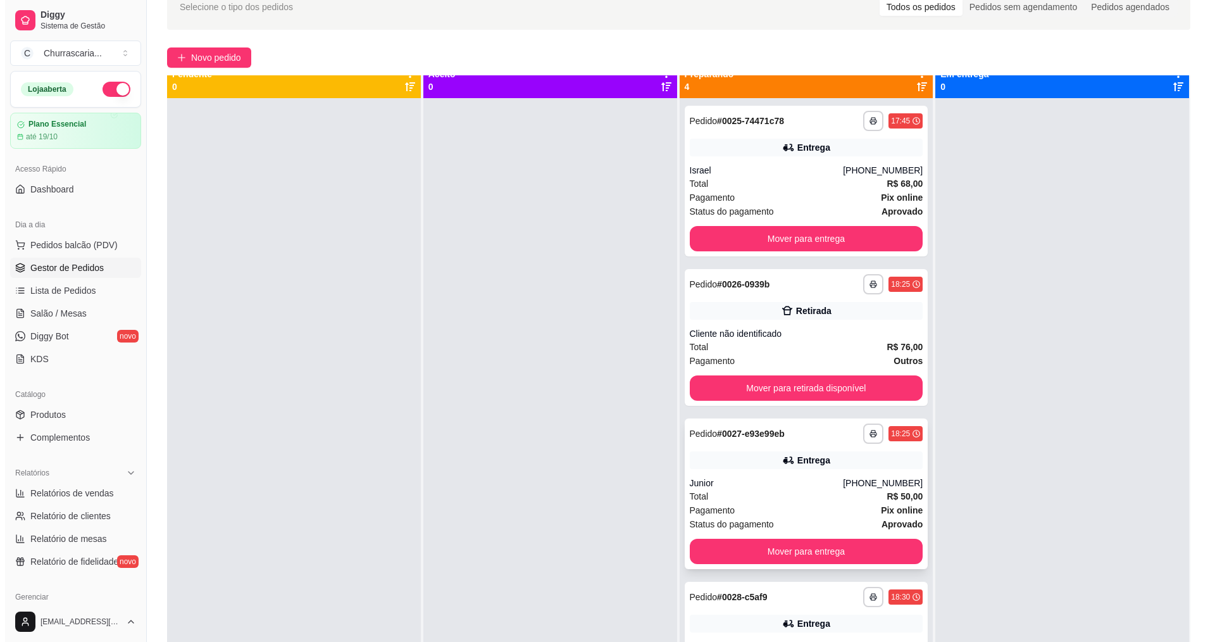
scroll to position [0, 0]
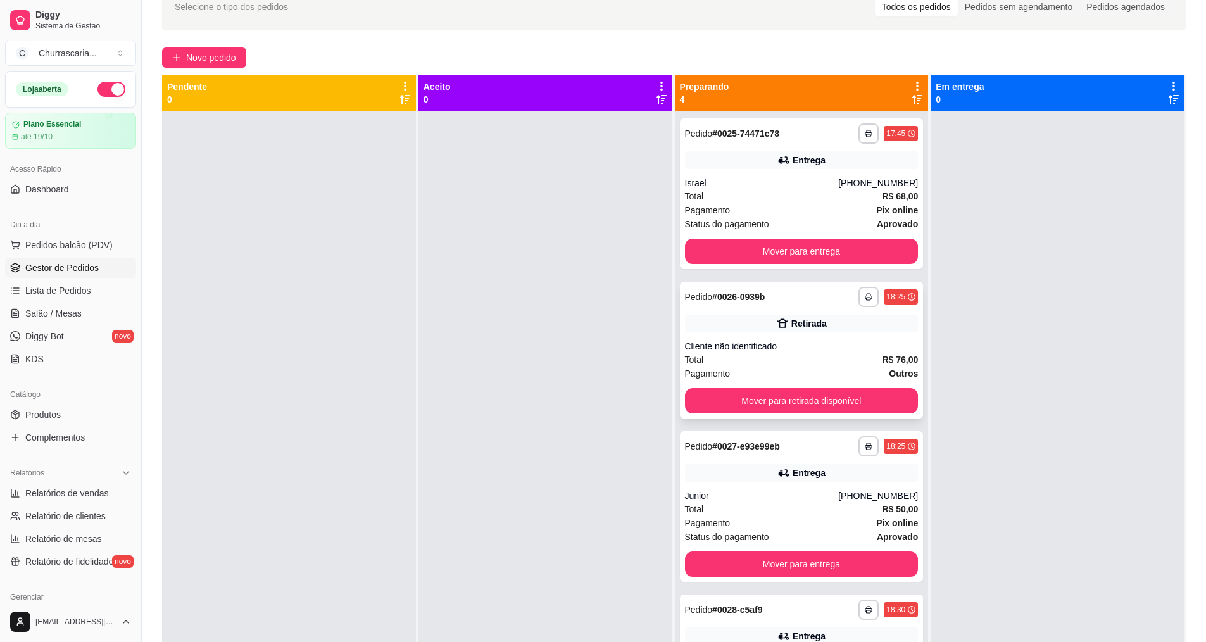
click at [736, 349] on div "Cliente não identificado" at bounding box center [802, 346] width 234 height 13
click at [803, 399] on button "Mover para retirada disponível" at bounding box center [802, 400] width 234 height 25
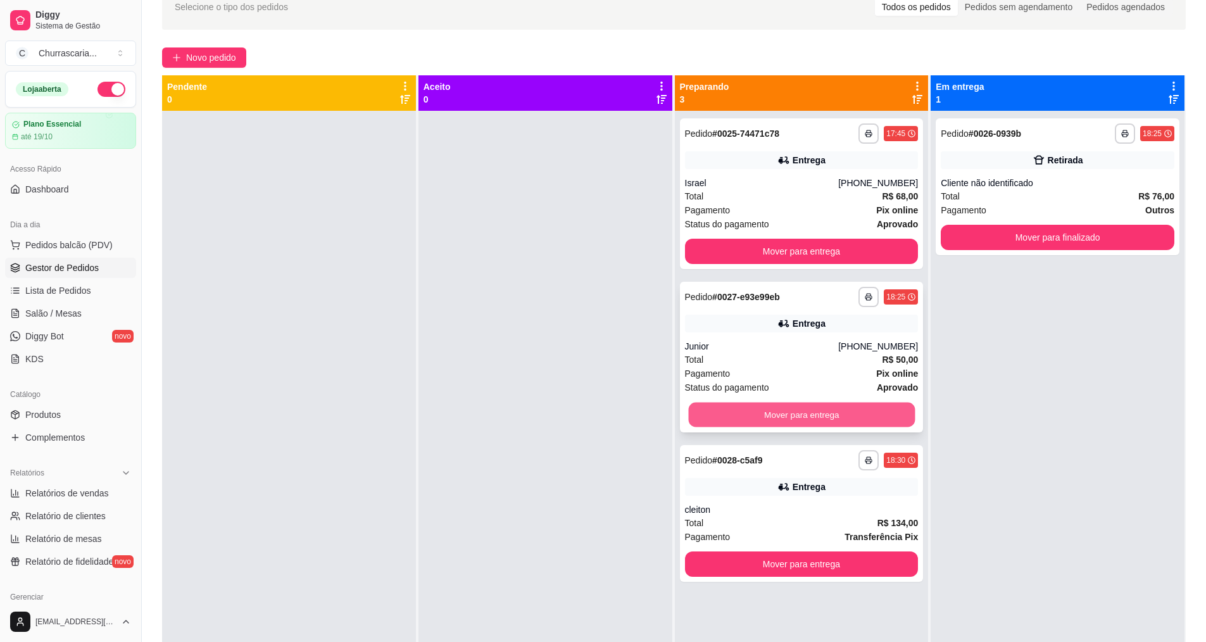
click at [796, 413] on button "Mover para entrega" at bounding box center [801, 415] width 227 height 25
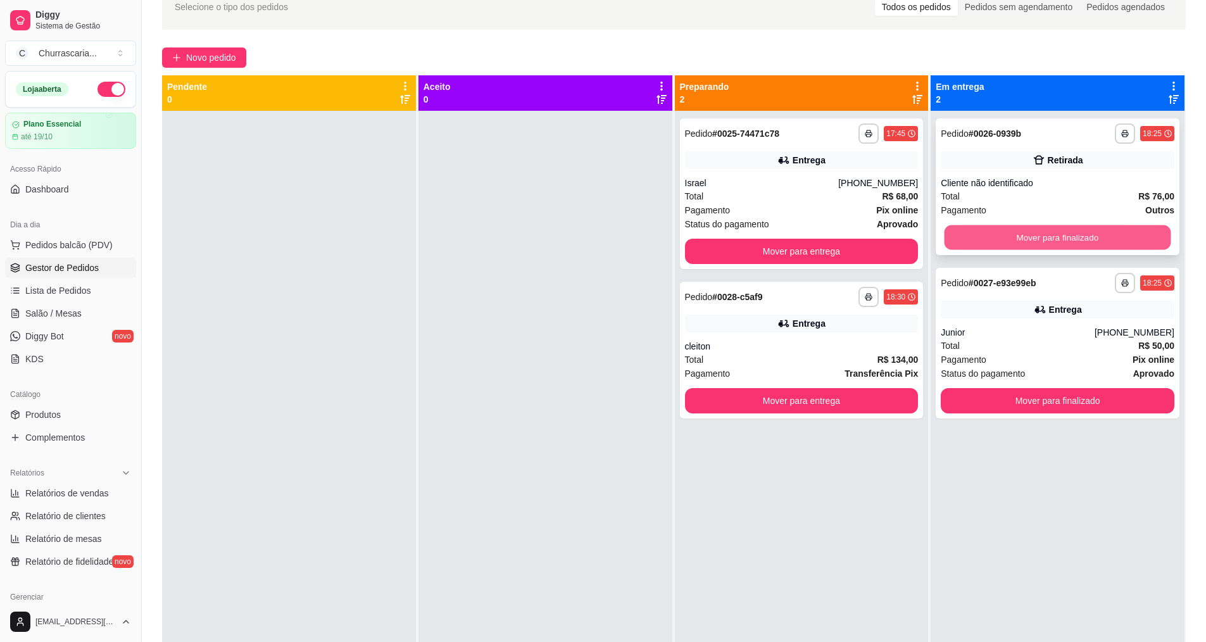
click at [1013, 239] on button "Mover para finalizado" at bounding box center [1058, 237] width 227 height 25
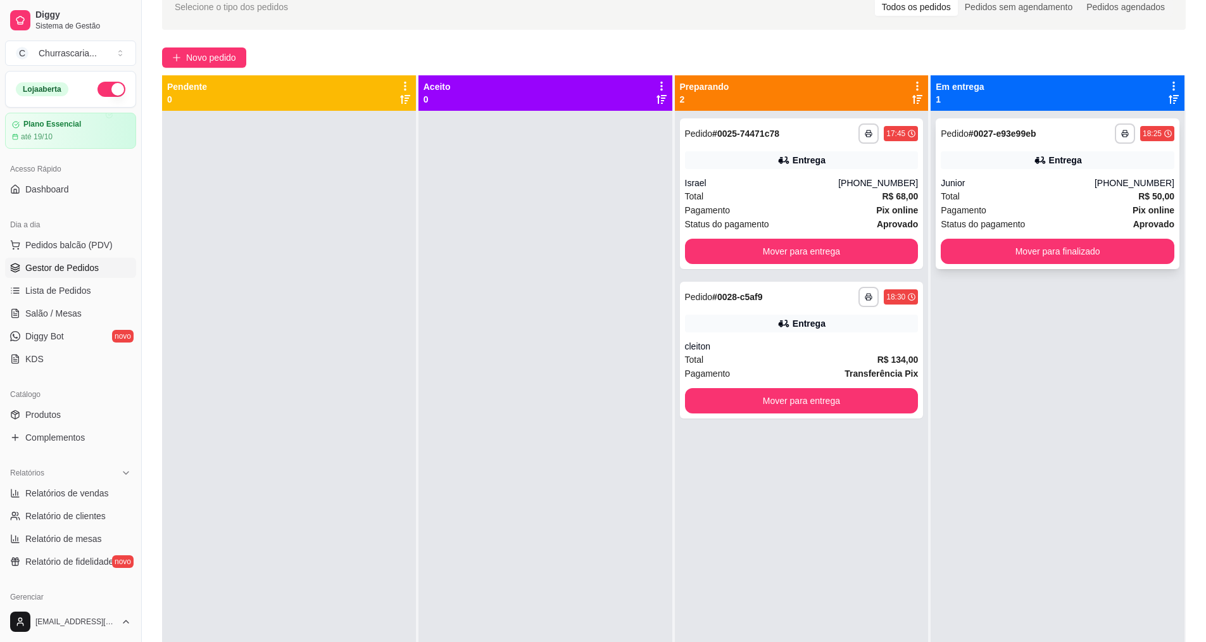
click at [948, 208] on span "Pagamento" at bounding box center [964, 210] width 46 height 14
click at [719, 222] on span "Status do pagamento" at bounding box center [727, 224] width 84 height 14
click at [722, 372] on span "Pagamento" at bounding box center [708, 374] width 46 height 14
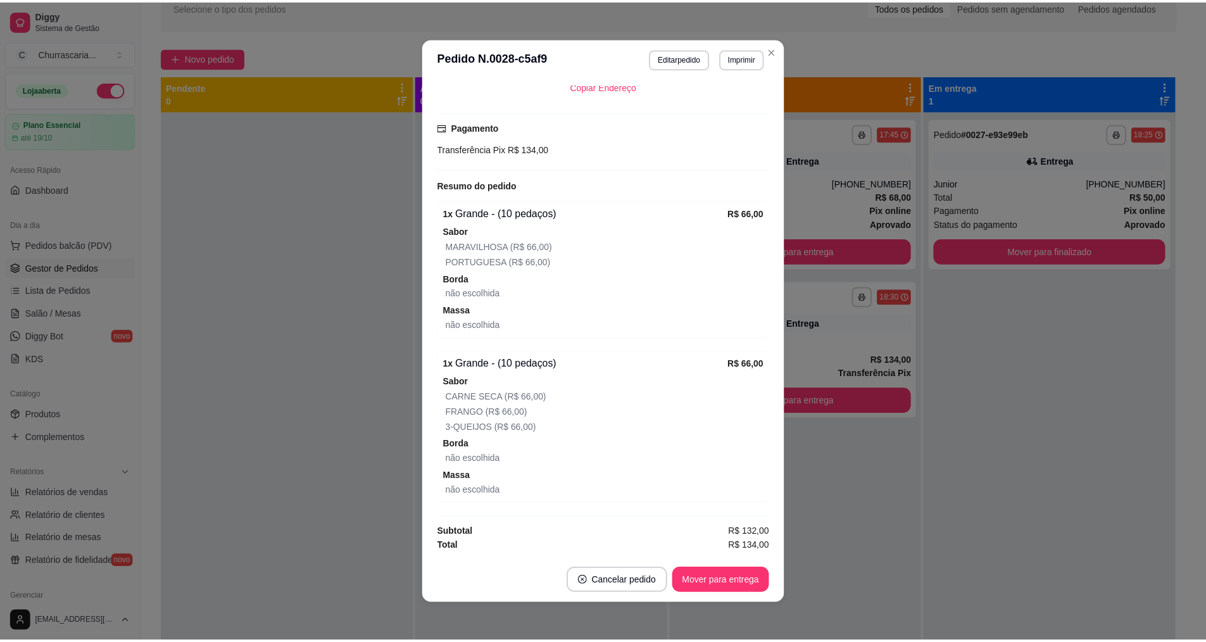
scroll to position [3, 0]
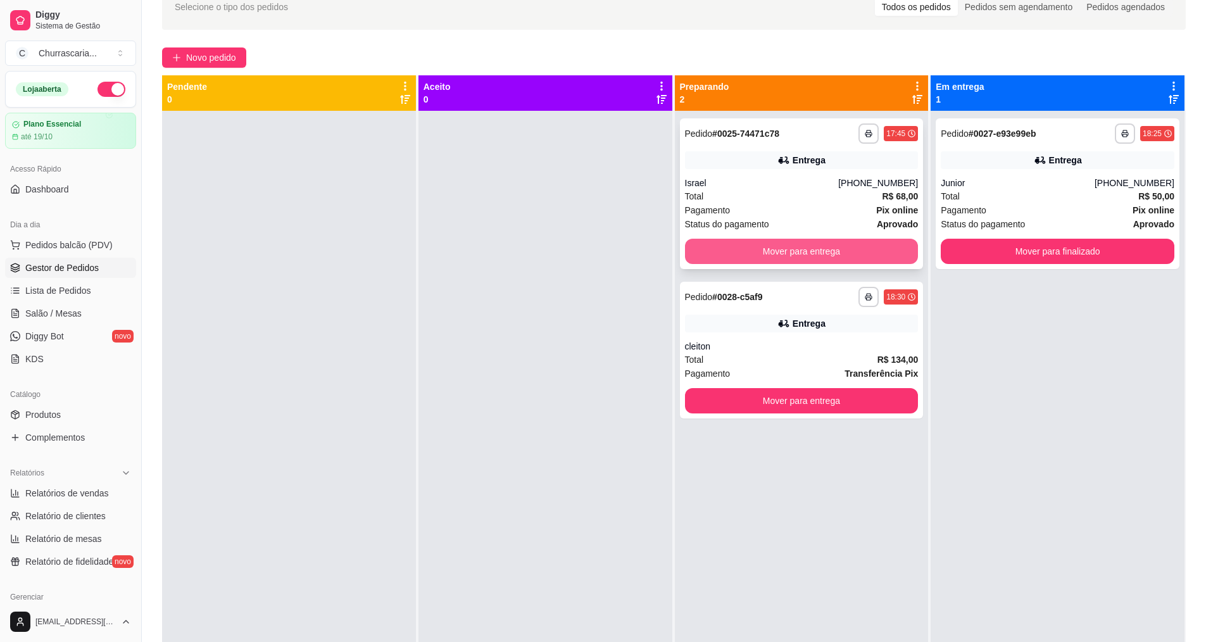
click at [810, 248] on button "Mover para entrega" at bounding box center [802, 251] width 234 height 25
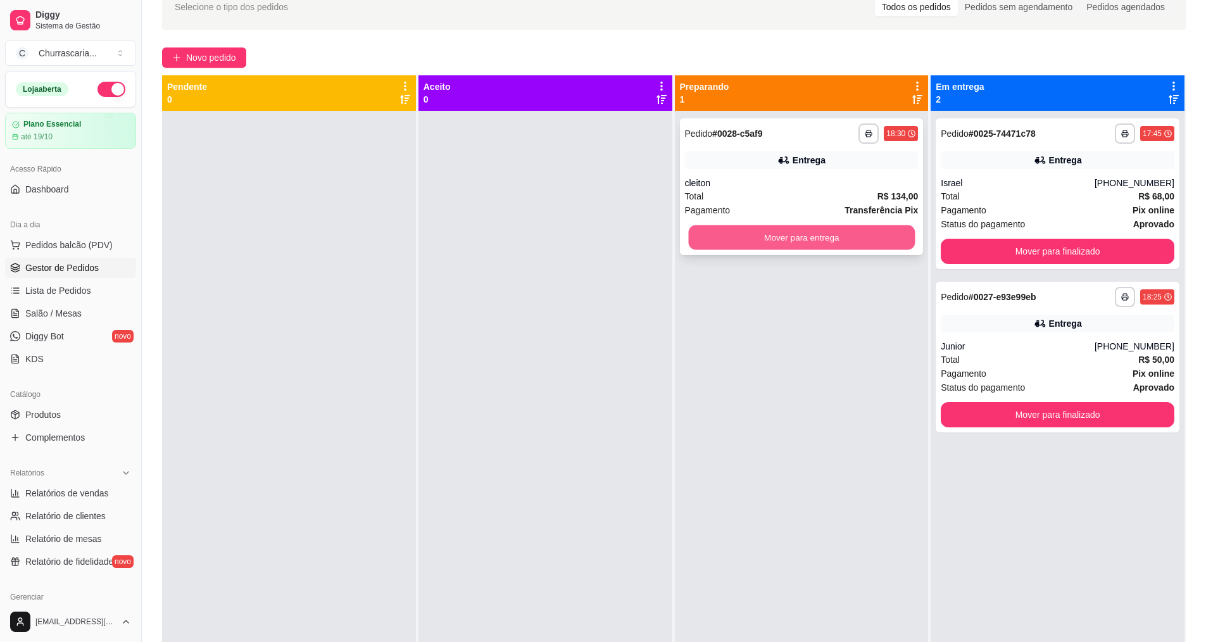
click at [786, 241] on button "Mover para entrega" at bounding box center [801, 237] width 227 height 25
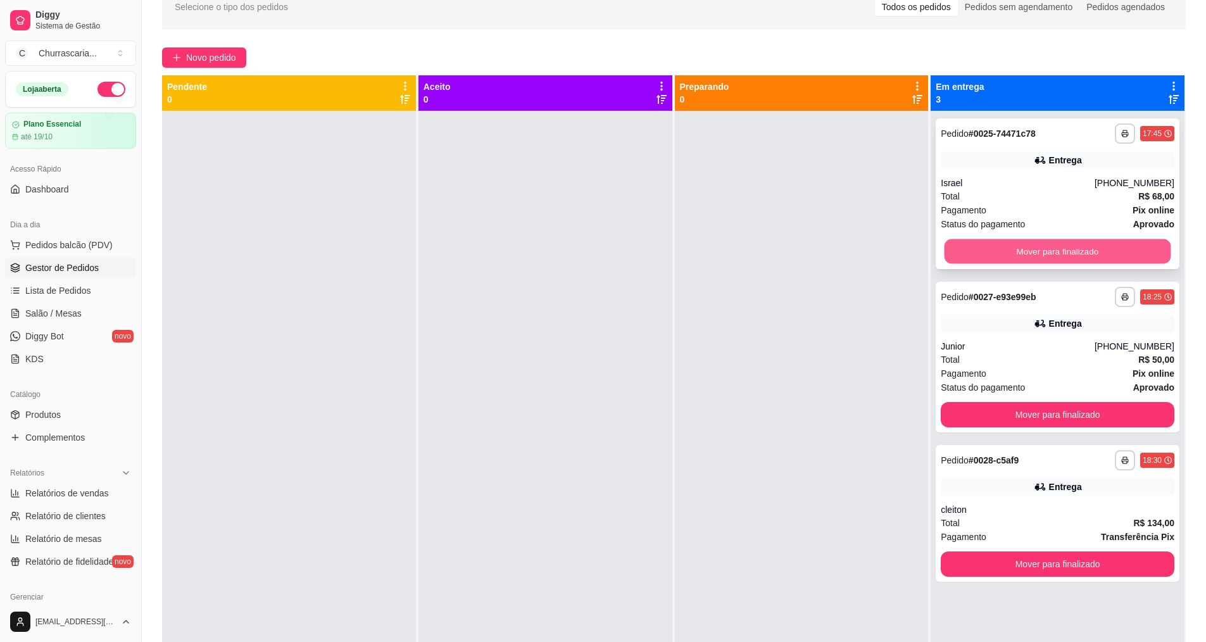
click at [1045, 252] on button "Mover para finalizado" at bounding box center [1058, 251] width 227 height 25
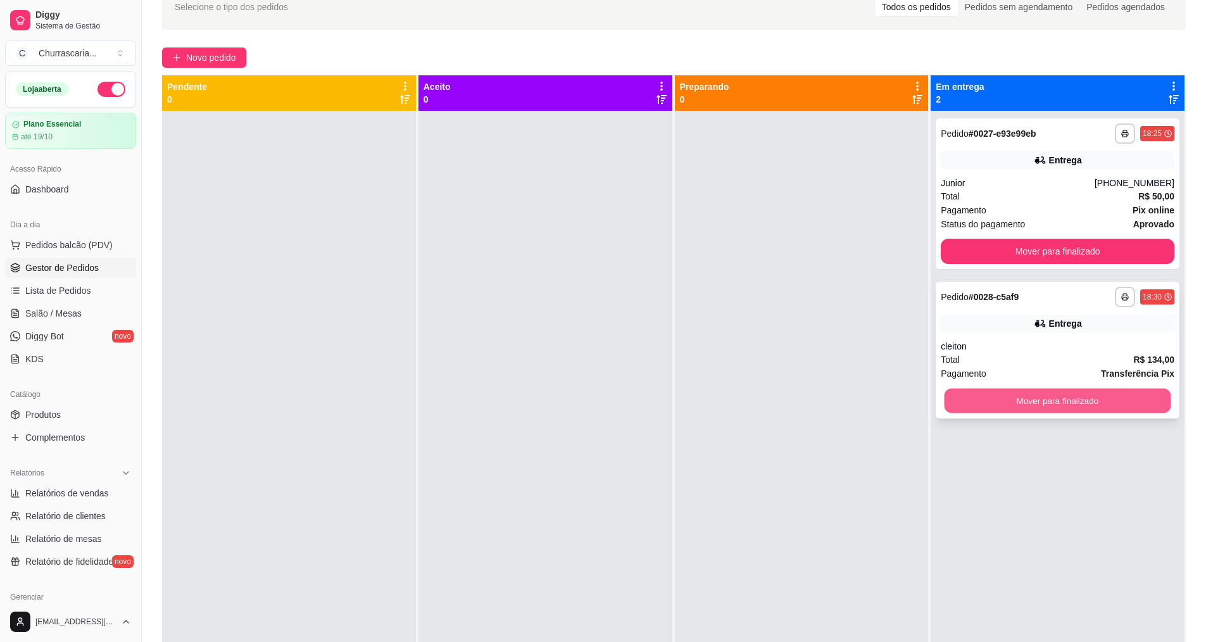
click at [1026, 399] on button "Mover para finalizado" at bounding box center [1058, 401] width 227 height 25
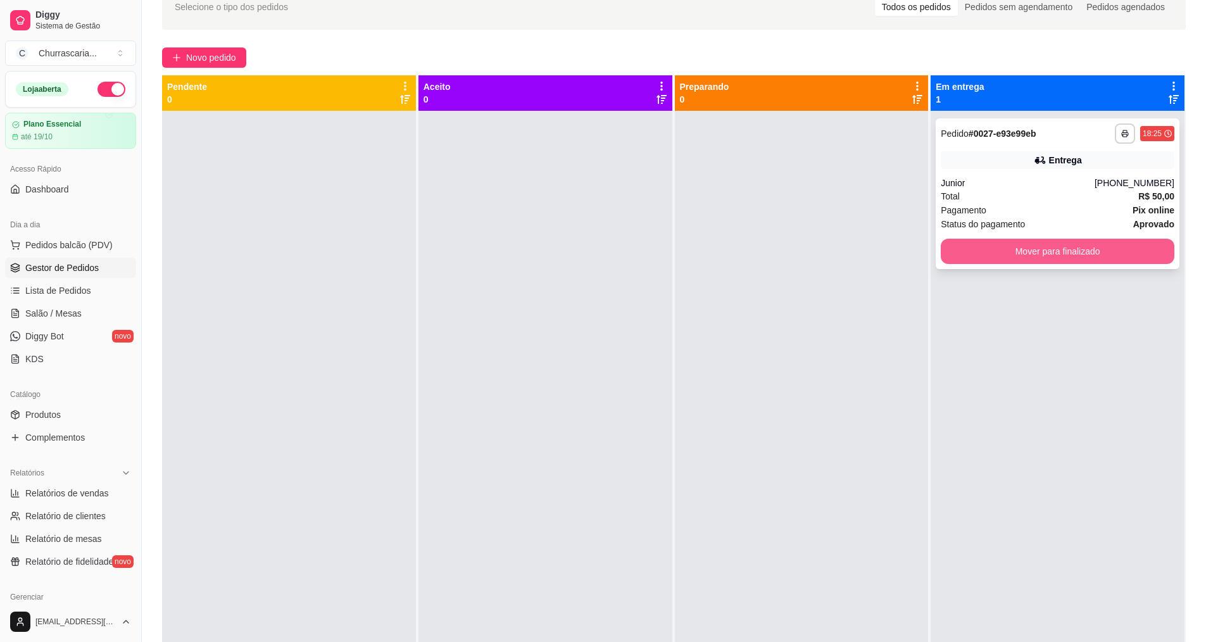
click at [1025, 256] on button "Mover para finalizado" at bounding box center [1058, 251] width 234 height 25
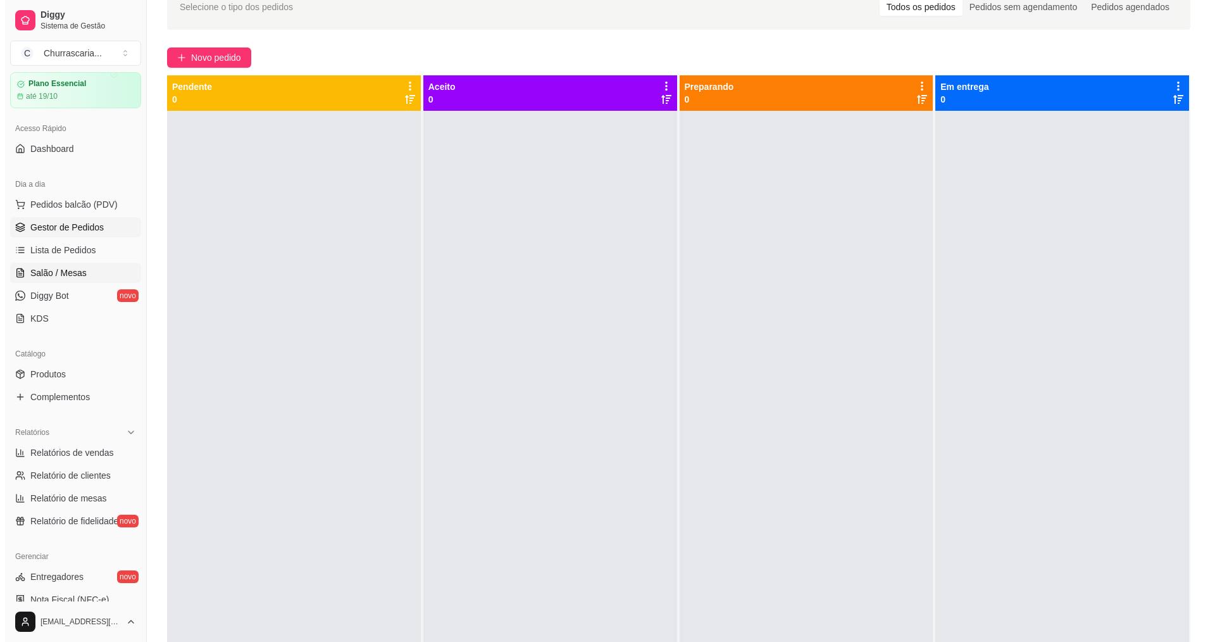
scroll to position [63, 0]
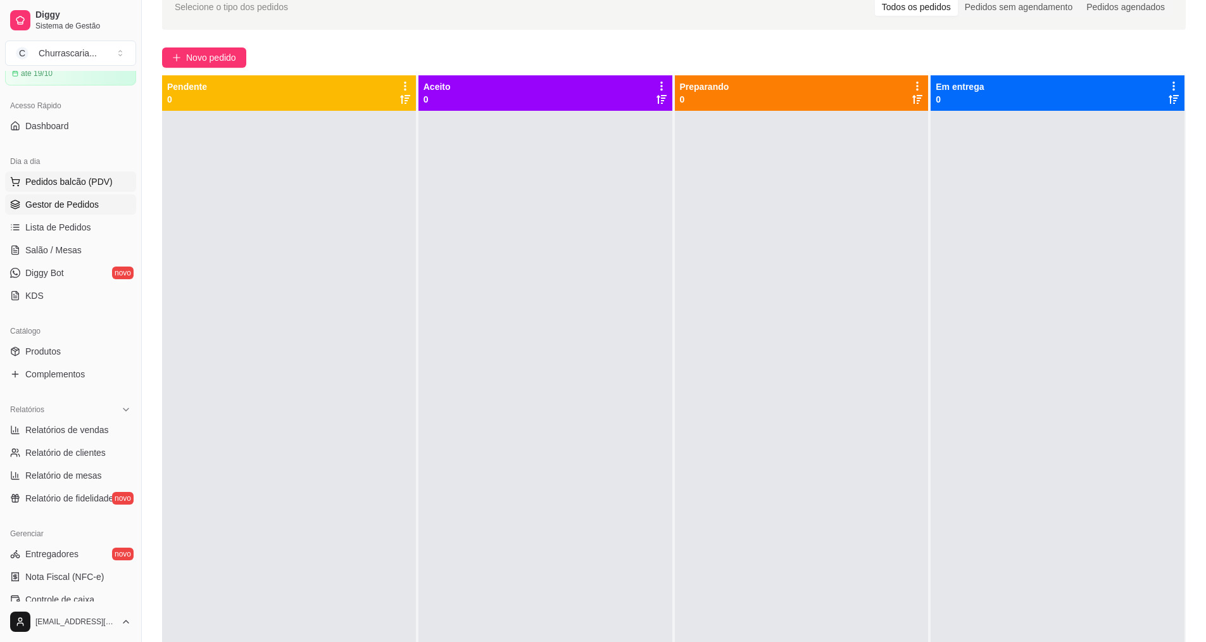
click at [109, 178] on button "Pedidos balcão (PDV)" at bounding box center [70, 182] width 131 height 20
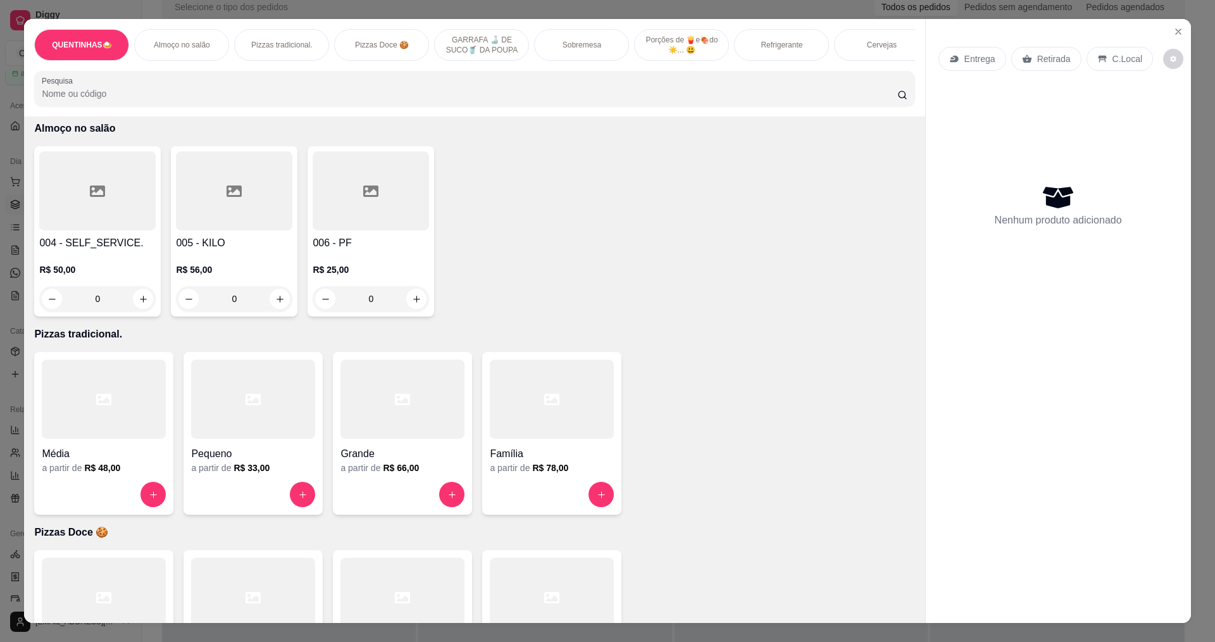
scroll to position [317, 0]
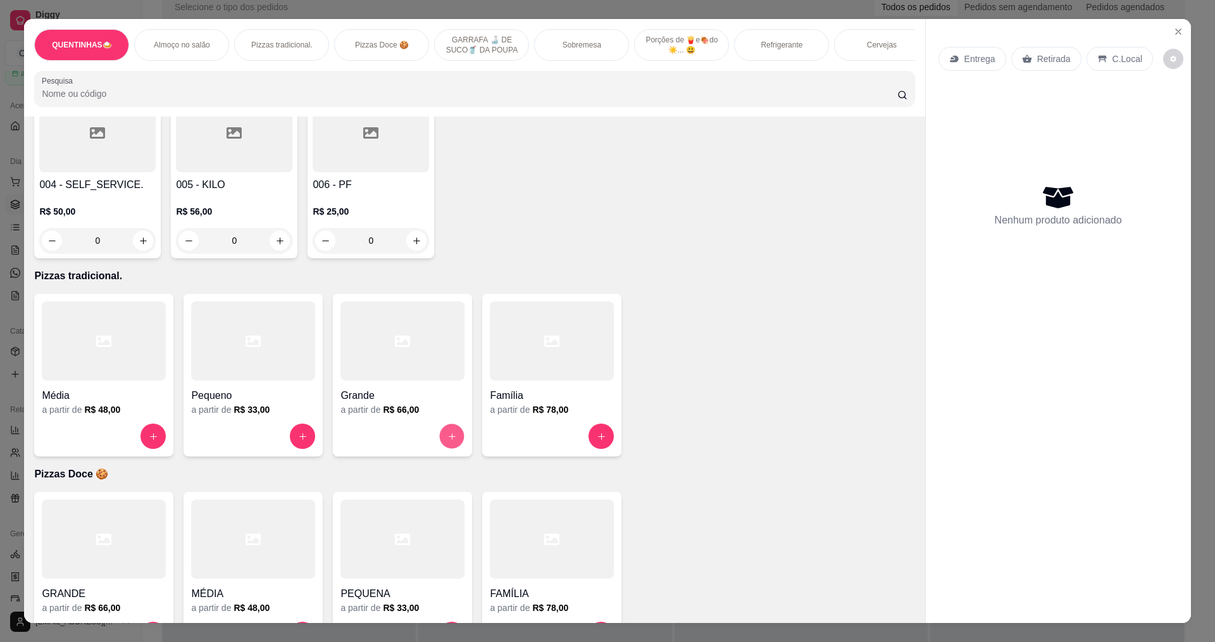
click at [448, 441] on icon "increase-product-quantity" at bounding box center [452, 436] width 9 height 9
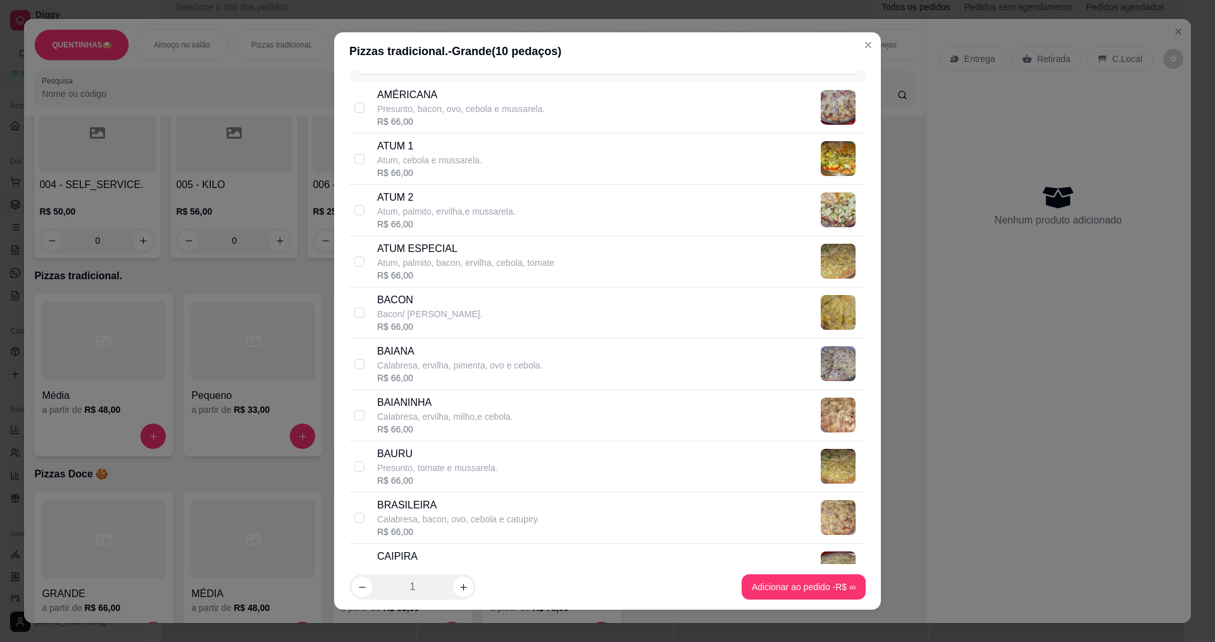
scroll to position [0, 0]
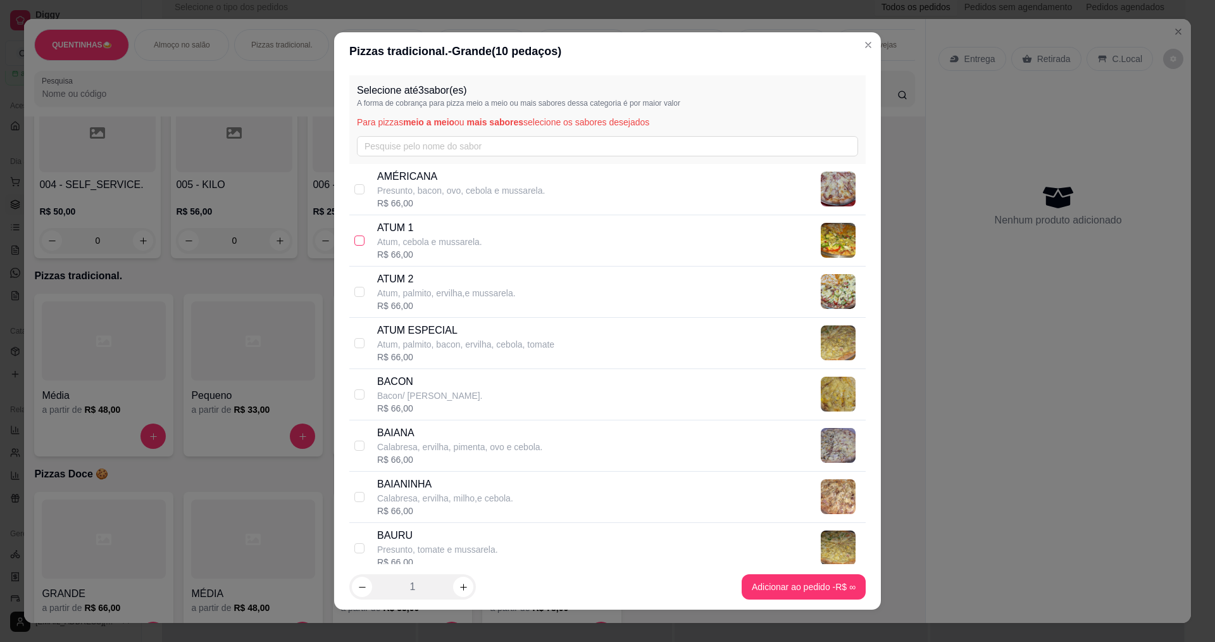
click at [356, 240] on input "checkbox" at bounding box center [360, 240] width 10 height 10
checkbox input "true"
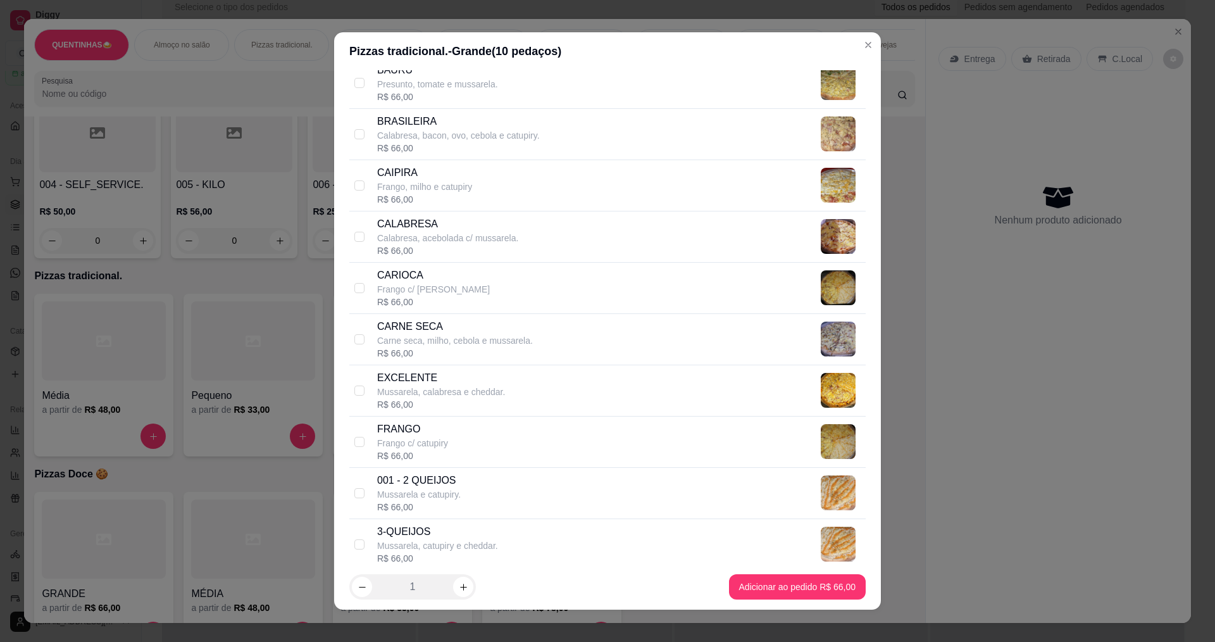
scroll to position [443, 0]
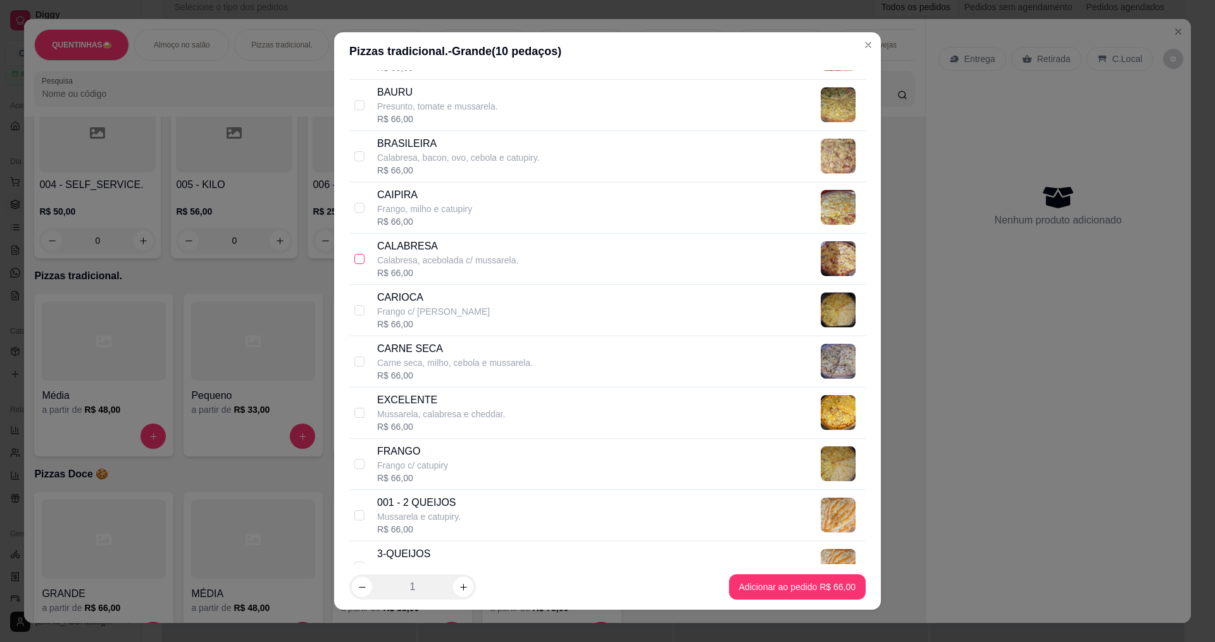
click at [355, 261] on input "checkbox" at bounding box center [360, 259] width 10 height 10
checkbox input "true"
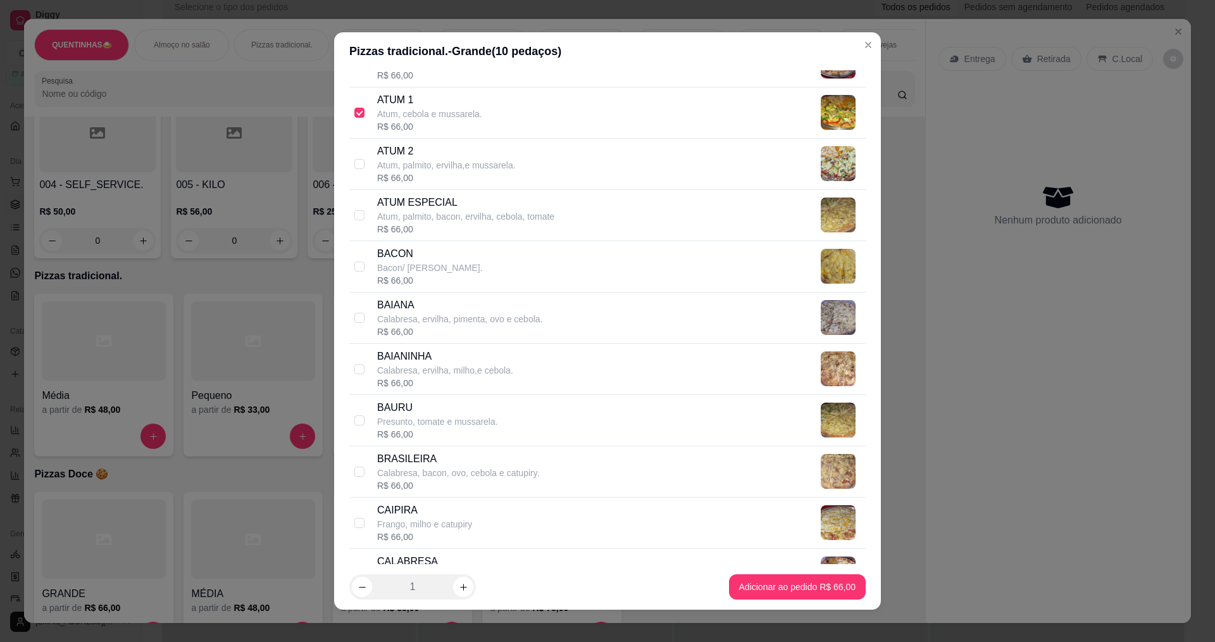
scroll to position [127, 0]
click at [356, 270] on input "checkbox" at bounding box center [360, 268] width 10 height 10
checkbox input "true"
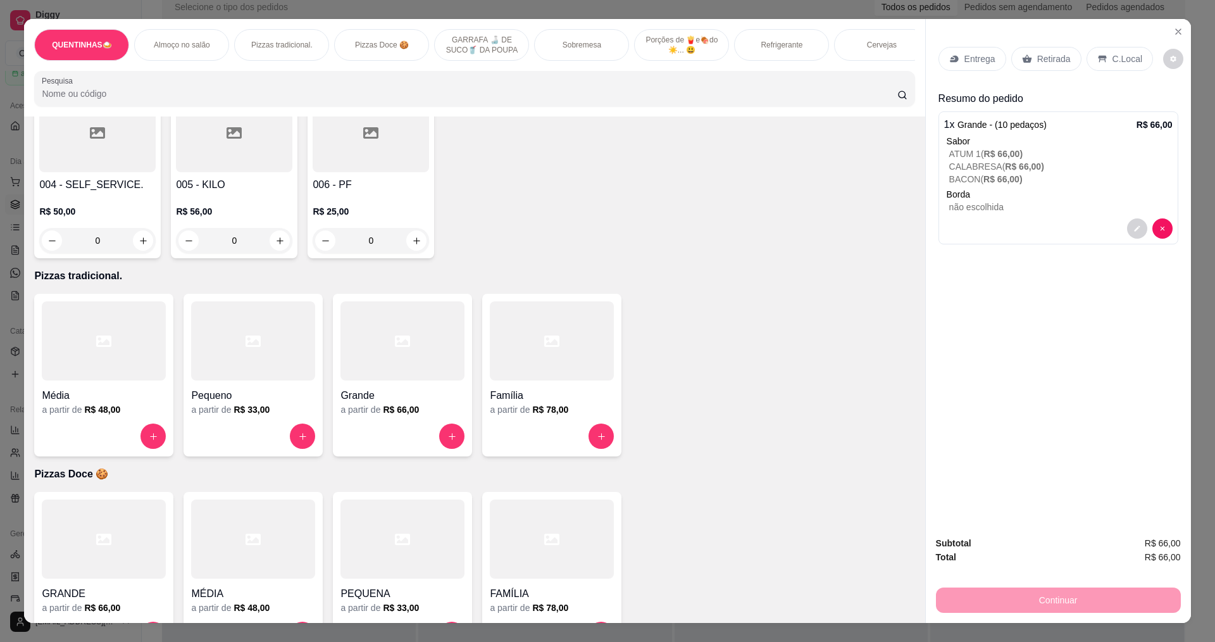
click at [1115, 56] on p "C.Local" at bounding box center [1128, 59] width 30 height 13
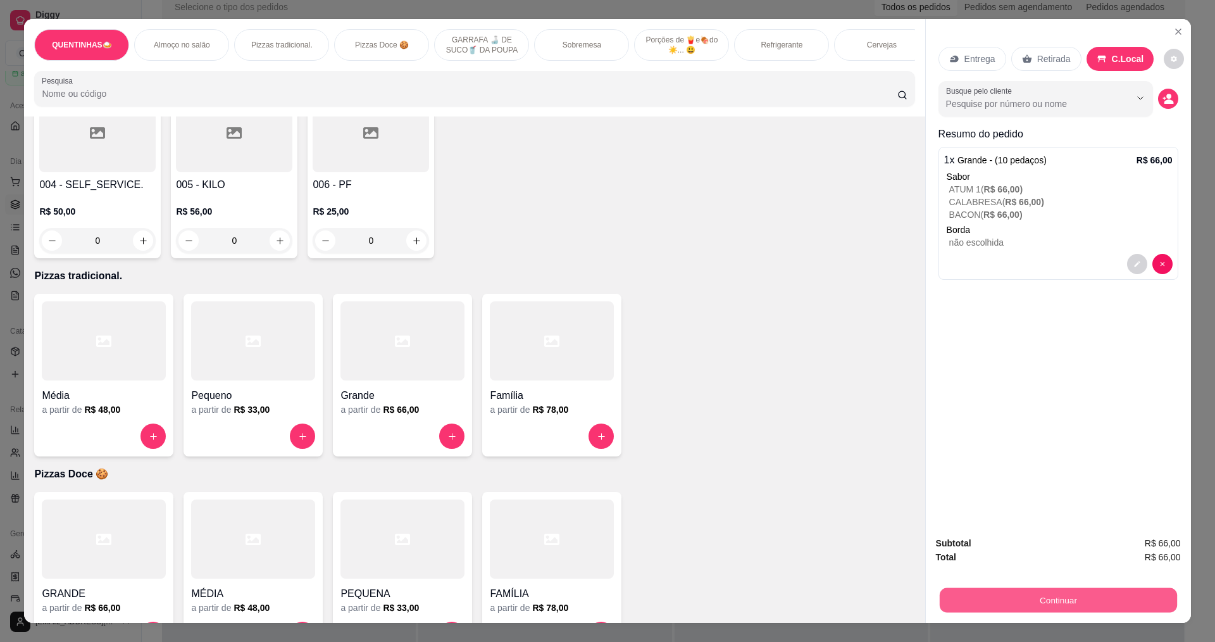
click at [1053, 602] on button "Continuar" at bounding box center [1057, 599] width 237 height 25
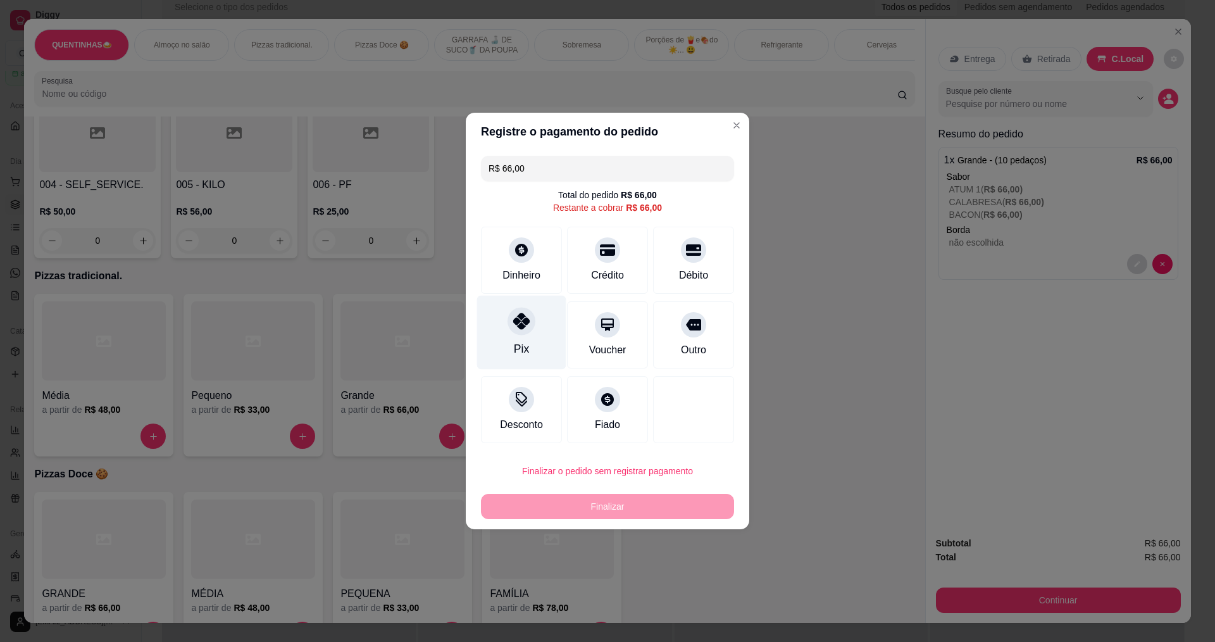
click at [519, 344] on div "Pix" at bounding box center [521, 349] width 15 height 16
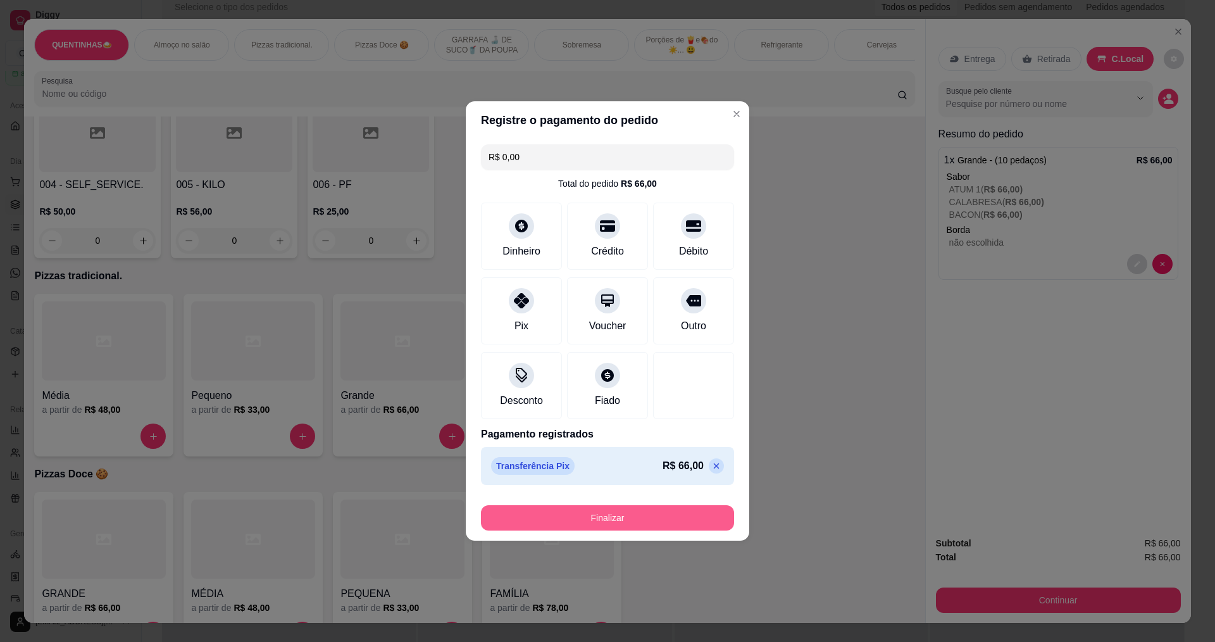
click at [609, 520] on button "Finalizar" at bounding box center [607, 517] width 253 height 25
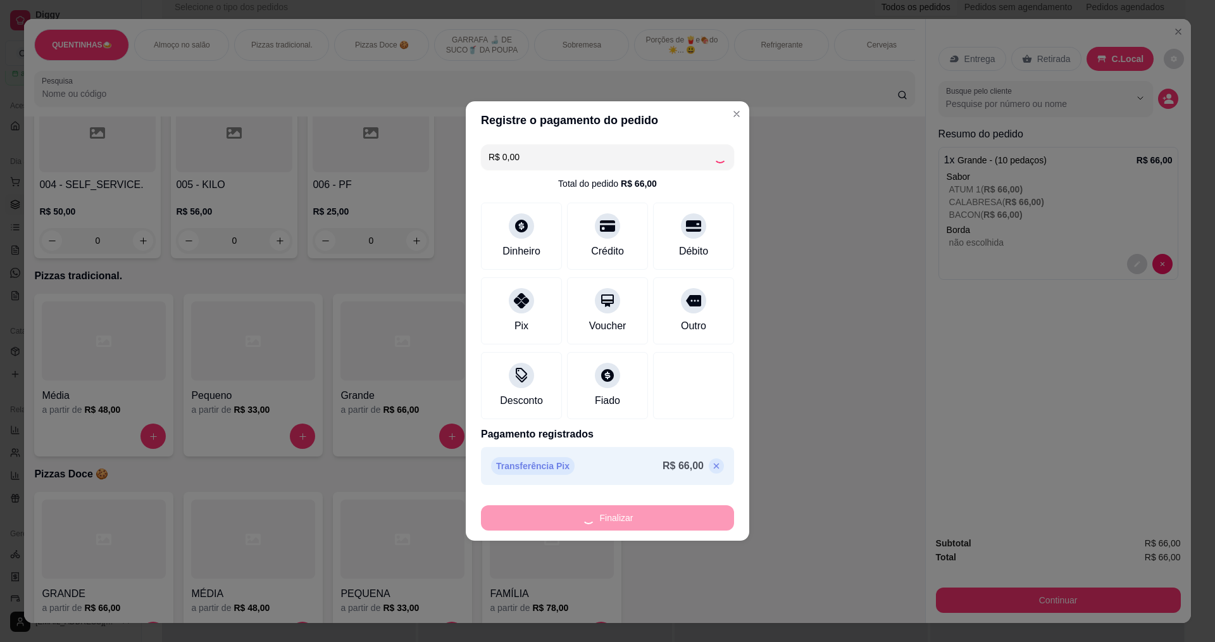
type input "-R$ 66,00"
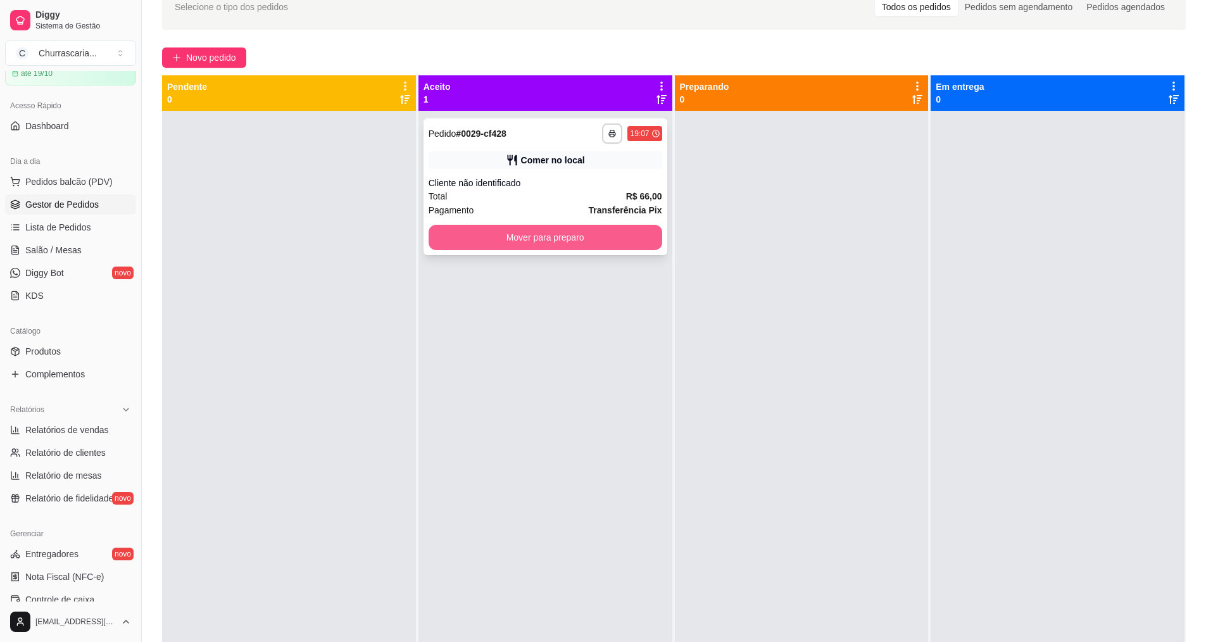
click at [598, 239] on button "Mover para preparo" at bounding box center [546, 237] width 234 height 25
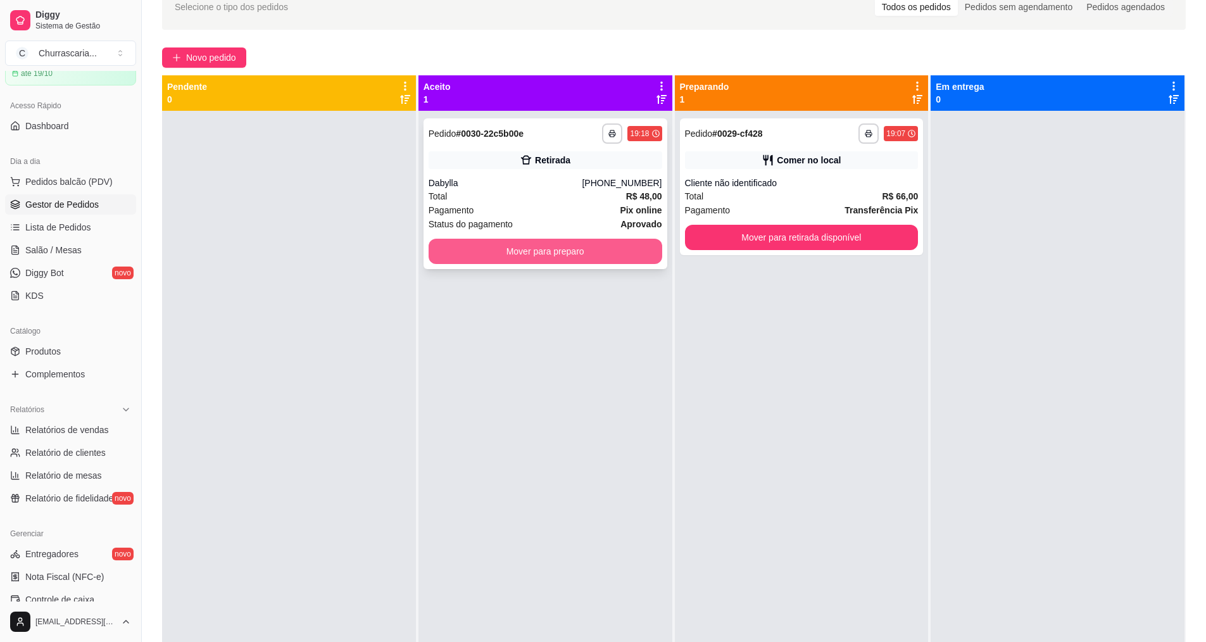
click at [514, 246] on button "Mover para preparo" at bounding box center [546, 251] width 234 height 25
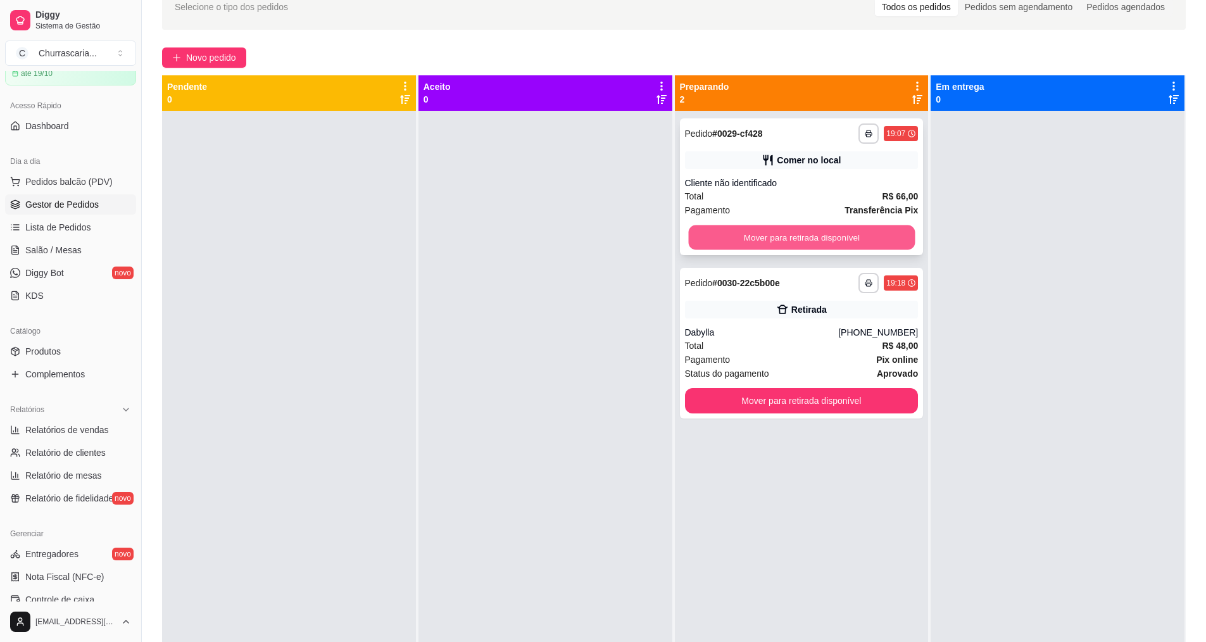
click at [753, 237] on button "Mover para retirada disponível" at bounding box center [801, 237] width 227 height 25
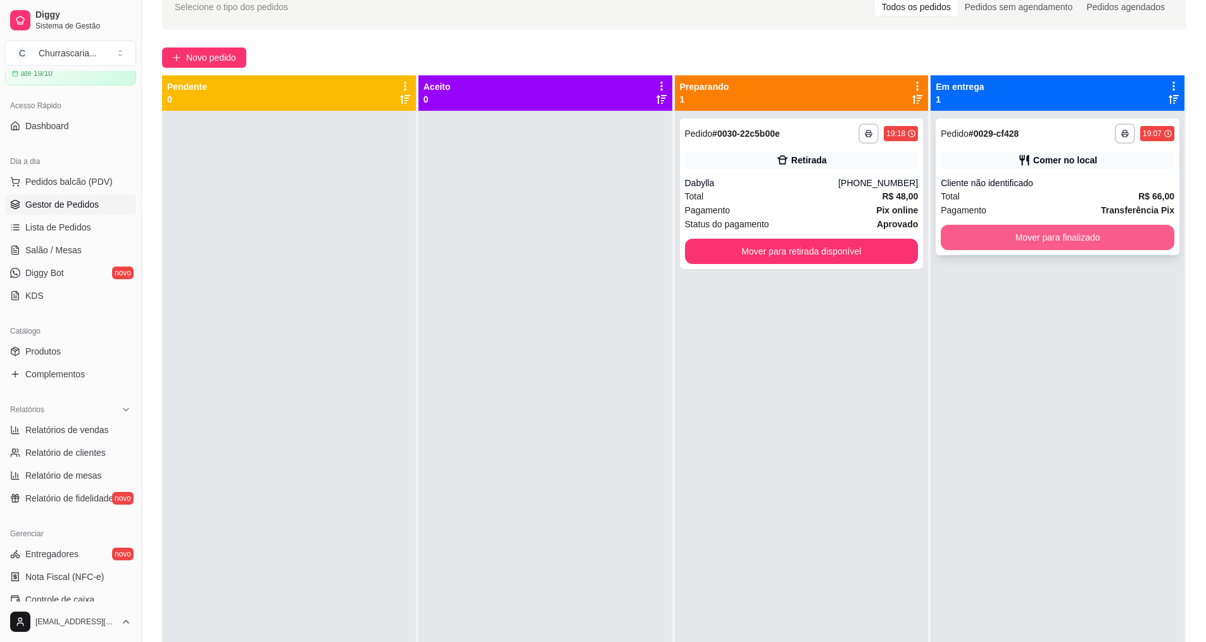
click at [1060, 241] on button "Mover para finalizado" at bounding box center [1058, 237] width 234 height 25
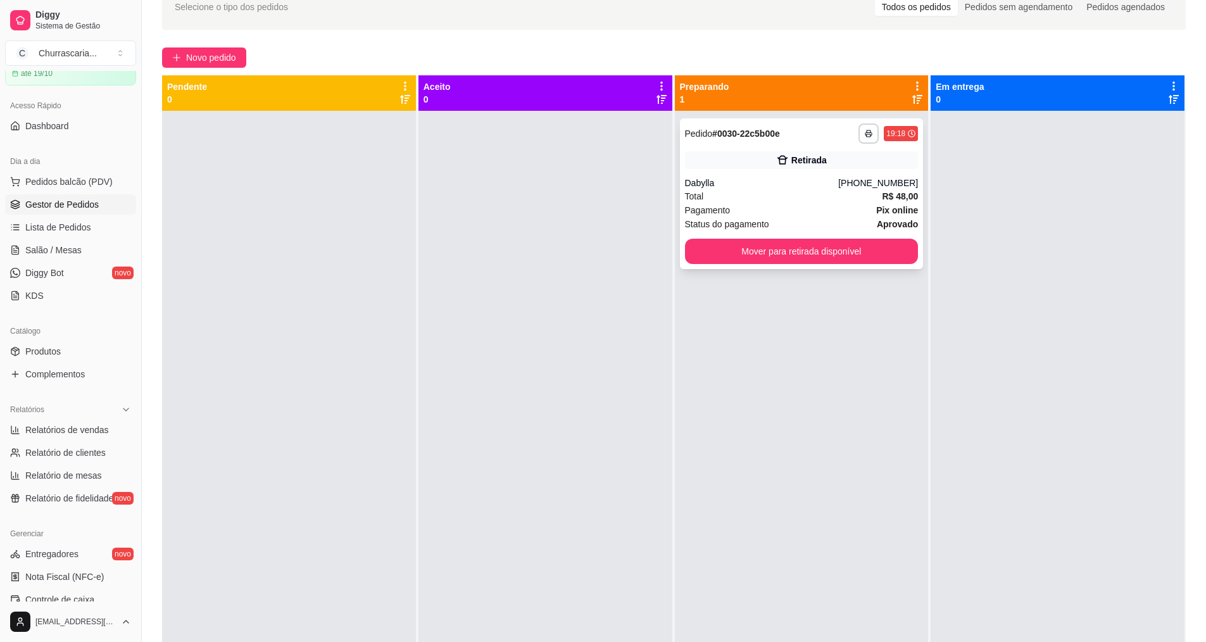
click at [732, 225] on span "Status do pagamento" at bounding box center [727, 224] width 84 height 14
click at [856, 235] on div "**********" at bounding box center [802, 193] width 244 height 151
click at [809, 253] on button "Mover para retirada disponível" at bounding box center [802, 251] width 234 height 25
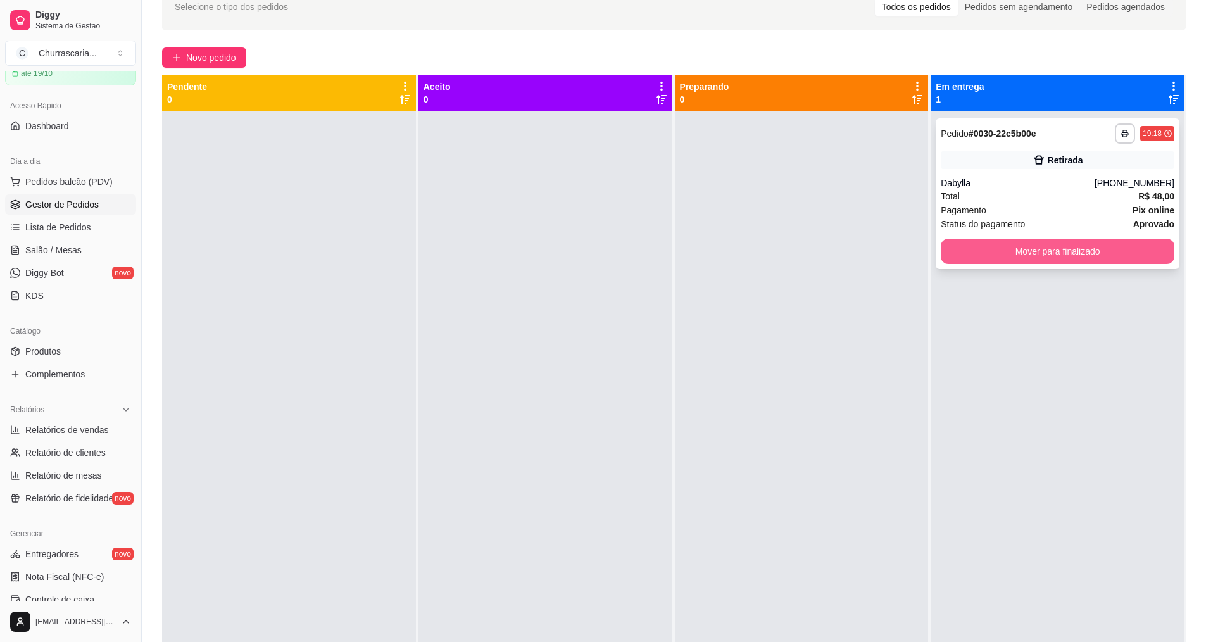
click at [985, 256] on button "Mover para finalizado" at bounding box center [1058, 251] width 234 height 25
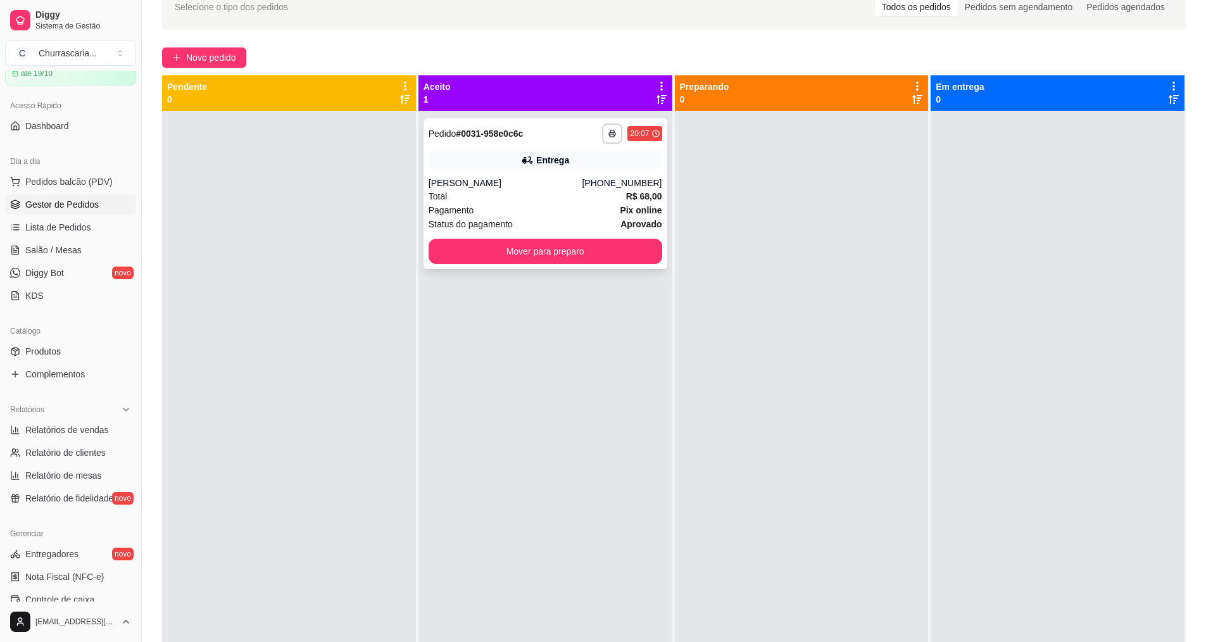
click at [474, 225] on span "Status do pagamento" at bounding box center [471, 224] width 84 height 14
click at [624, 254] on button "Mover para preparo" at bounding box center [545, 251] width 227 height 25
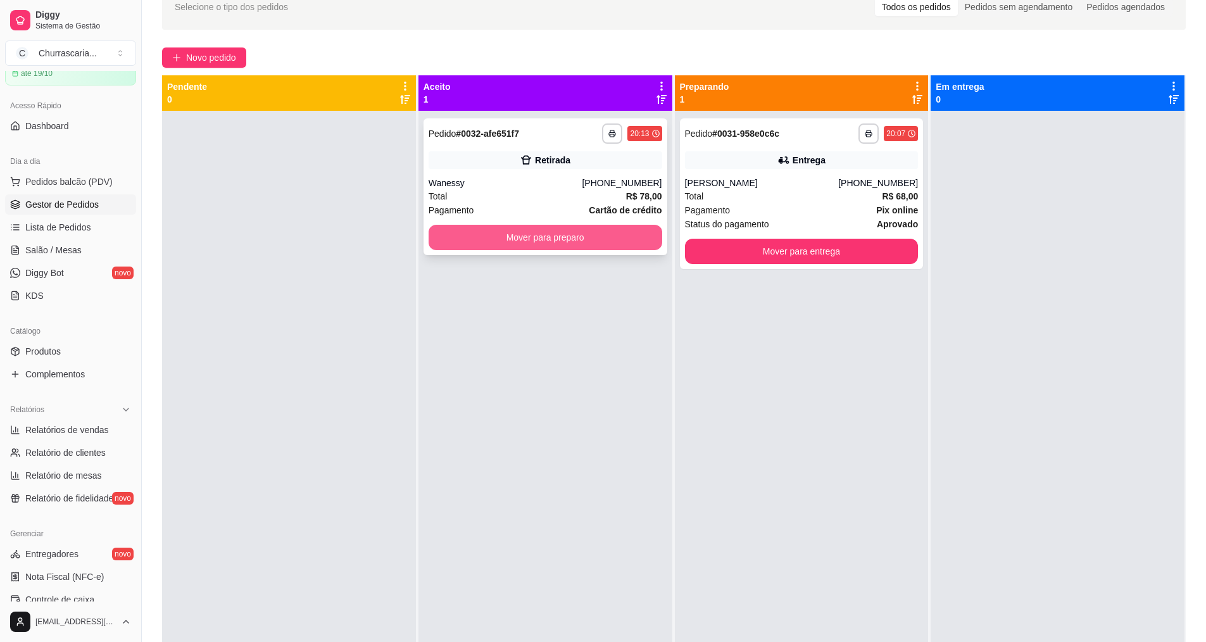
click at [625, 241] on button "Mover para preparo" at bounding box center [546, 237] width 234 height 25
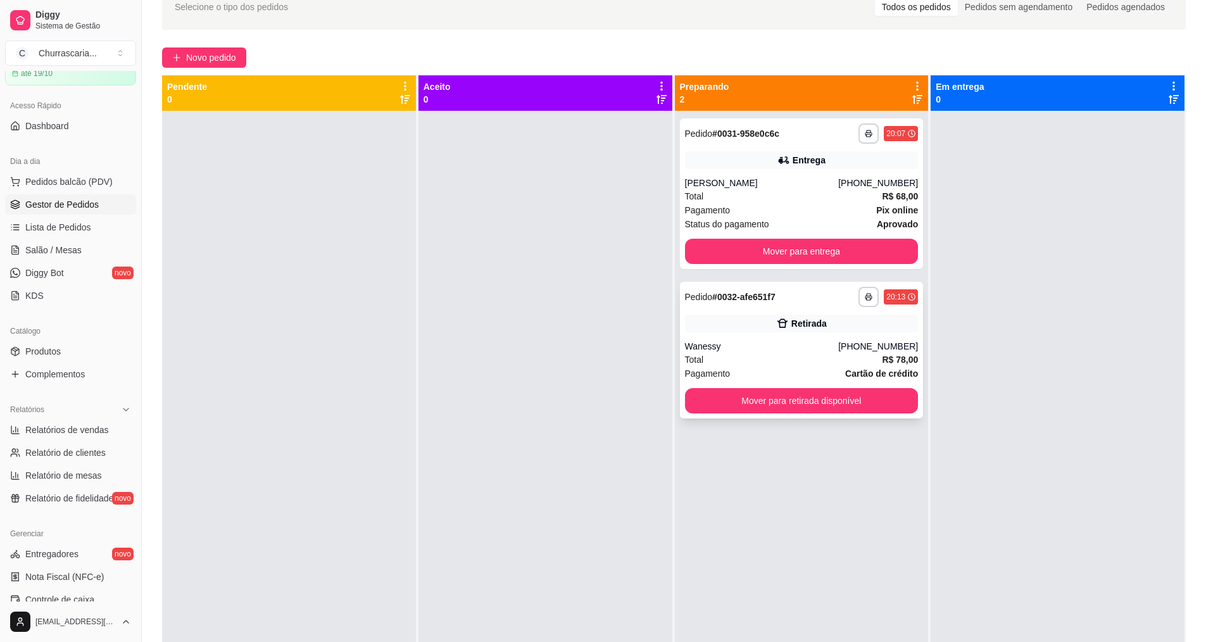
click at [712, 348] on div "Wanessy" at bounding box center [762, 346] width 154 height 13
click at [817, 248] on button "Mover para entrega" at bounding box center [802, 251] width 234 height 25
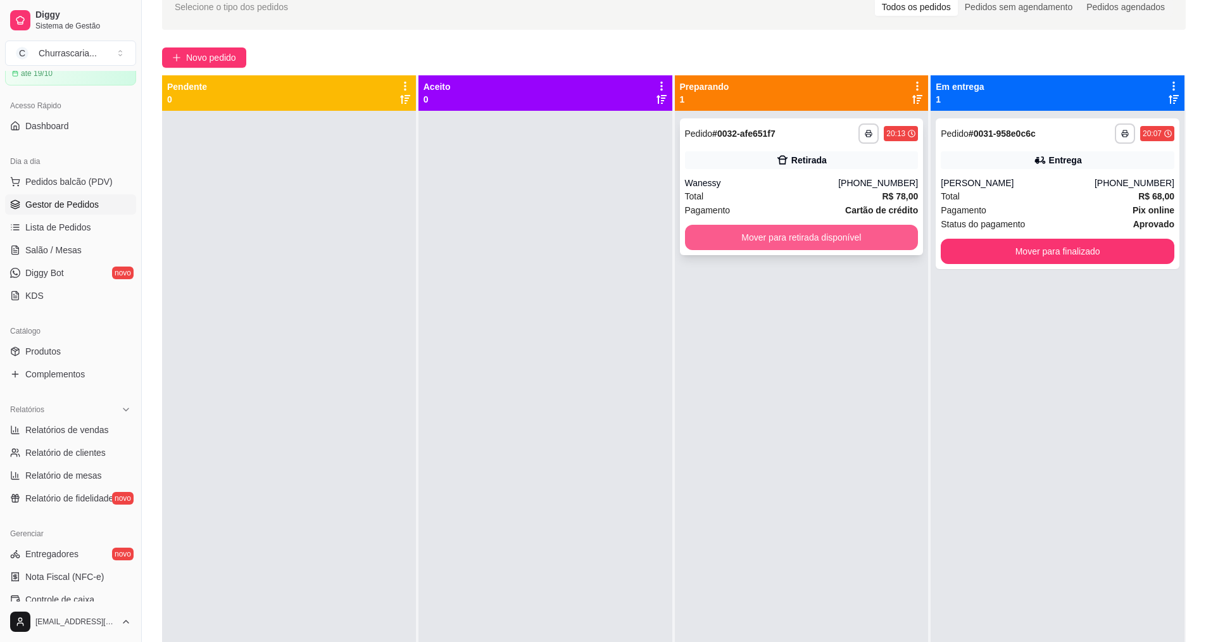
click at [745, 241] on button "Mover para retirada disponível" at bounding box center [802, 237] width 234 height 25
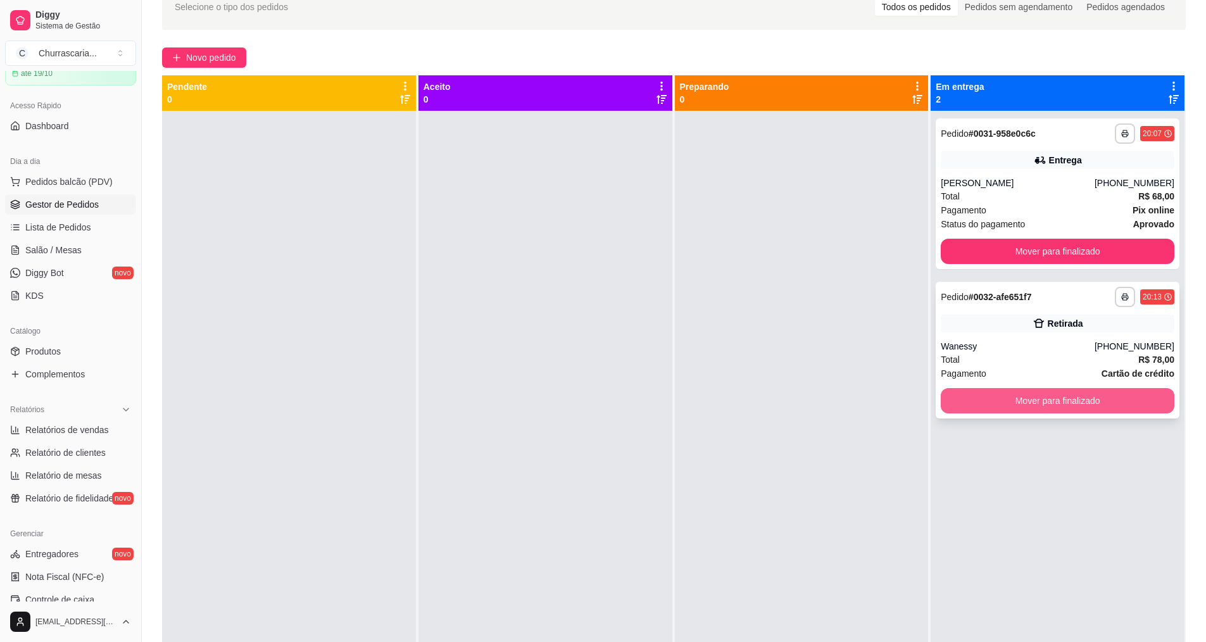
click at [1061, 406] on button "Mover para finalizado" at bounding box center [1058, 400] width 234 height 25
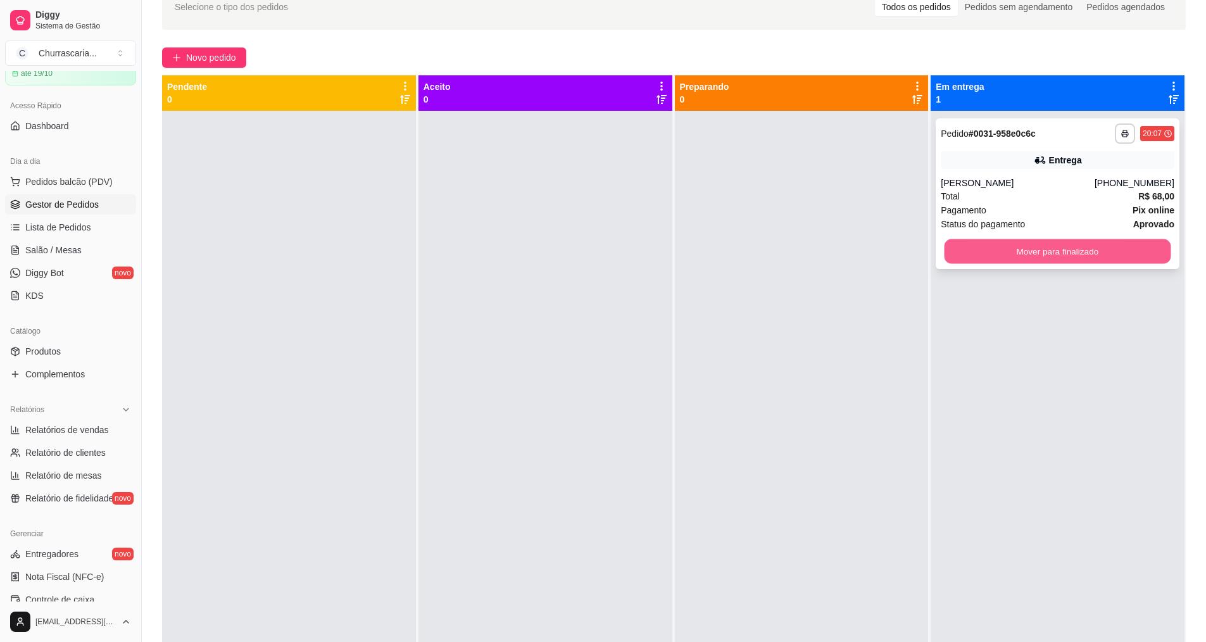
click at [1044, 249] on button "Mover para finalizado" at bounding box center [1058, 251] width 227 height 25
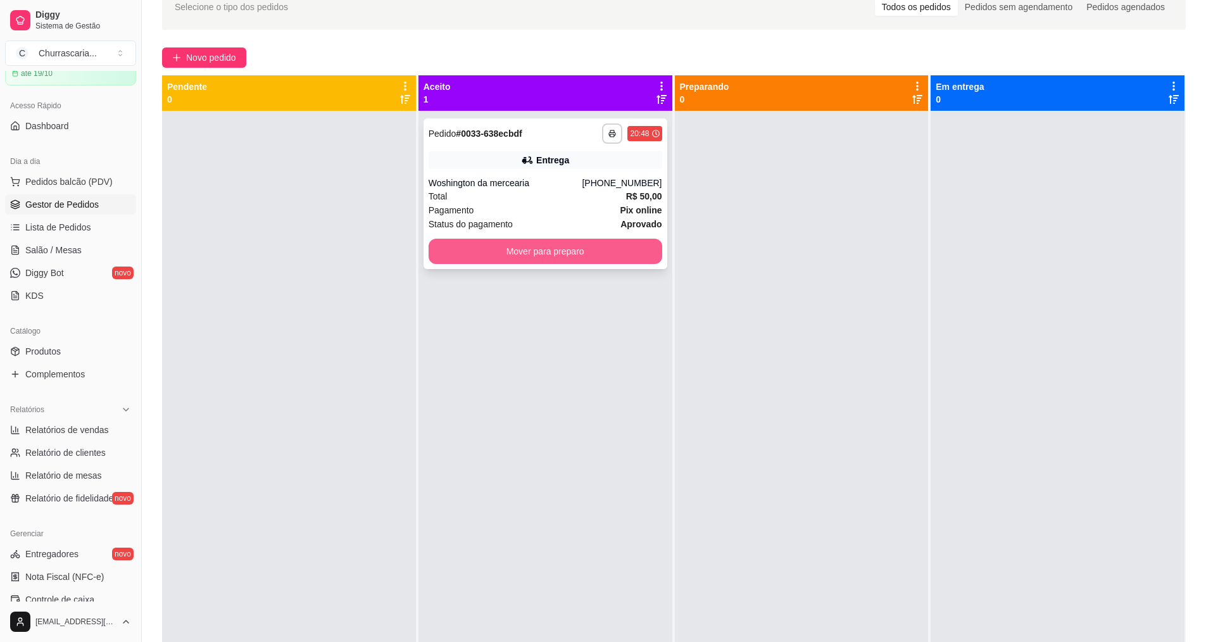
click at [522, 254] on button "Mover para preparo" at bounding box center [546, 251] width 234 height 25
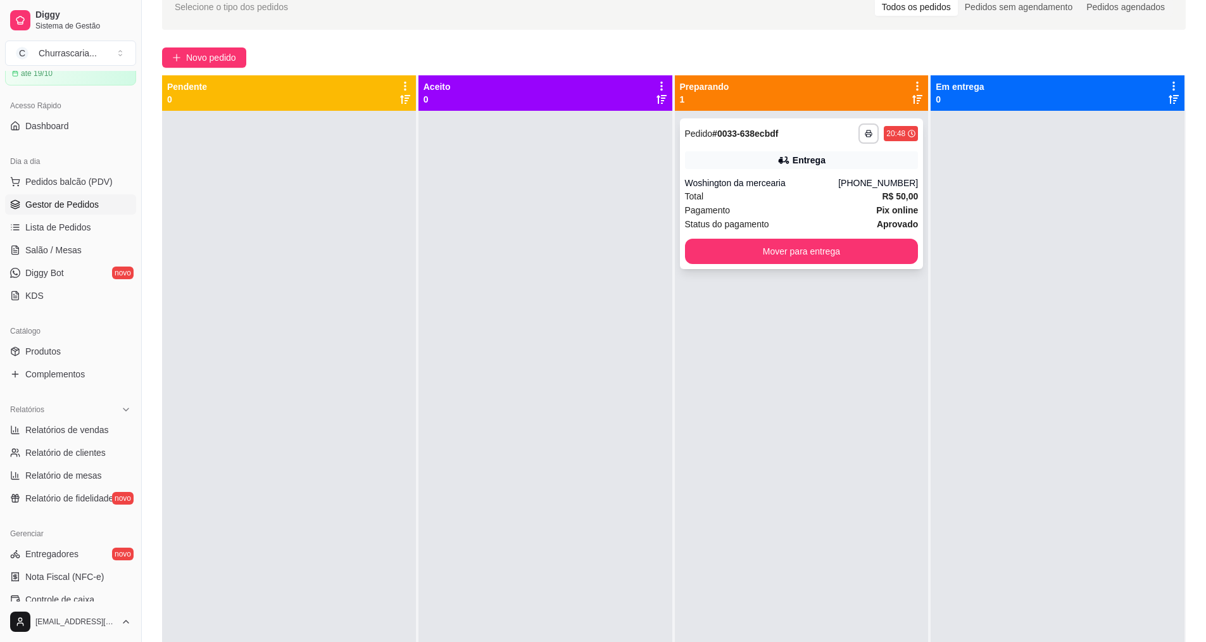
click at [706, 212] on span "Pagamento" at bounding box center [708, 210] width 46 height 14
click at [752, 251] on button "Mover para entrega" at bounding box center [802, 251] width 234 height 25
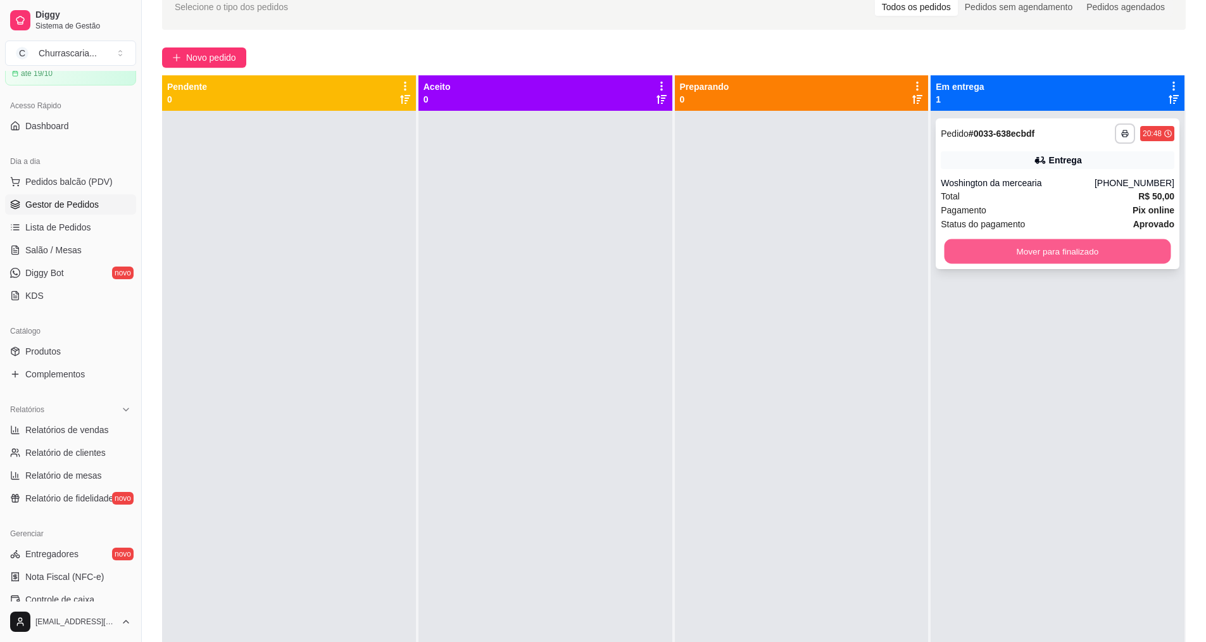
click at [1018, 254] on button "Mover para finalizado" at bounding box center [1058, 251] width 227 height 25
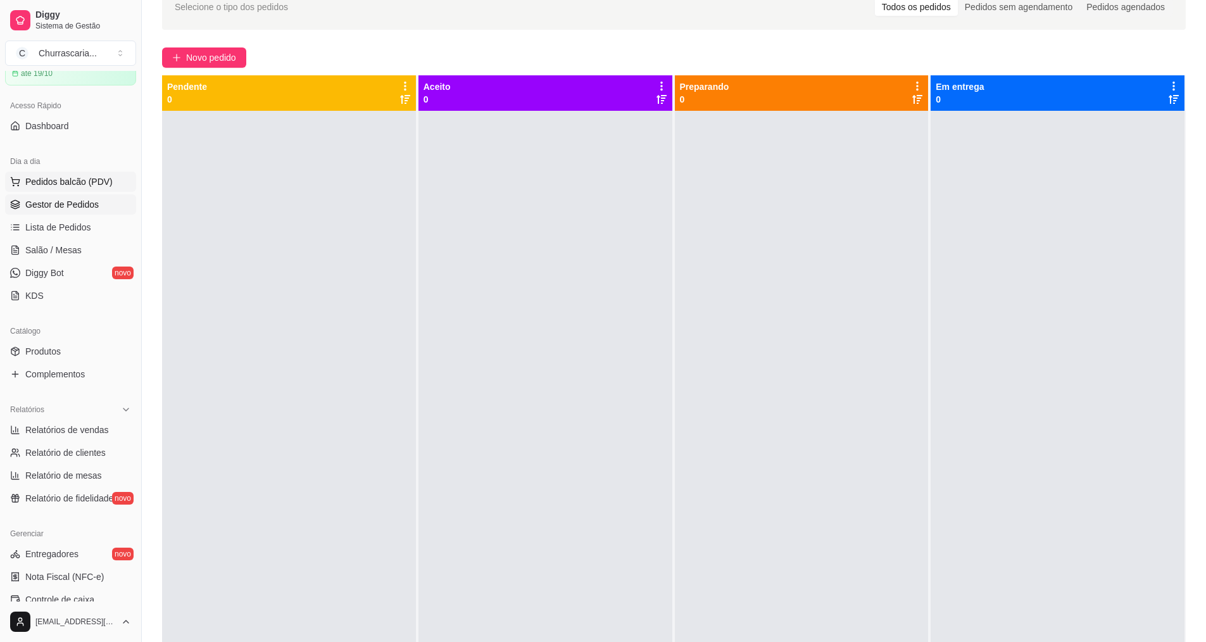
click at [72, 182] on span "Pedidos balcão (PDV)" at bounding box center [68, 181] width 87 height 13
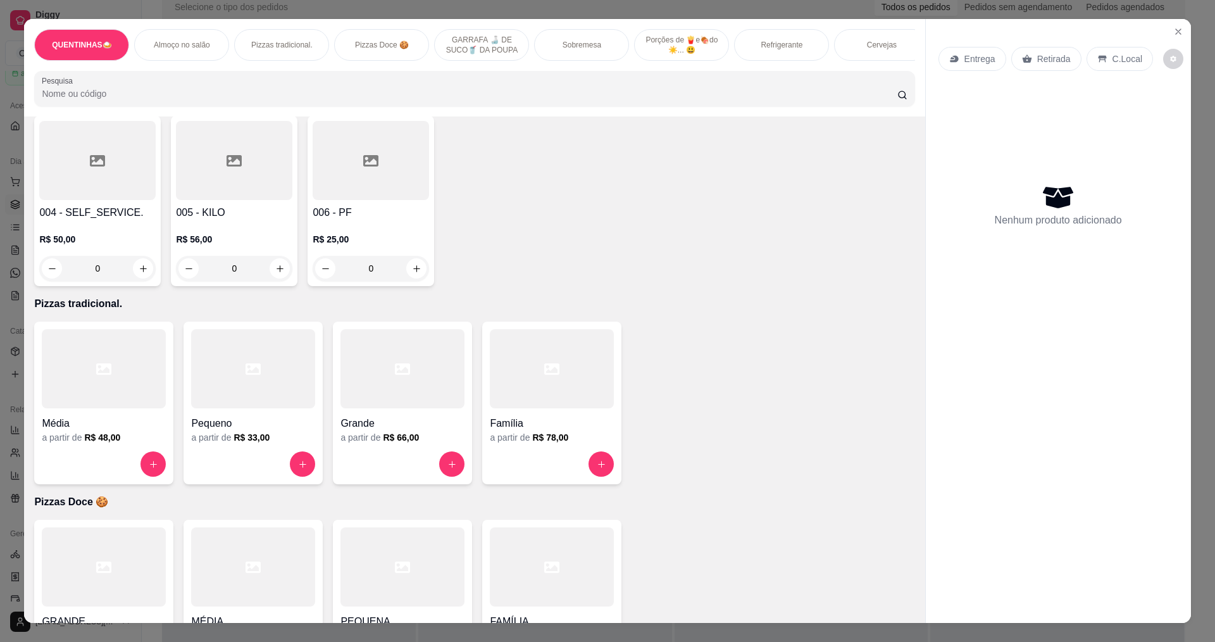
scroll to position [317, 0]
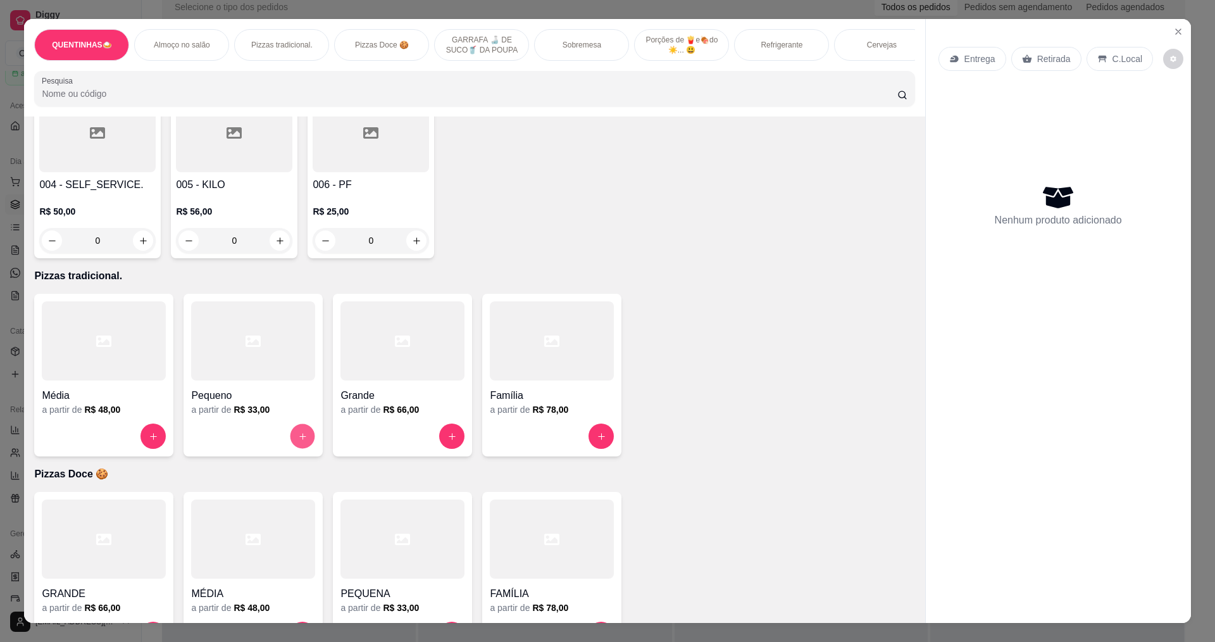
click at [303, 442] on button "increase-product-quantity" at bounding box center [303, 436] width 25 height 25
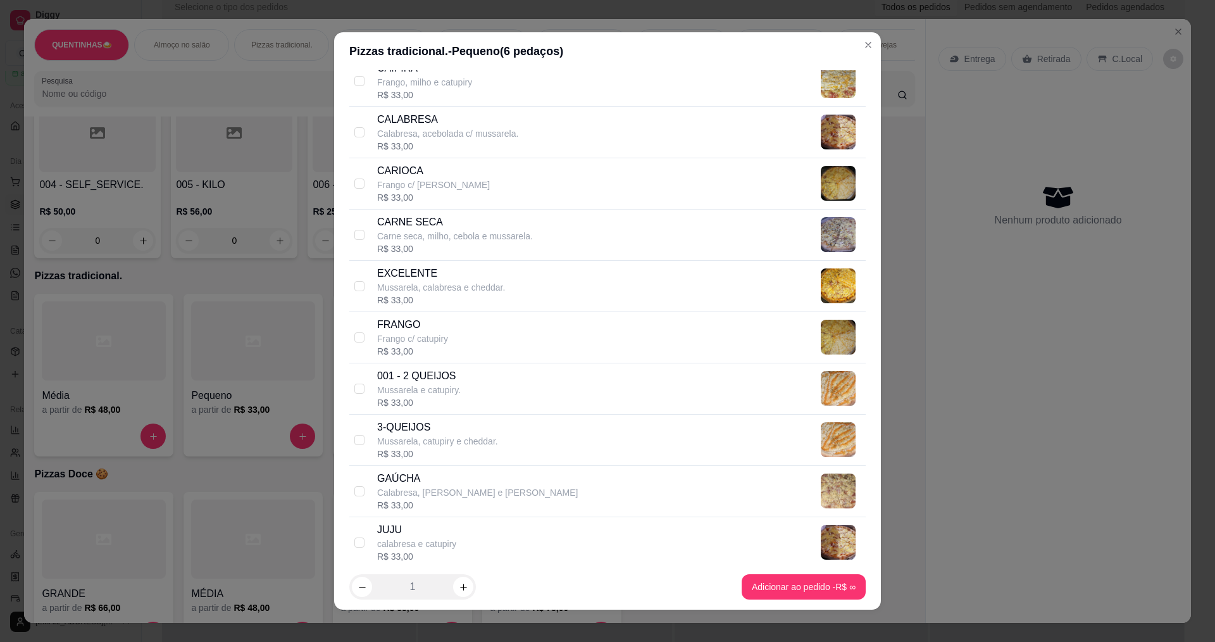
scroll to position [633, 0]
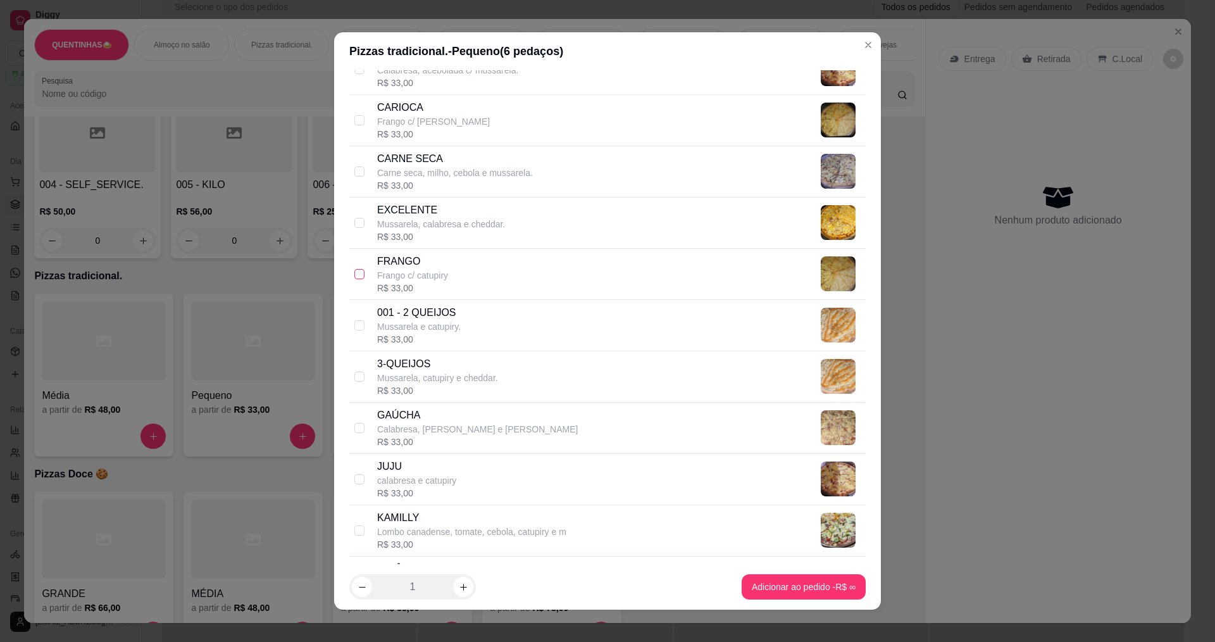
click at [356, 275] on input "checkbox" at bounding box center [360, 274] width 10 height 10
checkbox input "true"
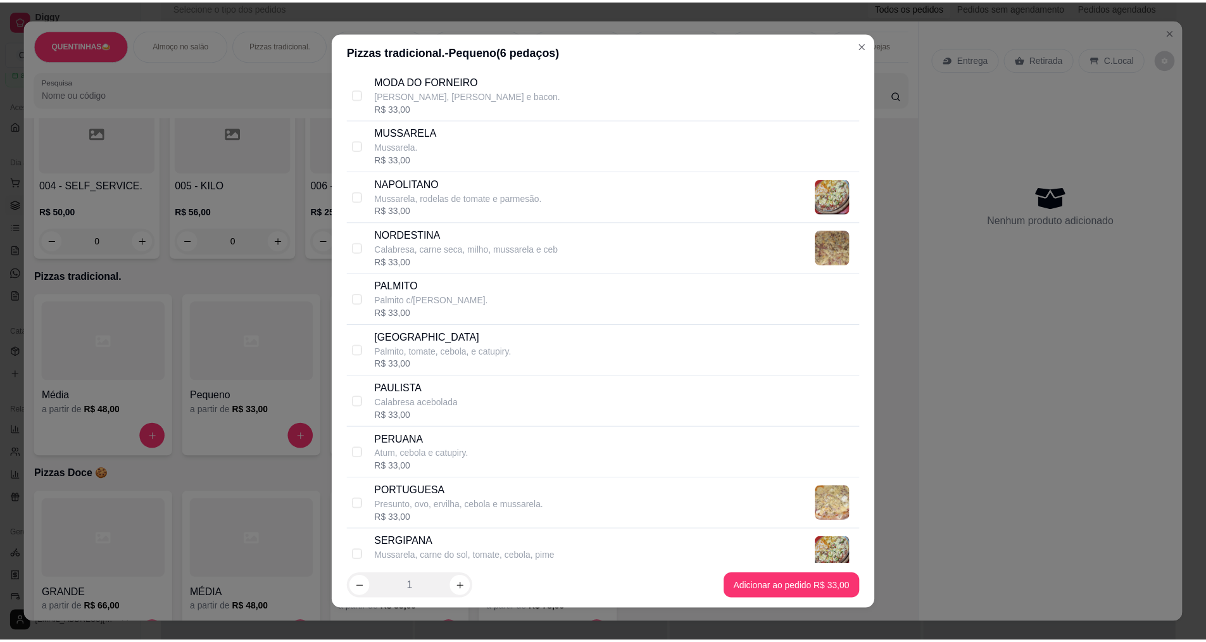
scroll to position [1646, 0]
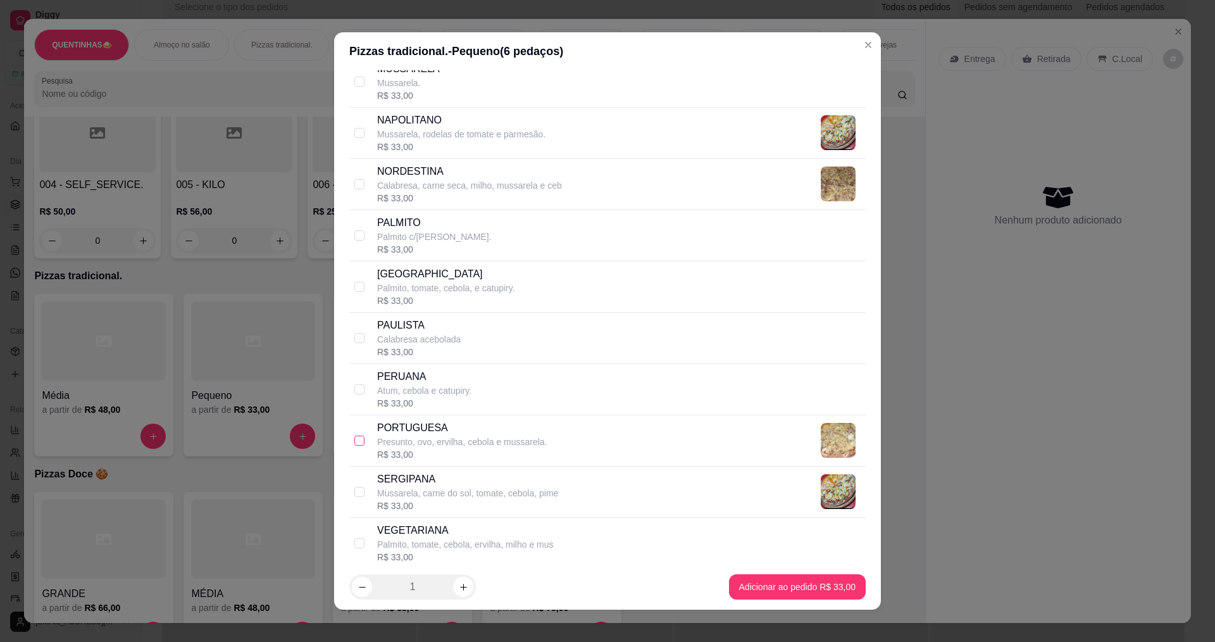
click at [355, 441] on input "checkbox" at bounding box center [360, 441] width 10 height 10
checkbox input "true"
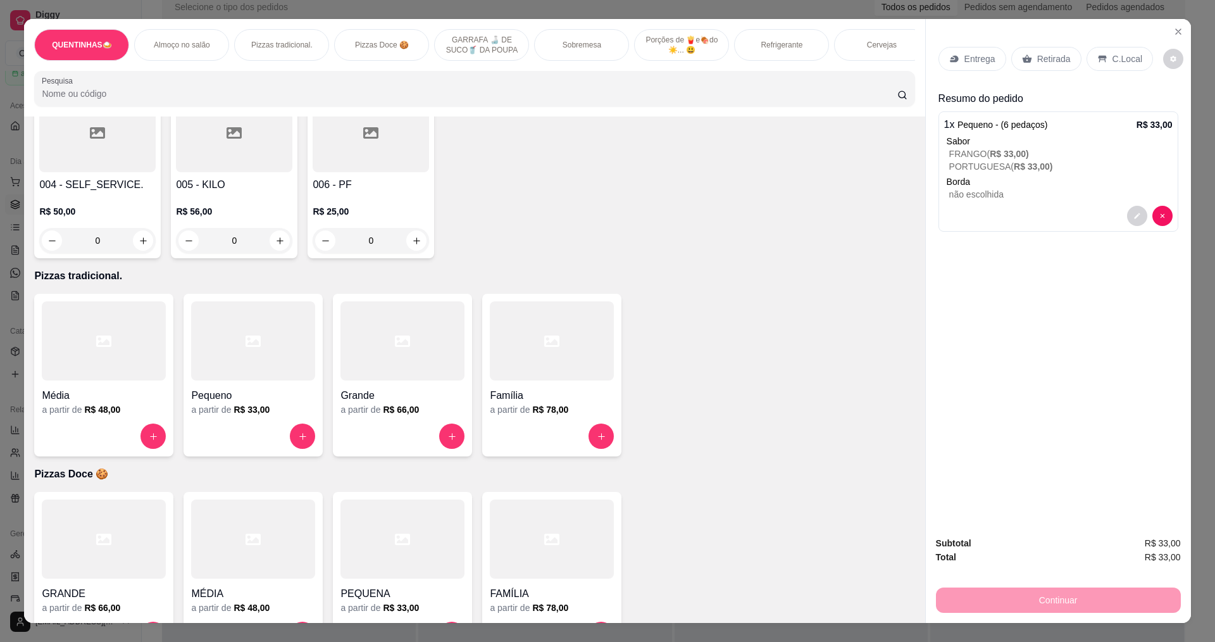
click at [1116, 56] on p "C.Local" at bounding box center [1128, 59] width 30 height 13
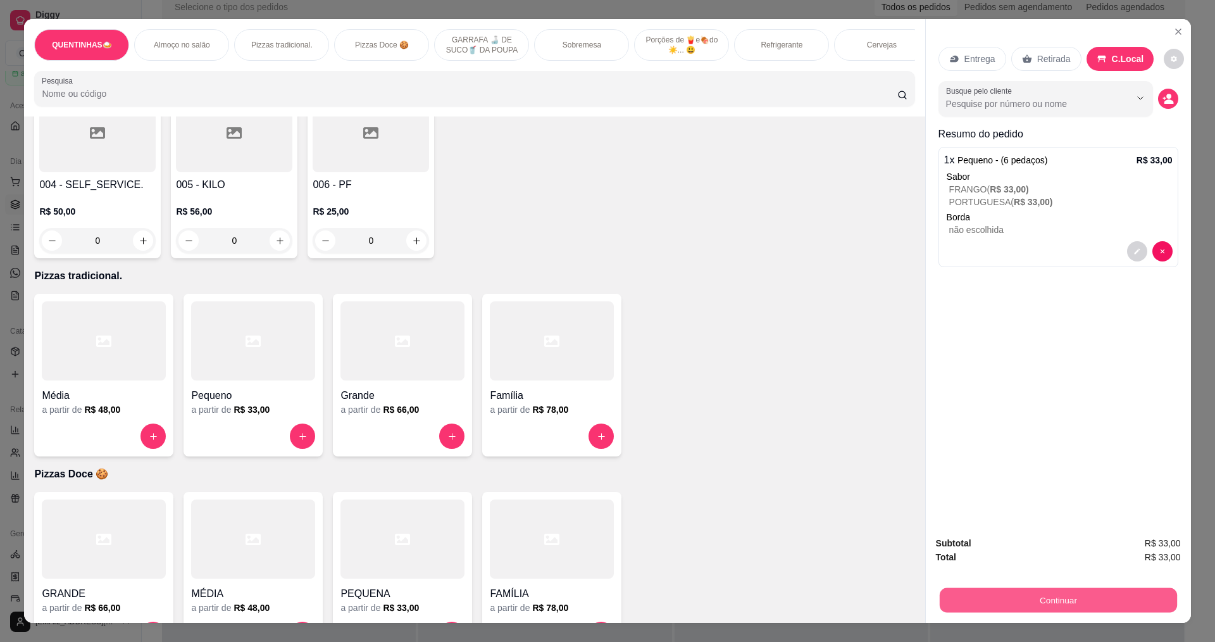
click at [1075, 600] on button "Continuar" at bounding box center [1057, 599] width 237 height 25
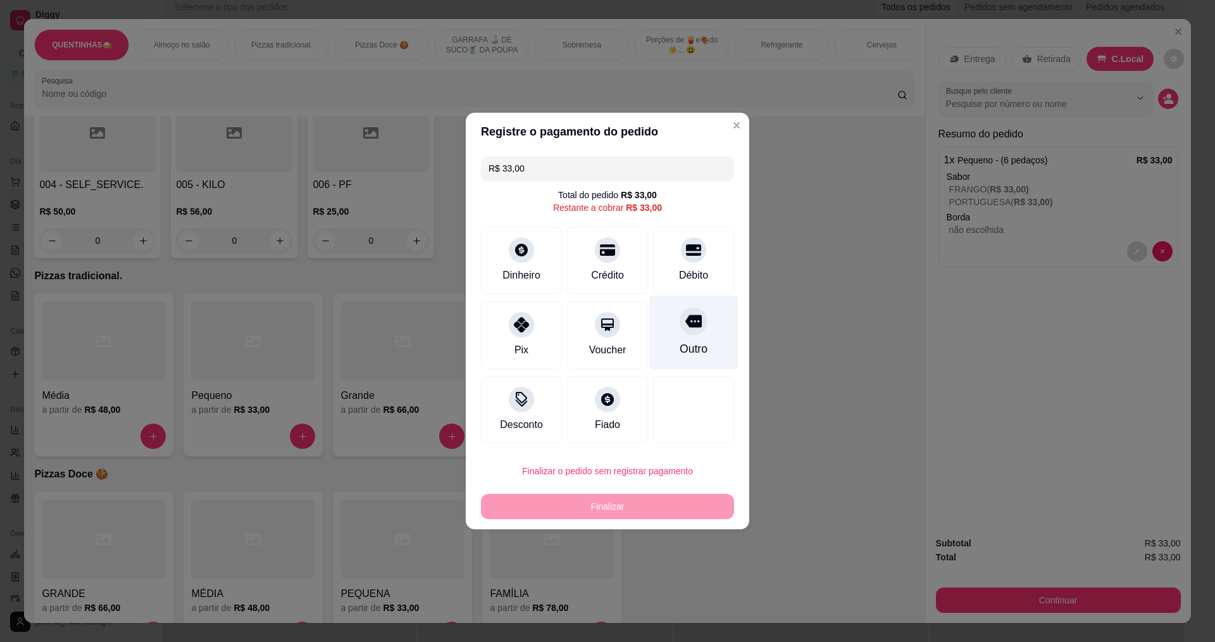
click at [692, 327] on icon at bounding box center [694, 321] width 16 height 13
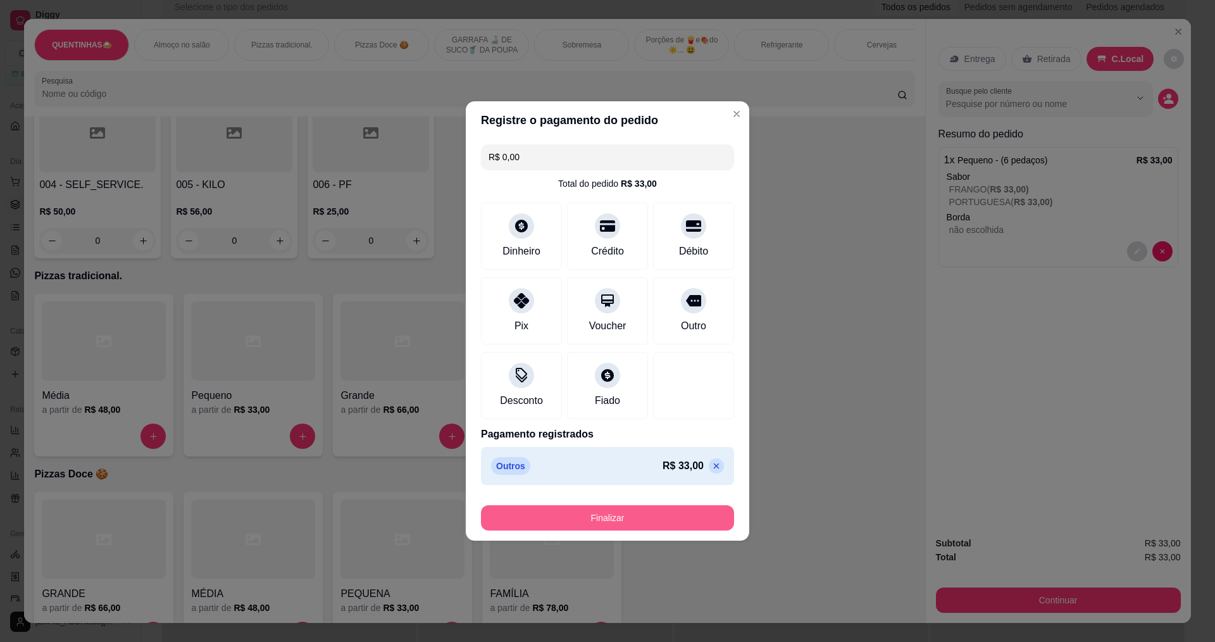
click at [629, 523] on button "Finalizar" at bounding box center [607, 517] width 253 height 25
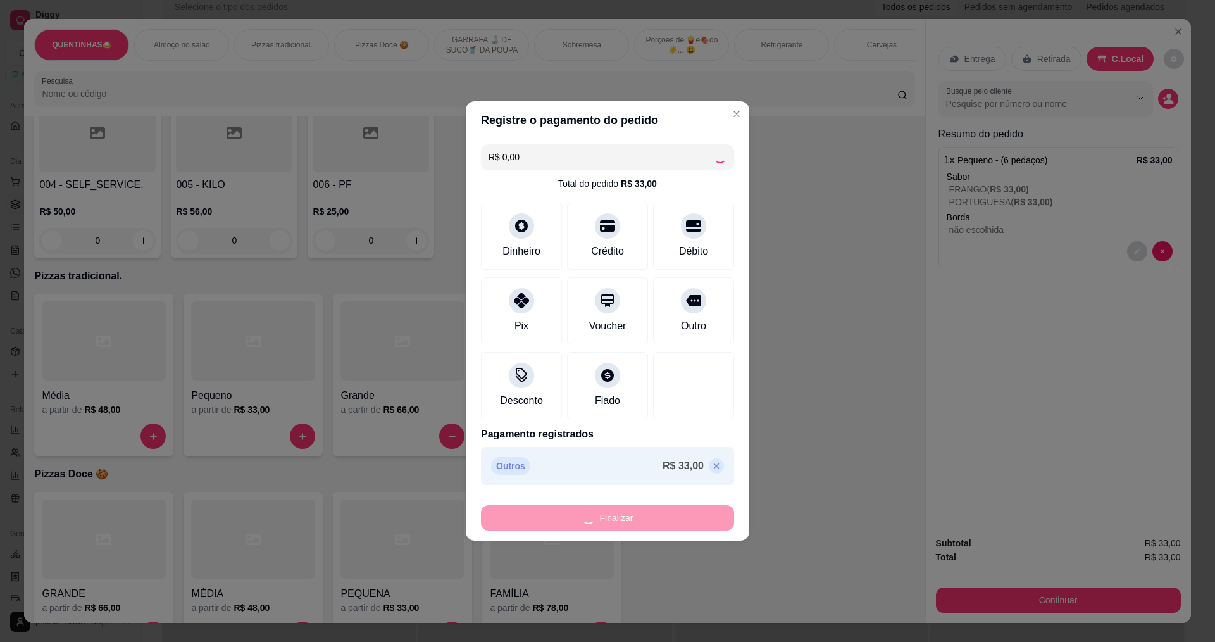
type input "-R$ 33,00"
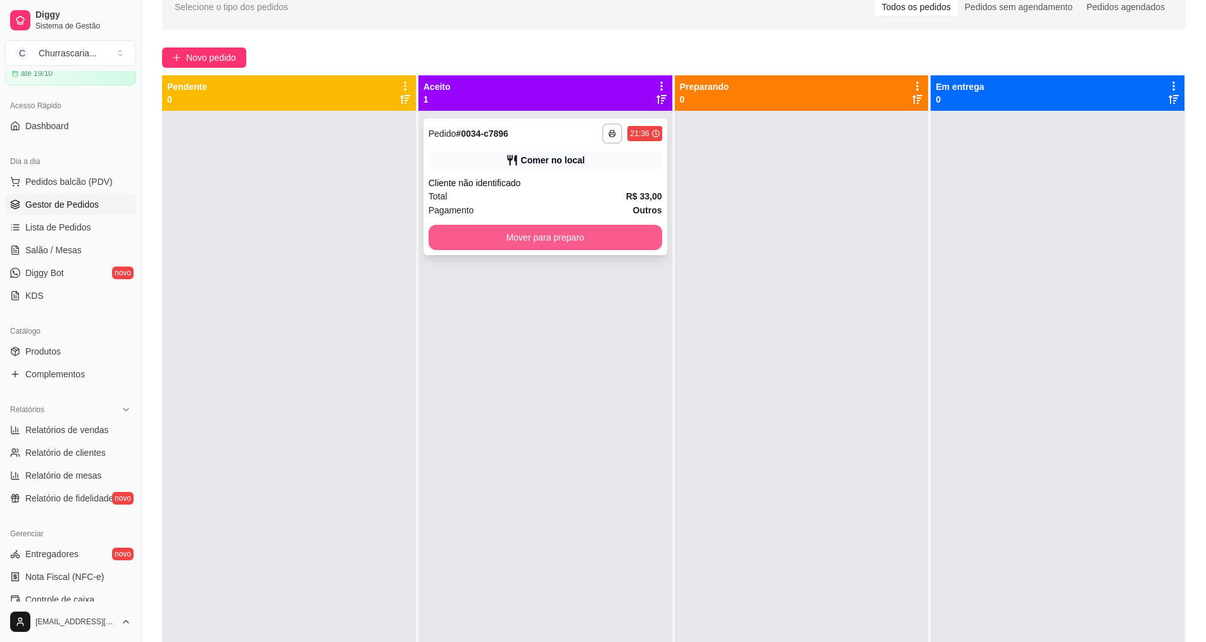
click at [625, 241] on button "Mover para preparo" at bounding box center [546, 237] width 234 height 25
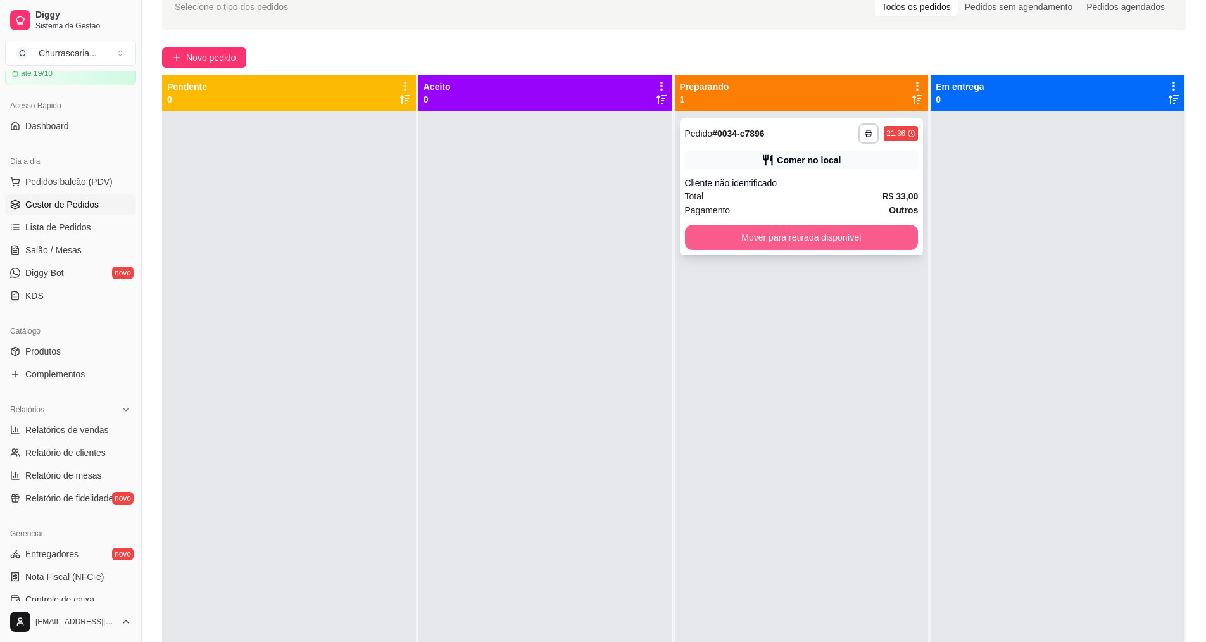
click at [879, 231] on button "Mover para retirada disponível" at bounding box center [802, 237] width 234 height 25
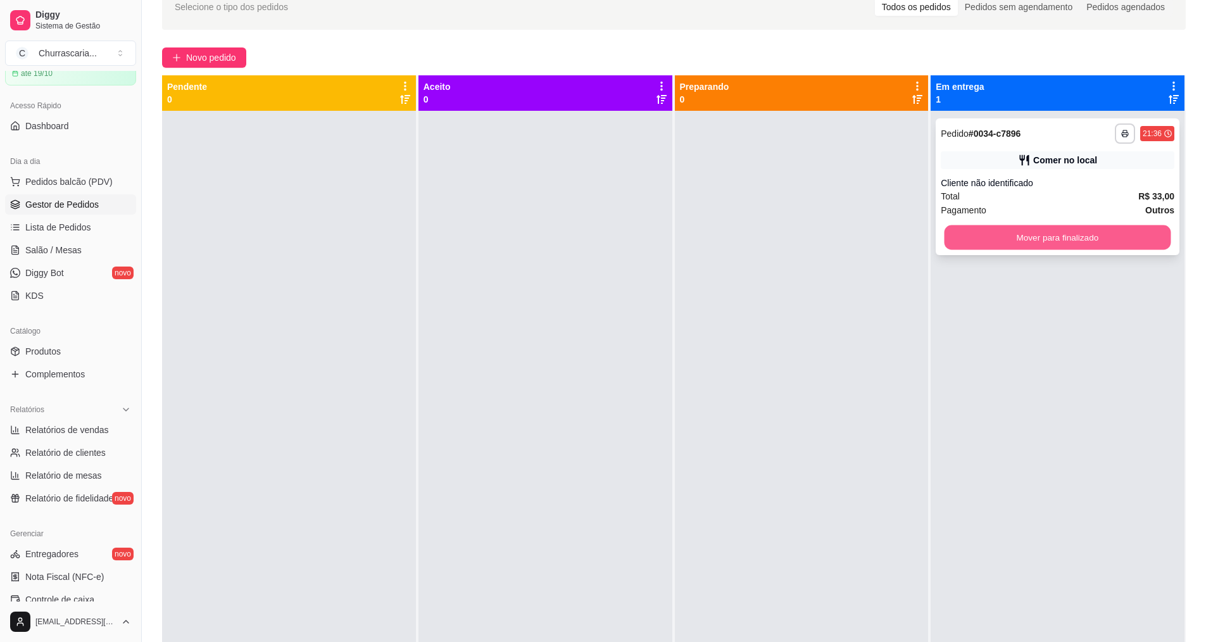
click at [1029, 237] on button "Mover para finalizado" at bounding box center [1058, 237] width 227 height 25
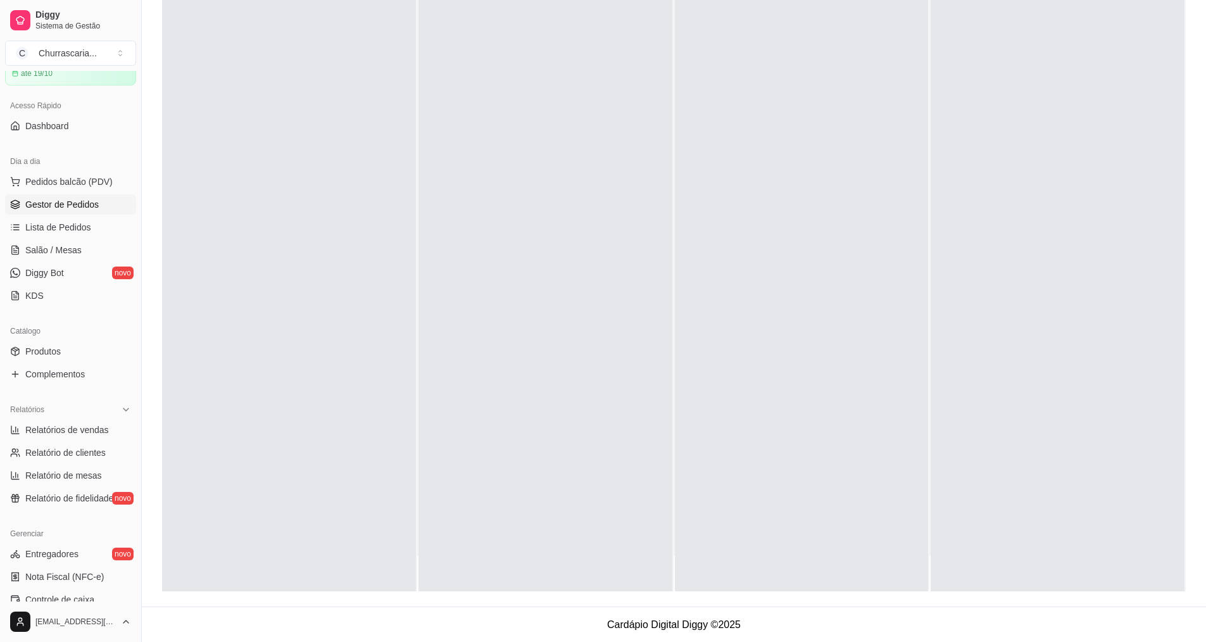
scroll to position [193, 0]
click at [80, 230] on span "Lista de Pedidos" at bounding box center [58, 227] width 66 height 13
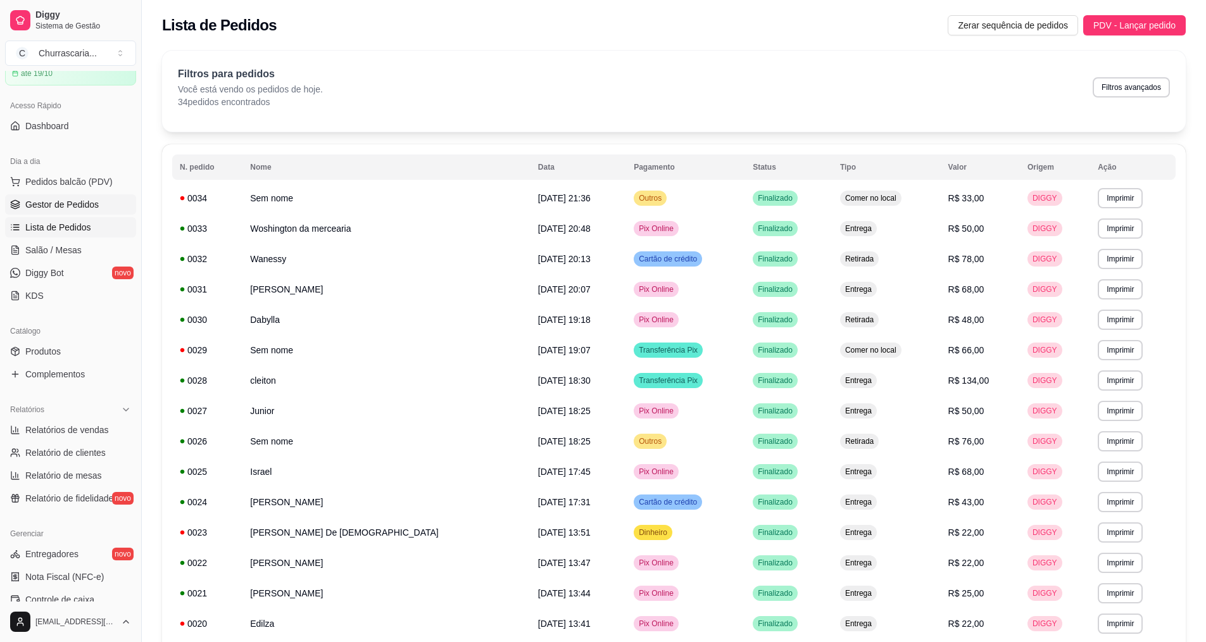
click at [86, 207] on span "Gestor de Pedidos" at bounding box center [61, 204] width 73 height 13
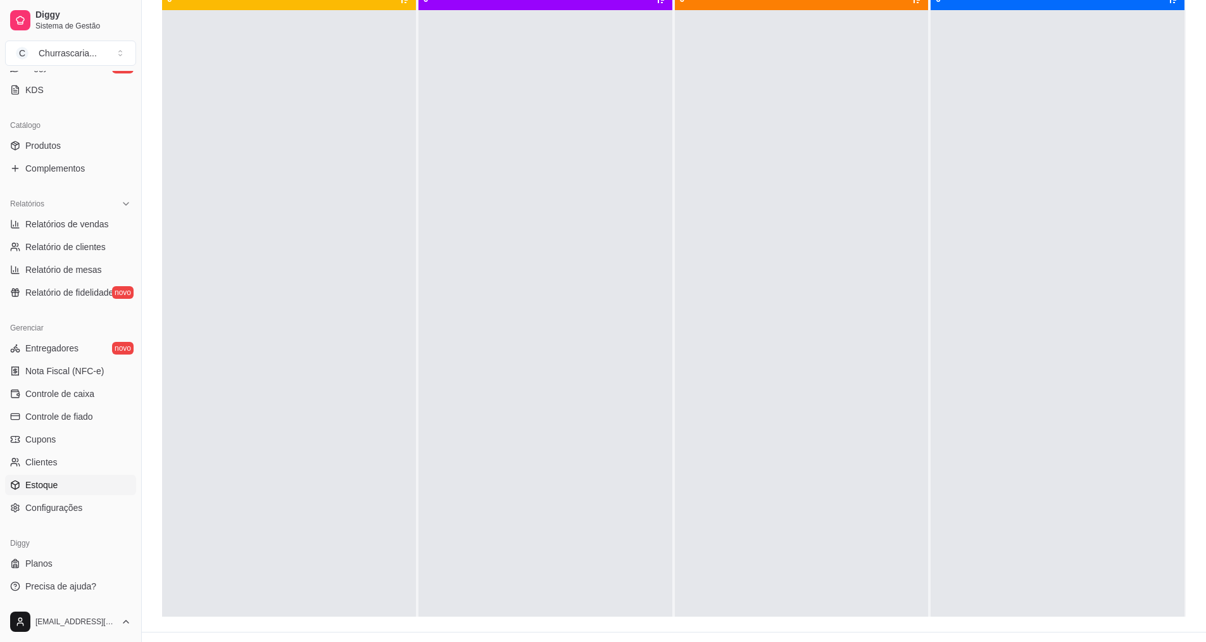
scroll to position [190, 0]
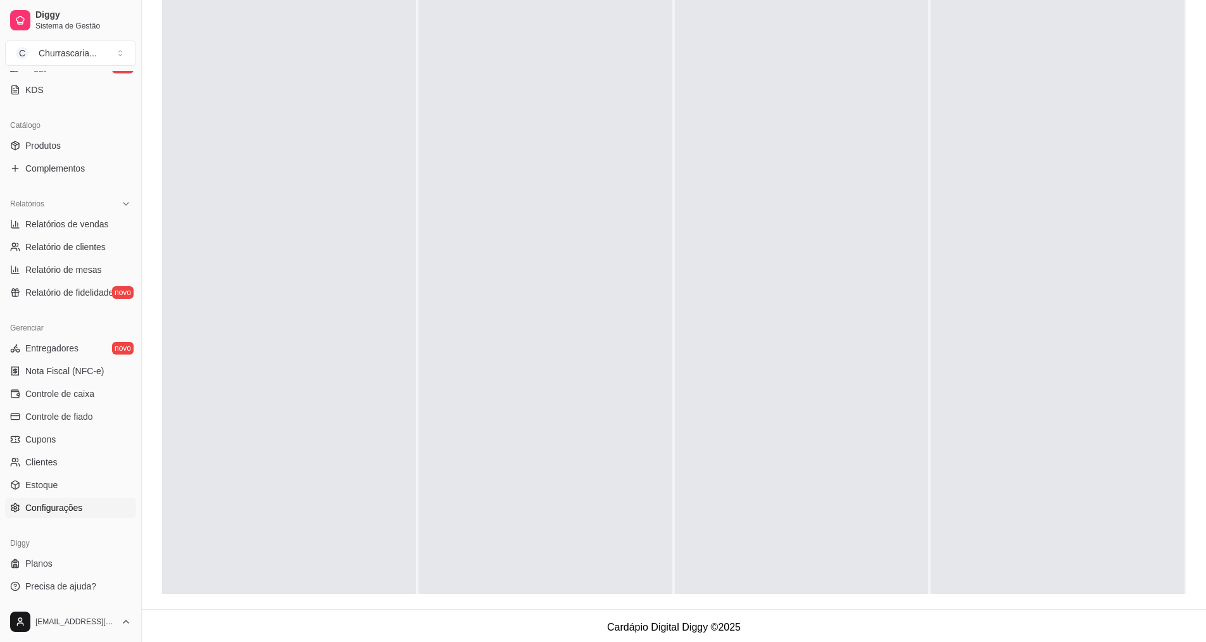
click at [54, 510] on span "Configurações" at bounding box center [53, 507] width 57 height 13
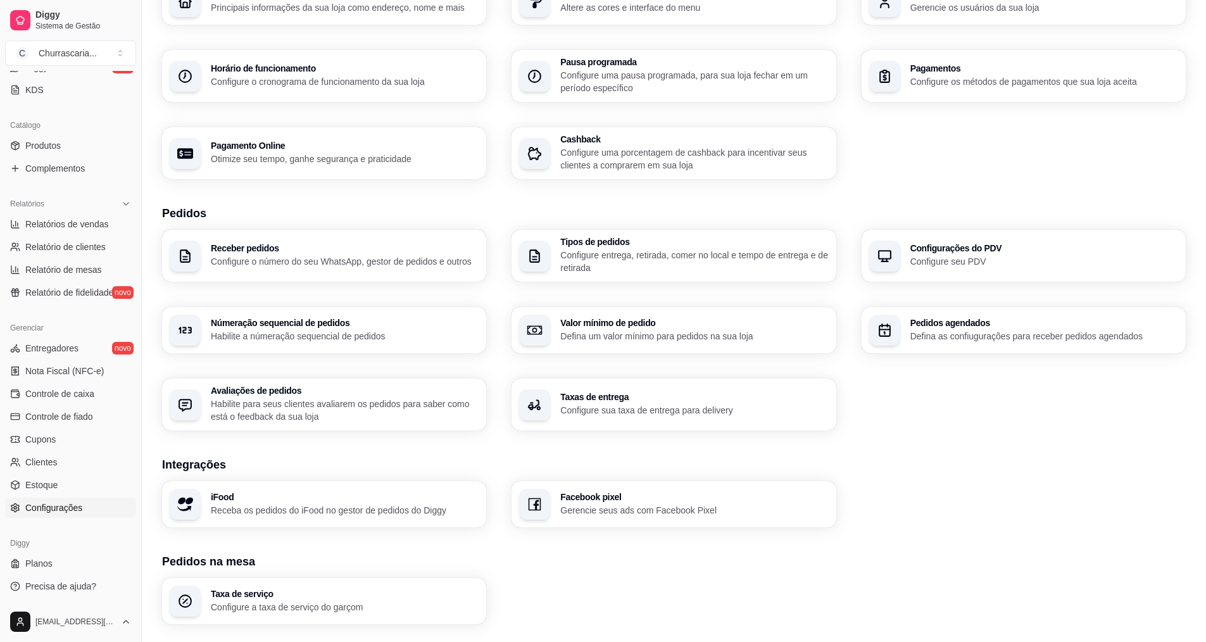
scroll to position [190, 0]
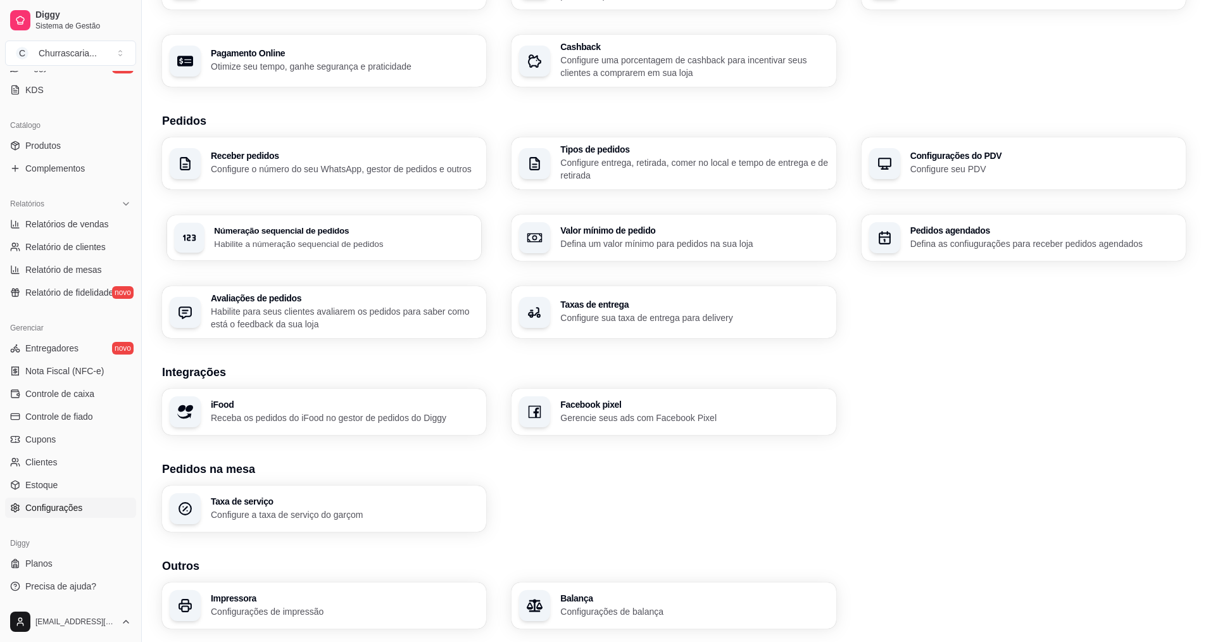
click at [368, 235] on div "Númeração sequencial de pedidos Habilite a númeração sequencial de pedidos" at bounding box center [344, 237] width 260 height 23
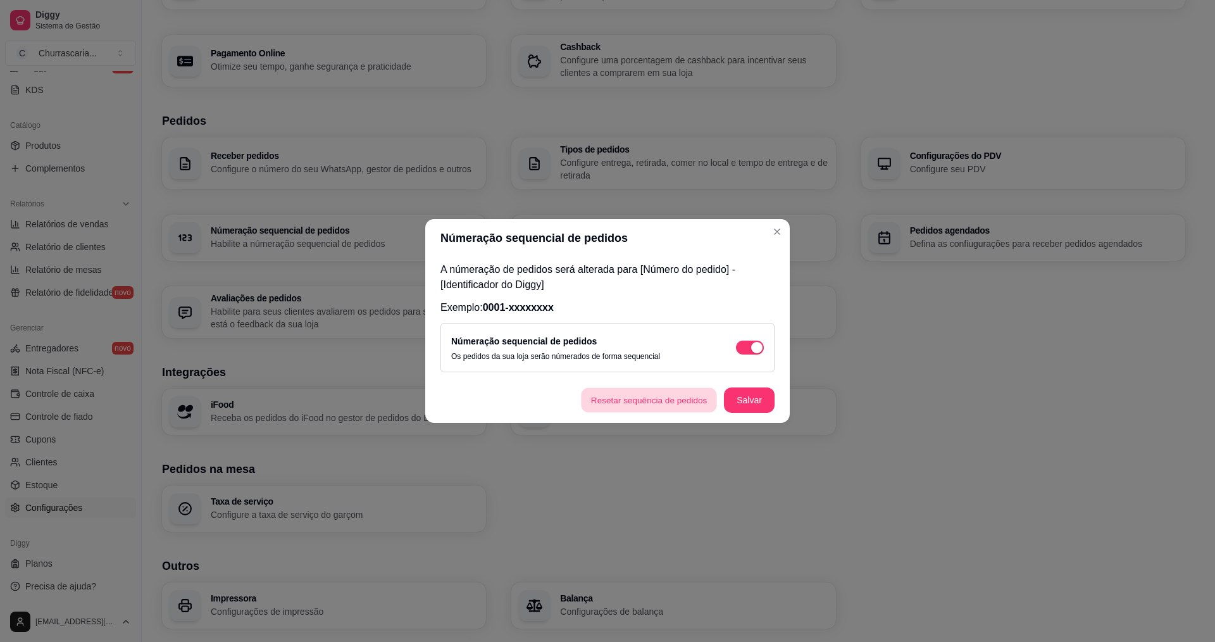
click at [686, 403] on button "Resetar sequência de pedidos" at bounding box center [649, 400] width 136 height 25
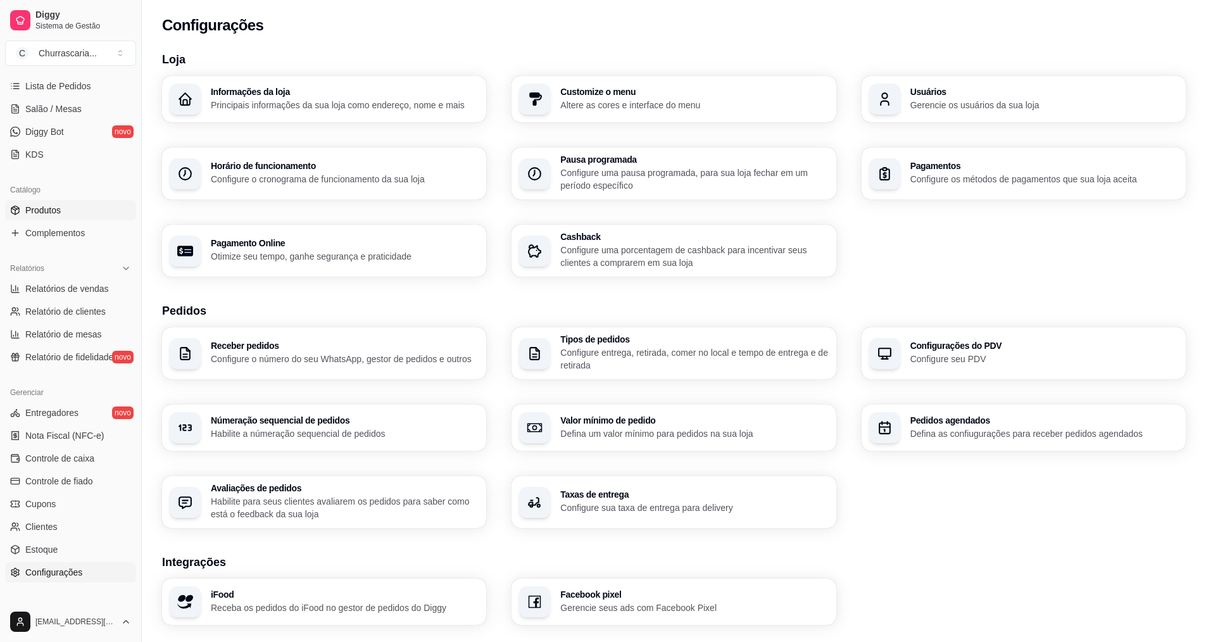
scroll to position [79, 0]
